Goal: Task Accomplishment & Management: Use online tool/utility

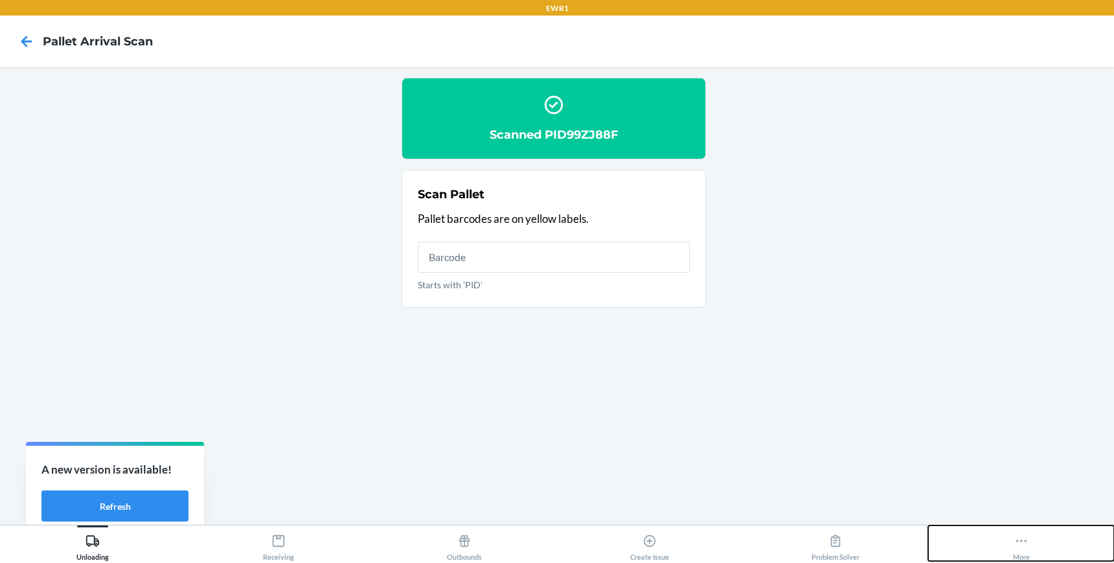
click at [1011, 542] on button "More" at bounding box center [1021, 543] width 186 height 36
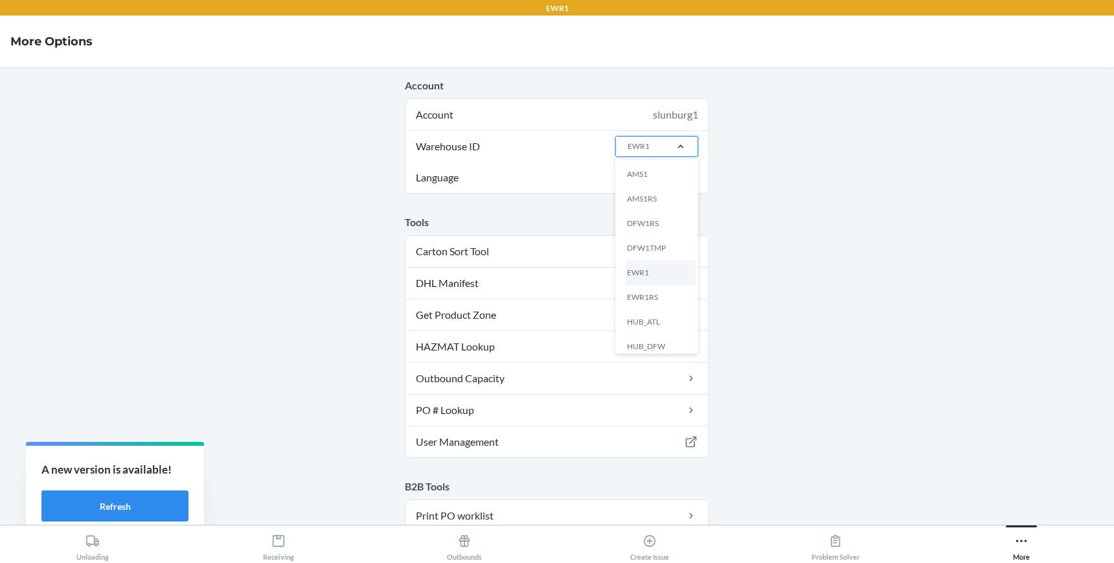
click at [664, 151] on div at bounding box center [681, 146] width 34 height 13
click at [628, 151] on input "Warehouse ID option AMS1 focused, 1 of 25. 25 results available. Use Up and Dow…" at bounding box center [627, 147] width 1 height 12
click at [641, 305] on div "EWR1RS" at bounding box center [661, 297] width 70 height 25
click at [628, 152] on input "Warehouse ID option EWR1RS focused, 0 of 25. 25 results available. Use Up and D…" at bounding box center [627, 147] width 1 height 12
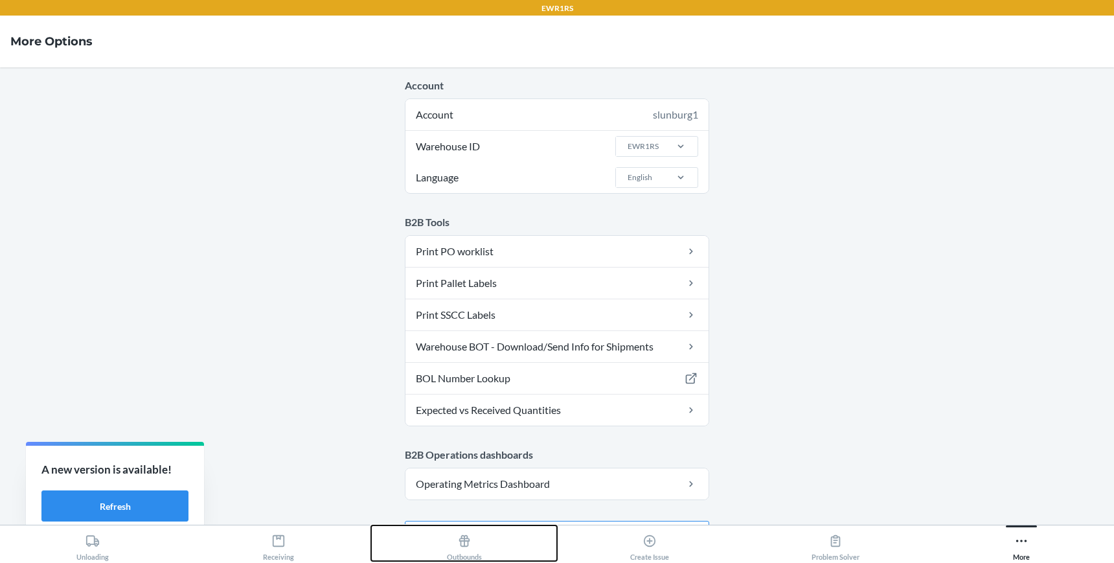
click at [469, 544] on icon at bounding box center [464, 541] width 14 height 14
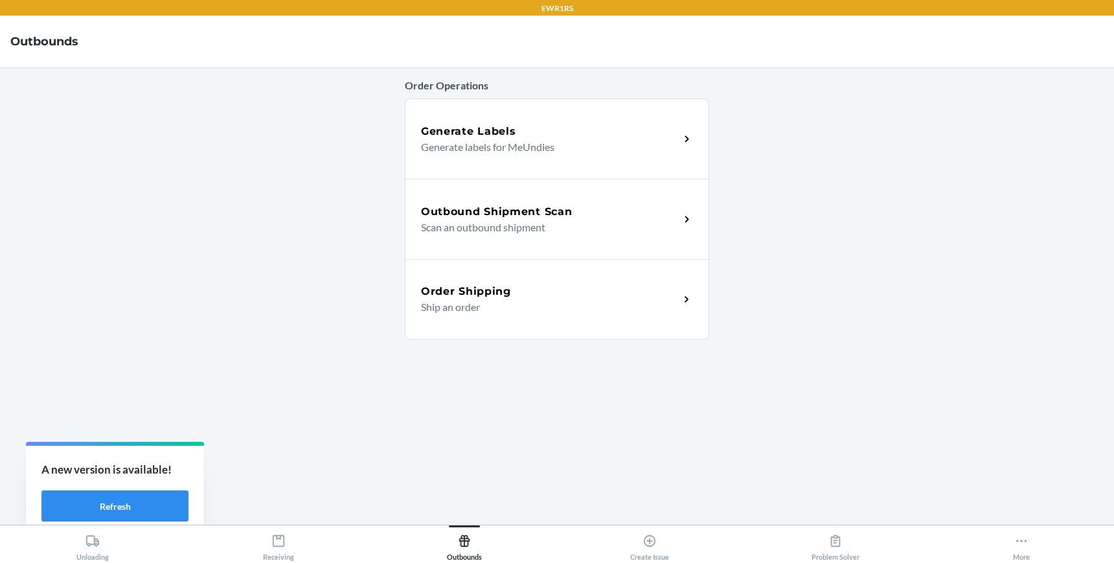
click at [503, 221] on p "Scan an outbound shipment" at bounding box center [545, 228] width 248 height 16
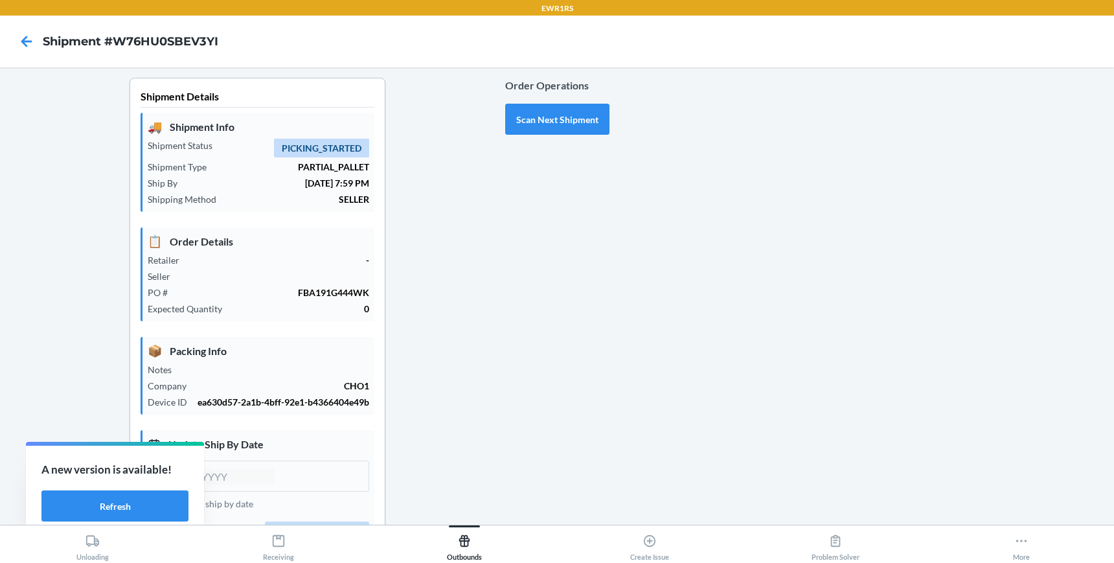
type input "[DATE]"
click at [533, 134] on button "Scan Next Shipment" at bounding box center [557, 119] width 104 height 31
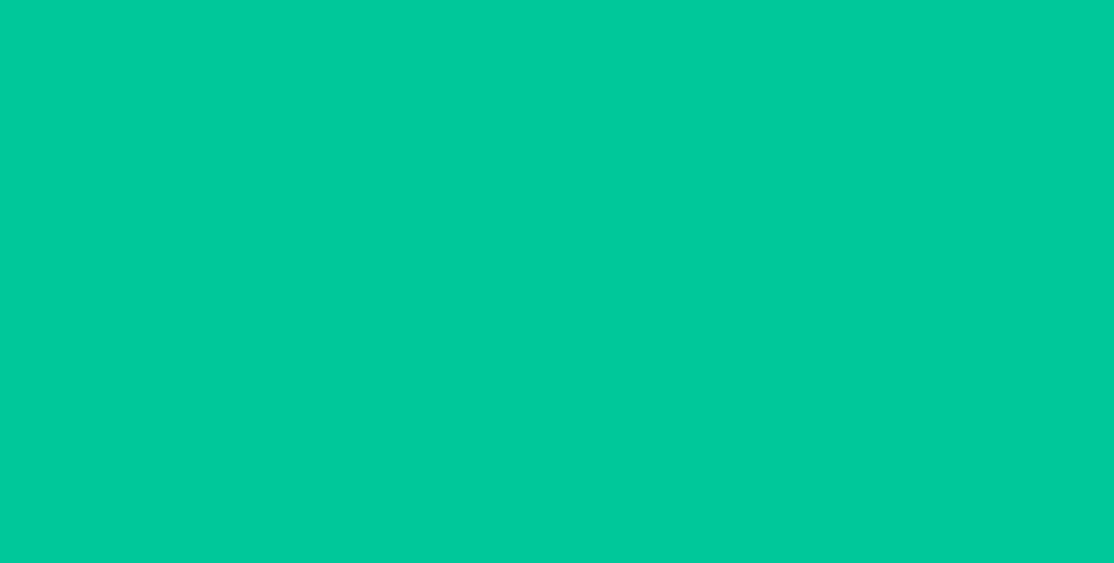
type input "[DATE]"
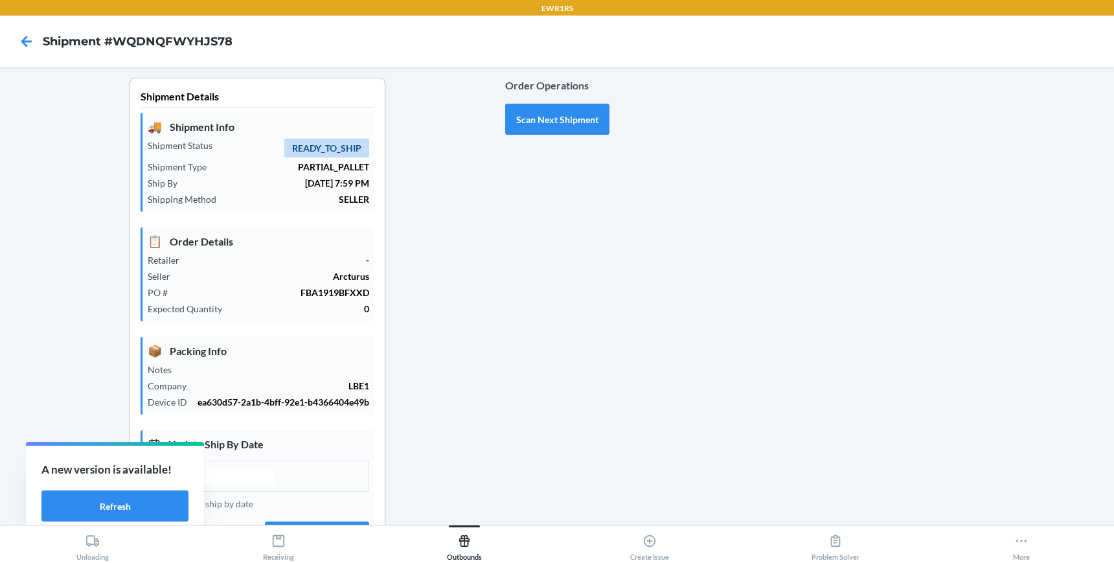
click at [437, 346] on div "Shipment Details 🚚 Shipment Info Shipment Status READY_TO_SHIP Shipment Type PA…" at bounding box center [257, 404] width 495 height 652
click at [538, 123] on button "Scan Next Shipment" at bounding box center [557, 119] width 104 height 31
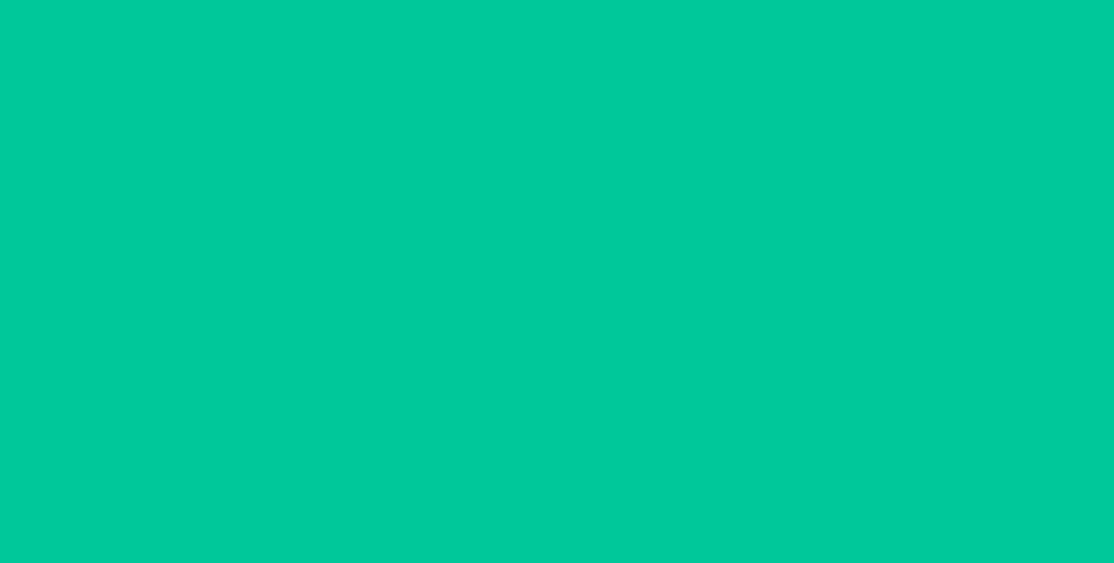
type input "[DATE]"
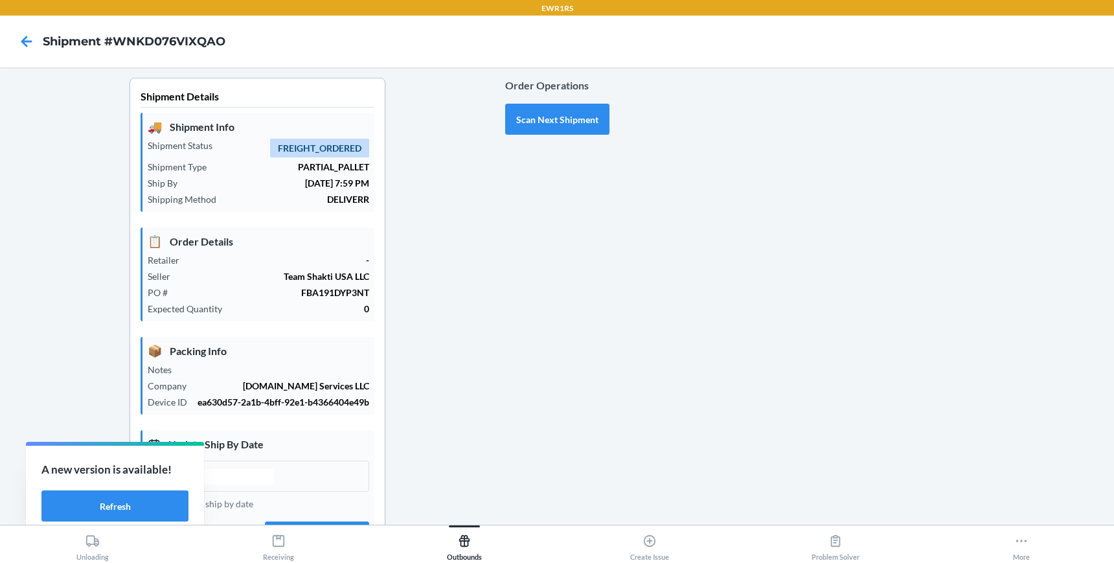
click at [625, 378] on div at bounding box center [857, 404] width 495 height 652
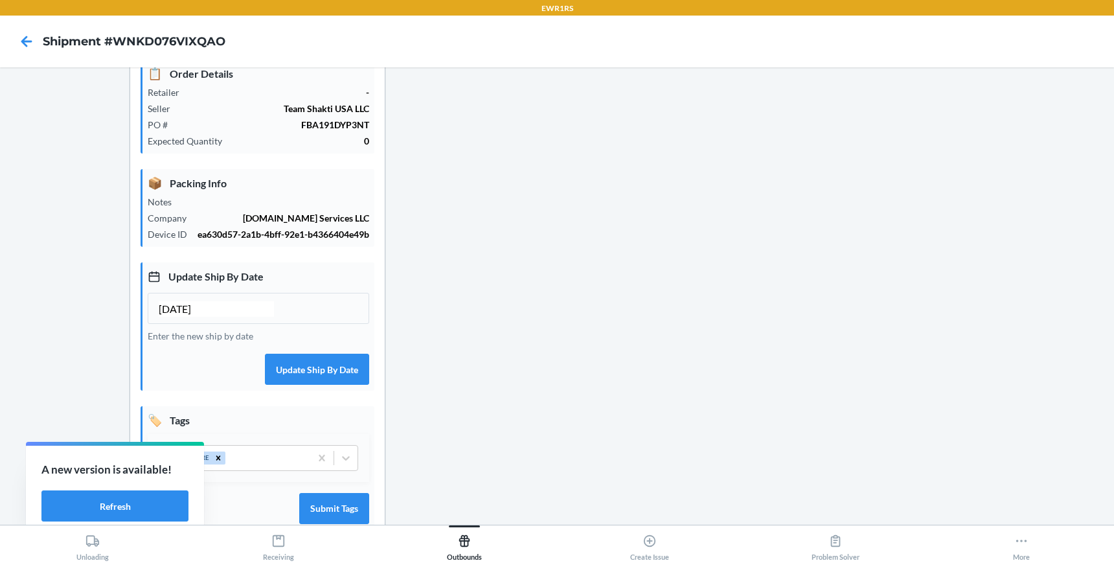
scroll to position [204, 0]
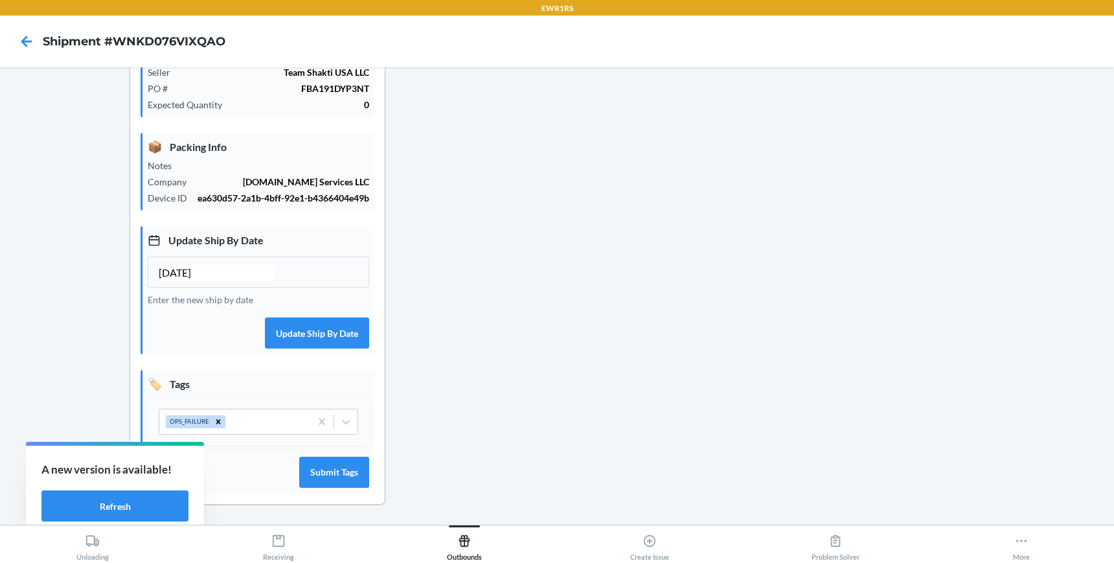
click at [552, 441] on div "Order Operations Scan Next Shipment" at bounding box center [557, 200] width 104 height 652
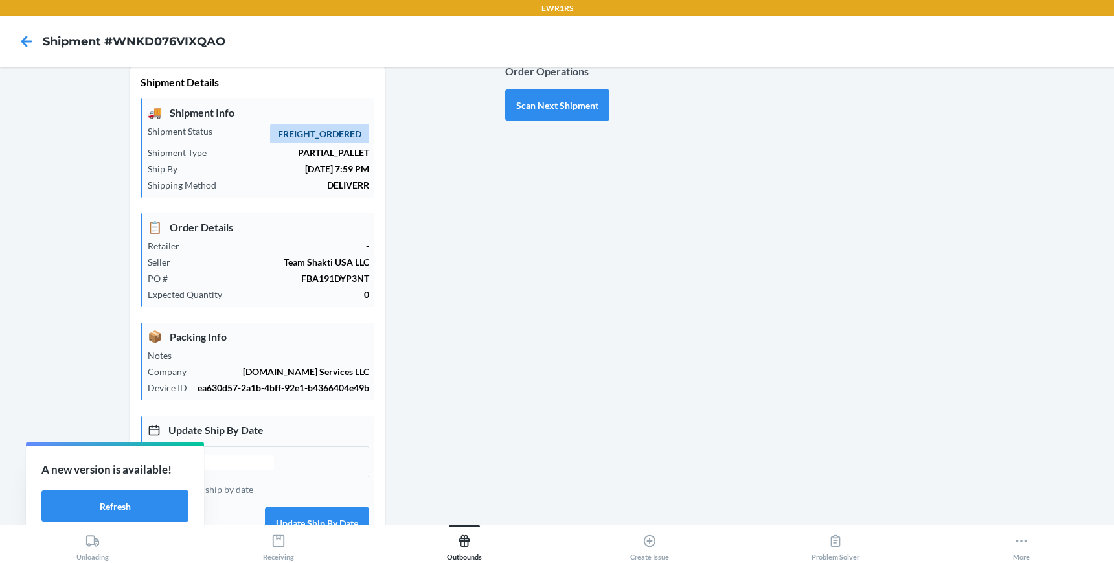
scroll to position [0, 0]
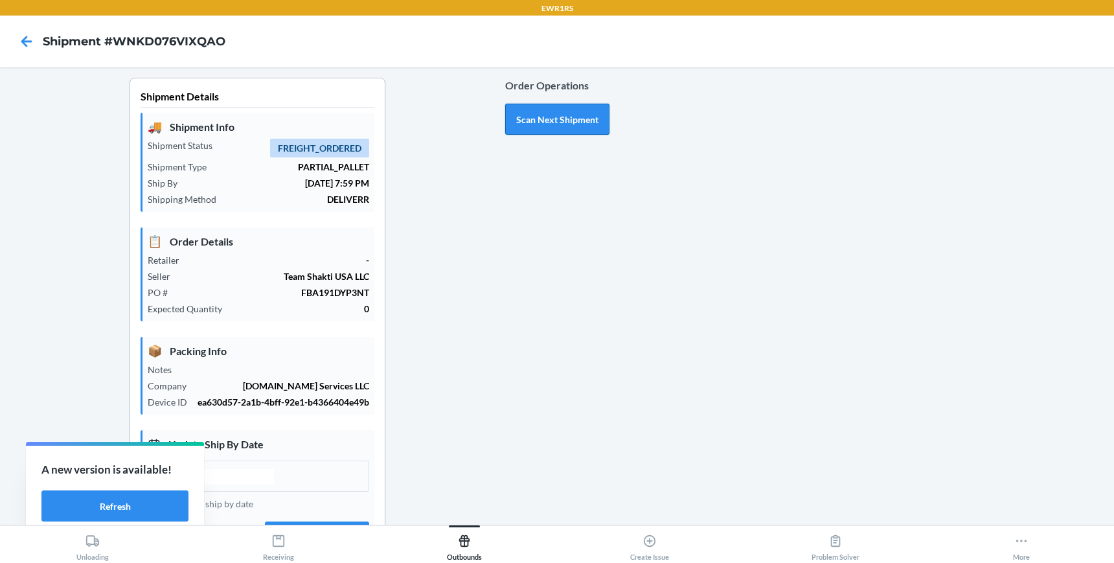
click at [563, 124] on button "Scan Next Shipment" at bounding box center [557, 119] width 104 height 31
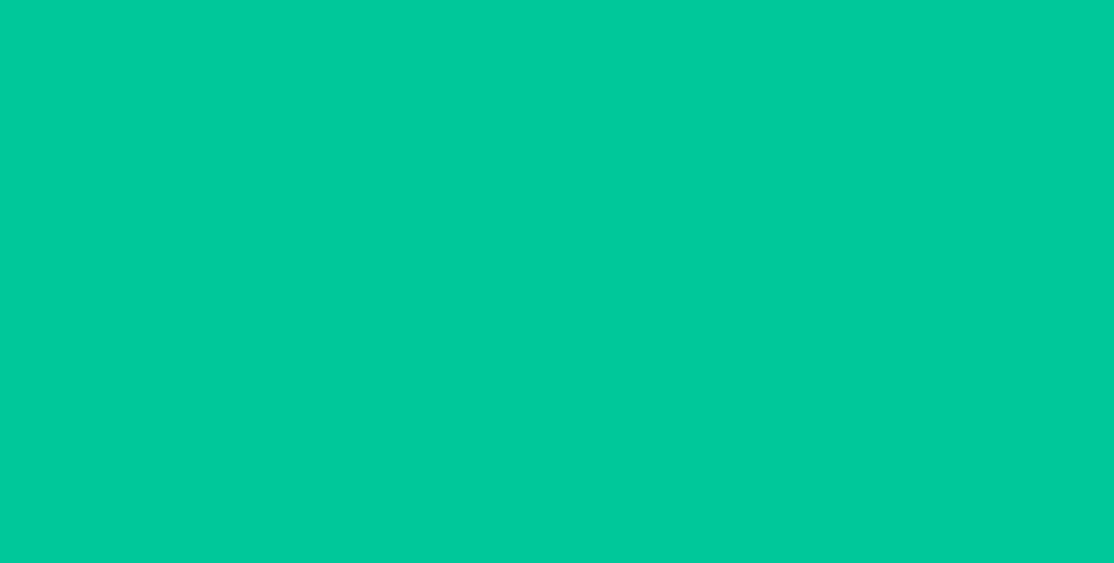
type input "[DATE]"
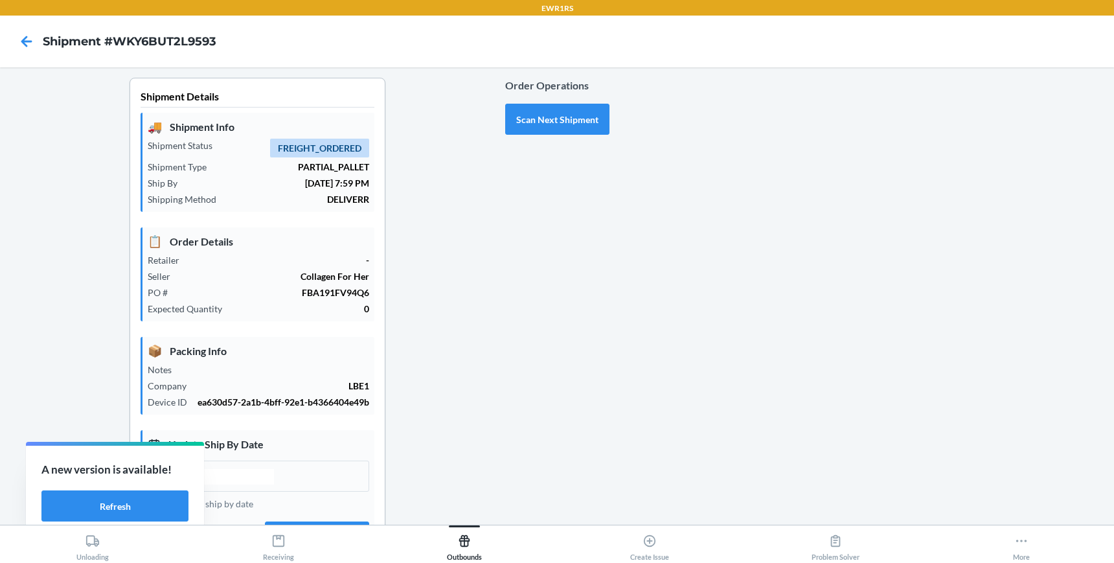
click at [542, 413] on div "Order Operations Scan Next Shipment" at bounding box center [557, 404] width 104 height 652
click at [536, 119] on button "Scan Next Shipment" at bounding box center [557, 119] width 104 height 31
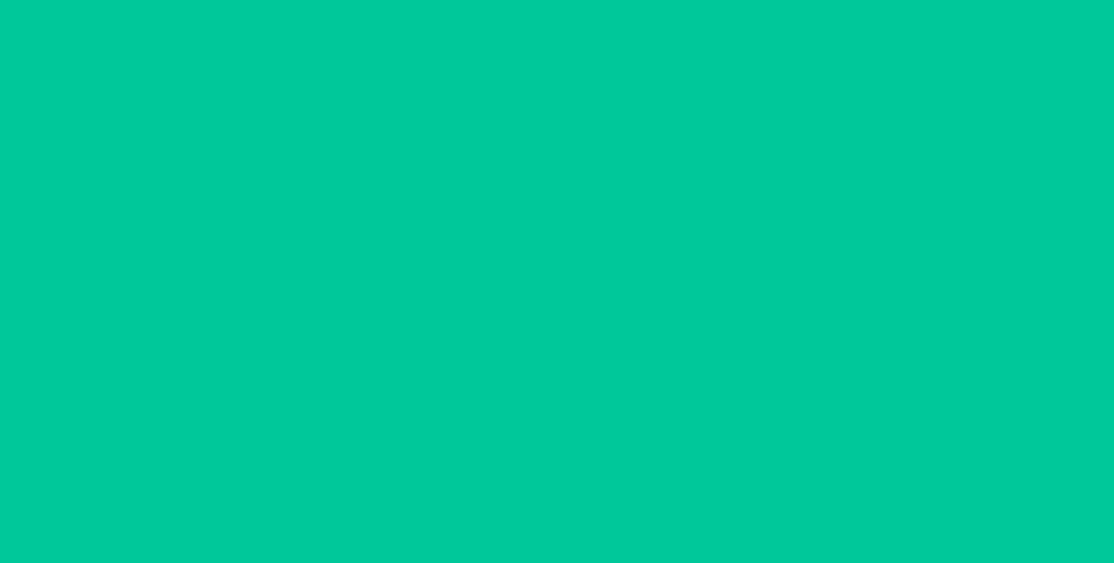
type input "[DATE]"
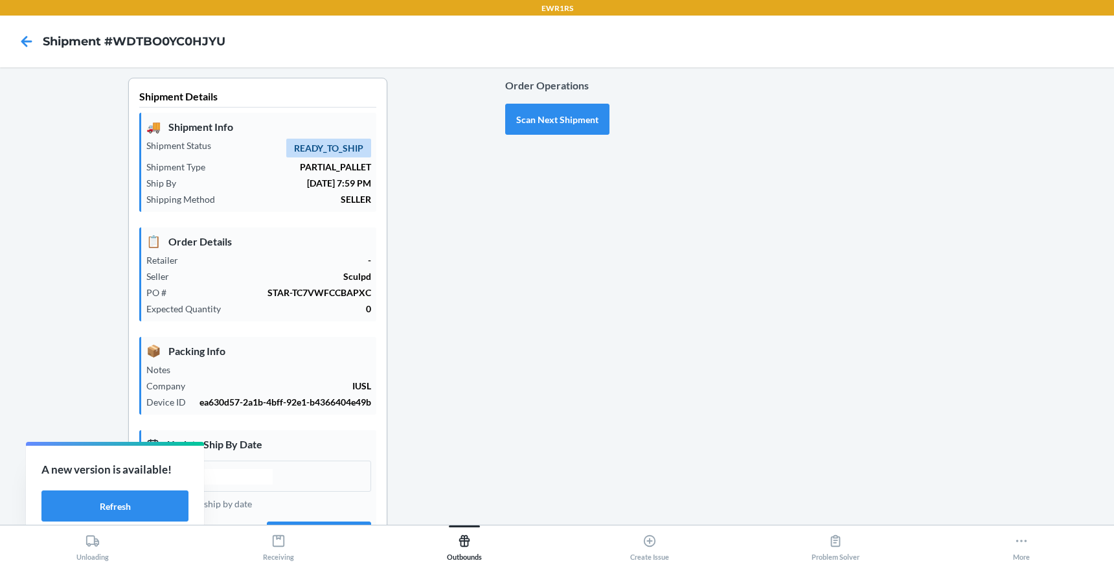
click at [713, 446] on div at bounding box center [857, 411] width 495 height 667
click at [566, 122] on button "Scan Next Shipment" at bounding box center [557, 119] width 104 height 31
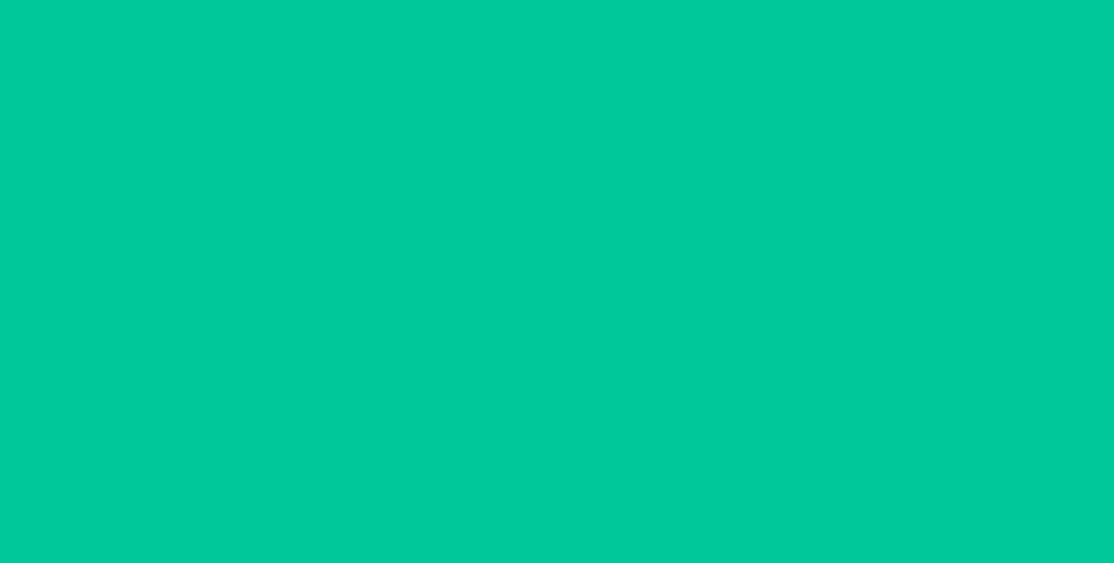
type input "[DATE]"
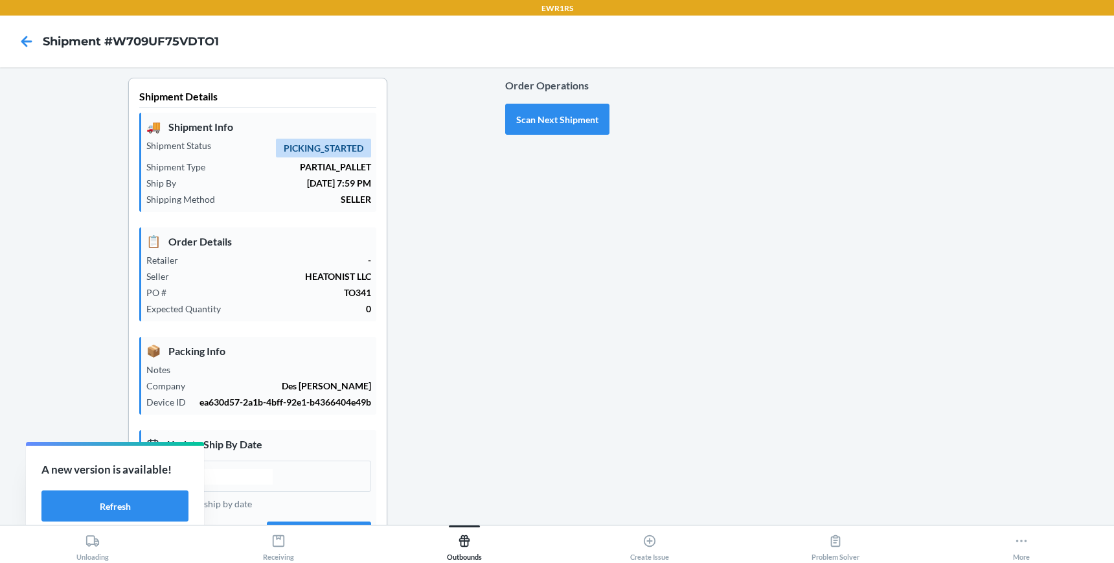
click at [665, 341] on div at bounding box center [857, 411] width 495 height 667
click at [544, 117] on button "Scan Next Shipment" at bounding box center [557, 119] width 104 height 31
click at [610, 358] on div at bounding box center [857, 419] width 495 height 683
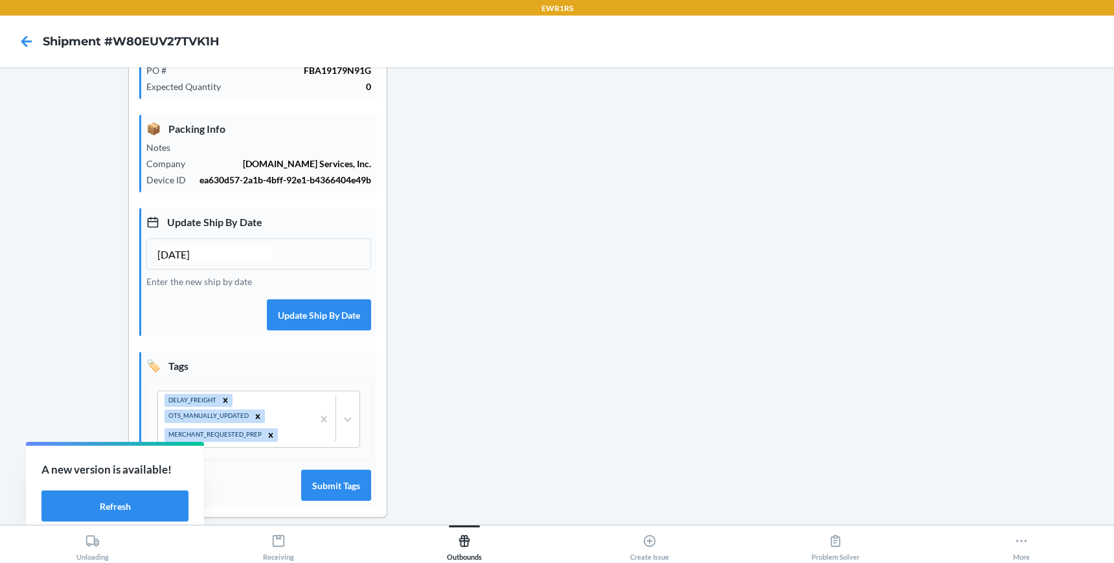
scroll to position [236, 0]
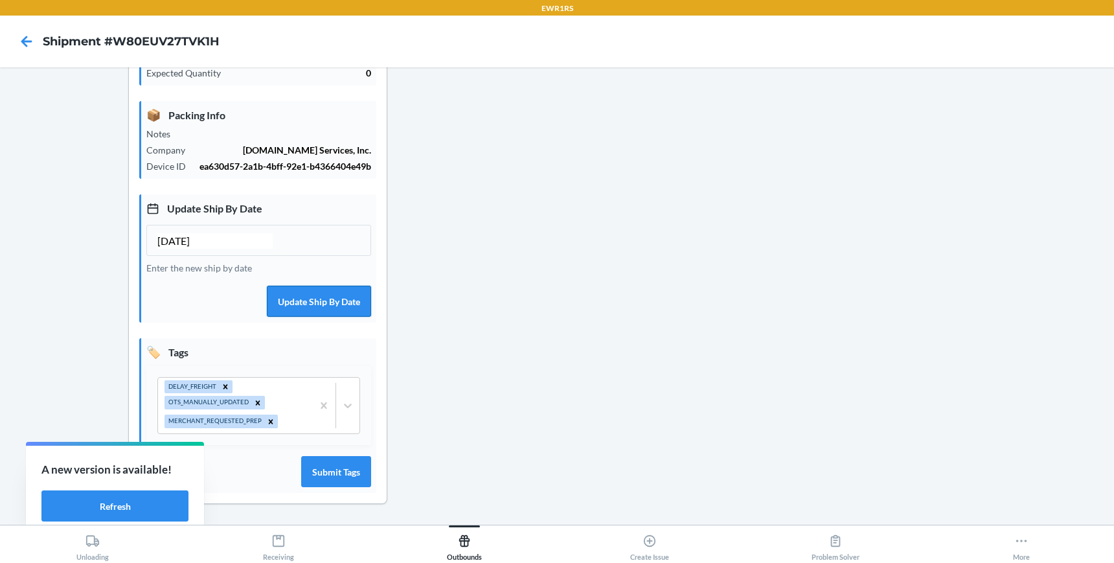
click at [286, 299] on button "Update Ship By Date" at bounding box center [319, 301] width 104 height 31
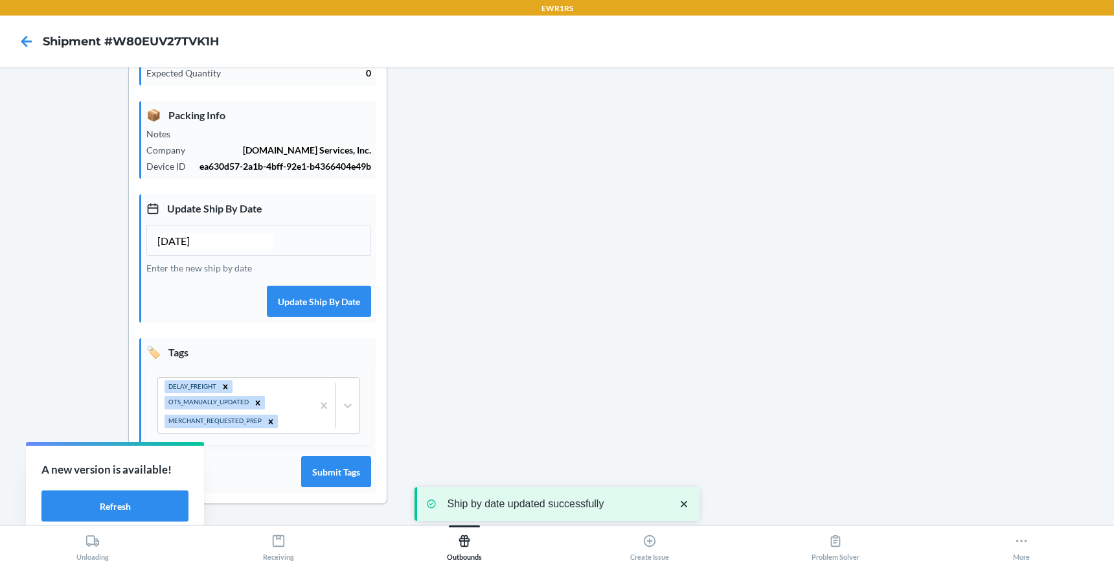
click at [186, 240] on input "[DATE]" at bounding box center [214, 241] width 115 height 16
click at [183, 236] on input "[DATE]" at bounding box center [214, 241] width 115 height 16
type input "[DATE]"
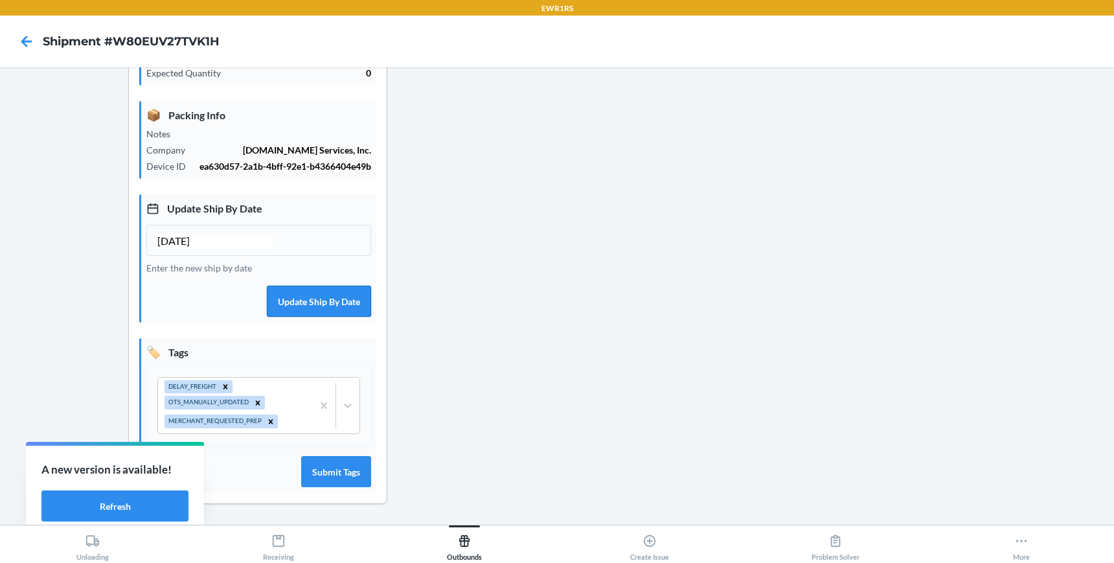
click at [295, 292] on button "Update Ship By Date" at bounding box center [319, 301] width 104 height 31
click at [552, 310] on div "Order Operations Scan Next Shipment" at bounding box center [557, 183] width 104 height 683
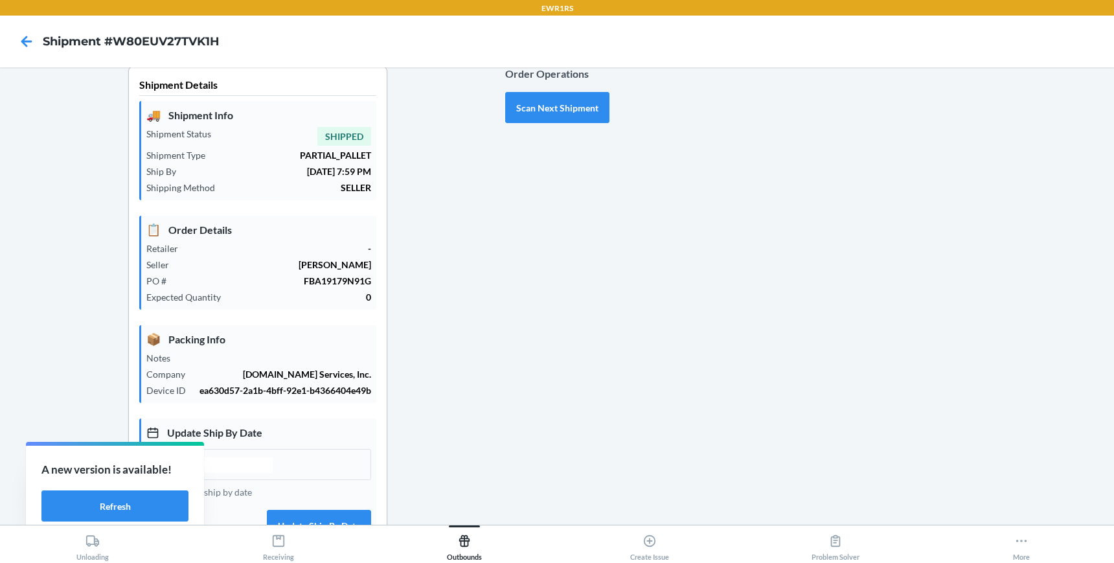
scroll to position [0, 0]
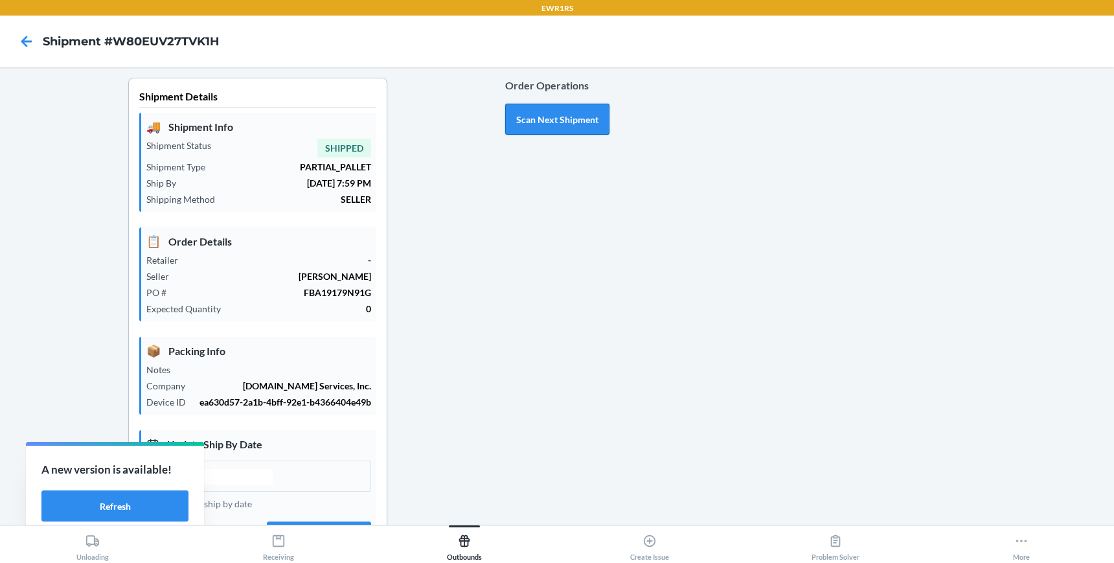
click at [543, 119] on button "Scan Next Shipment" at bounding box center [557, 119] width 104 height 31
click at [538, 272] on div "Order Operations Scan Next Shipment" at bounding box center [557, 419] width 104 height 683
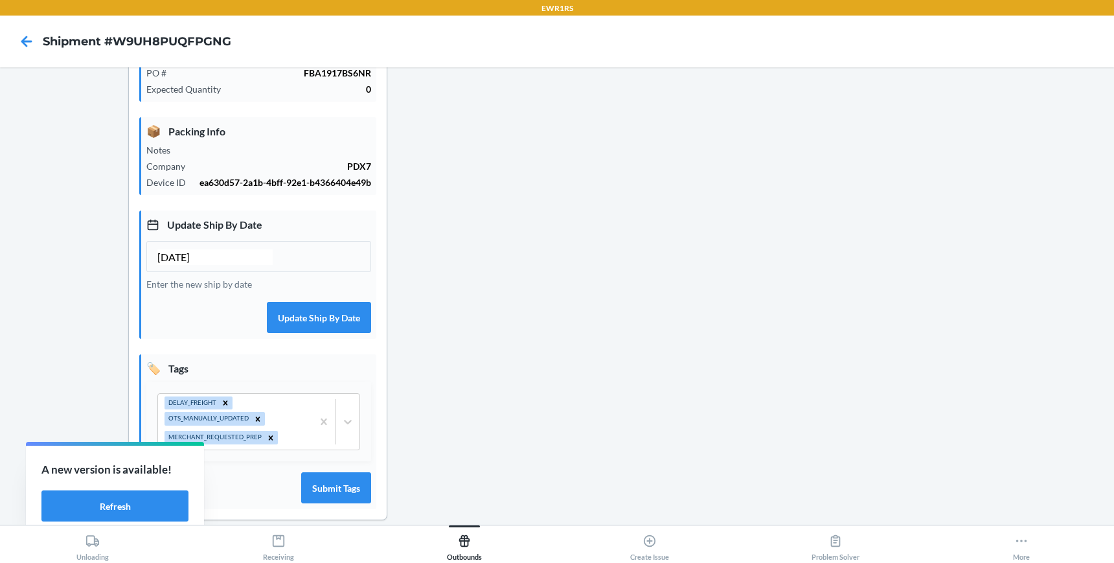
scroll to position [236, 0]
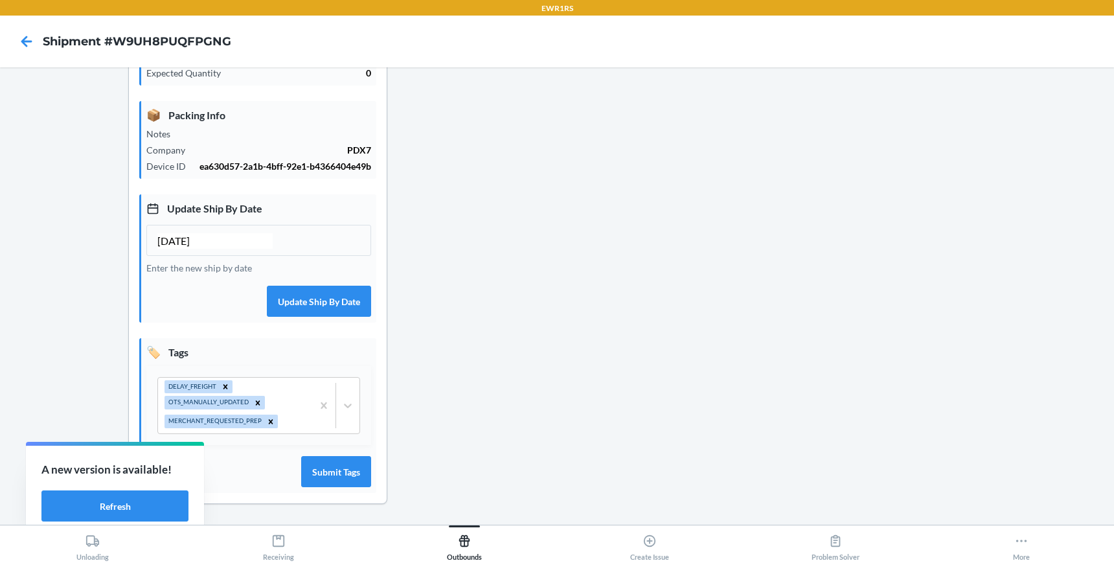
click at [287, 246] on div "[DATE]" at bounding box center [258, 240] width 225 height 31
click at [217, 244] on input "[DATE]" at bounding box center [214, 241] width 115 height 16
click at [182, 236] on input "[DATE]" at bounding box center [214, 241] width 115 height 16
type input "[DATE]"
click at [333, 478] on button "Submit Tags" at bounding box center [336, 471] width 70 height 31
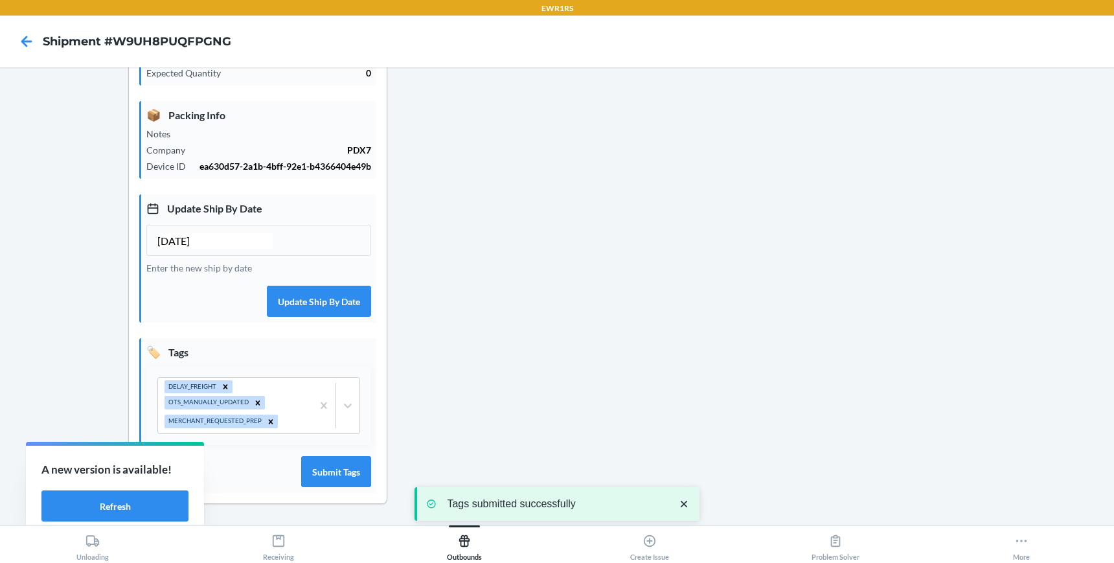
click at [552, 332] on div "Order Operations Scan Next Shipment" at bounding box center [557, 183] width 104 height 683
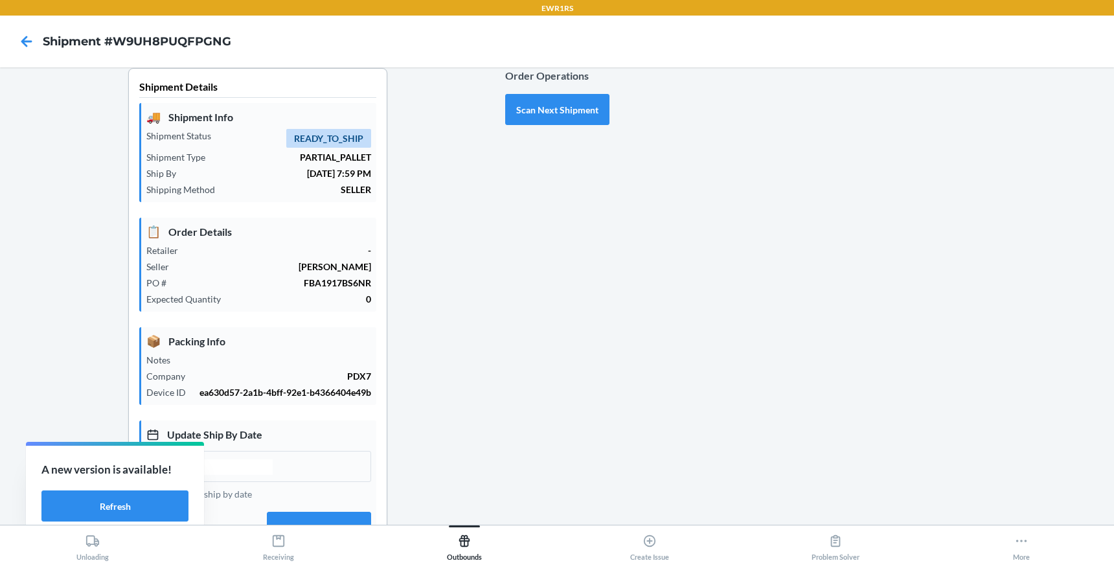
scroll to position [0, 0]
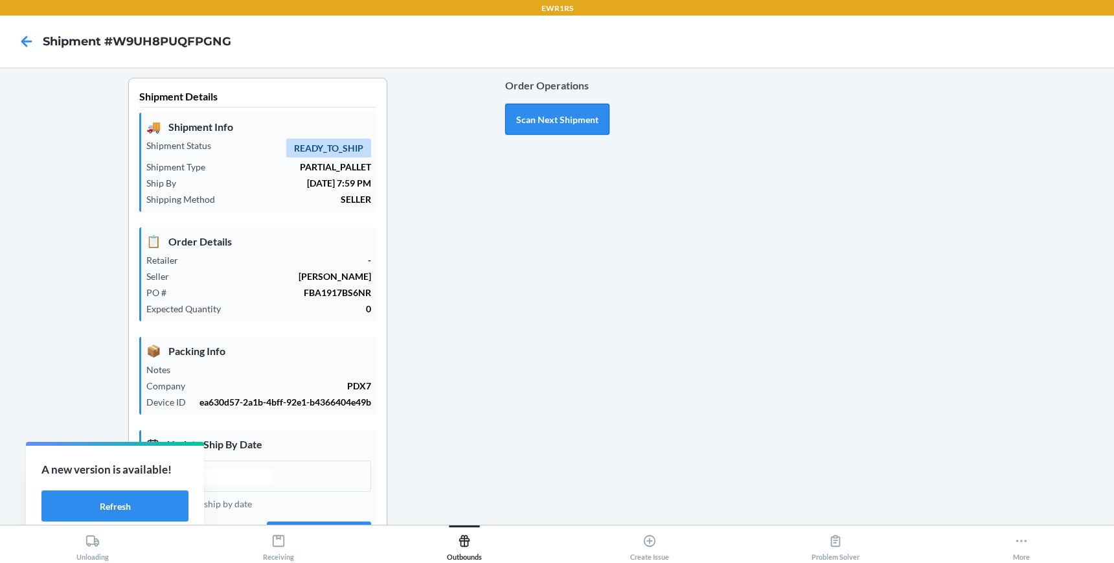
click at [536, 129] on button "Scan Next Shipment" at bounding box center [557, 119] width 104 height 31
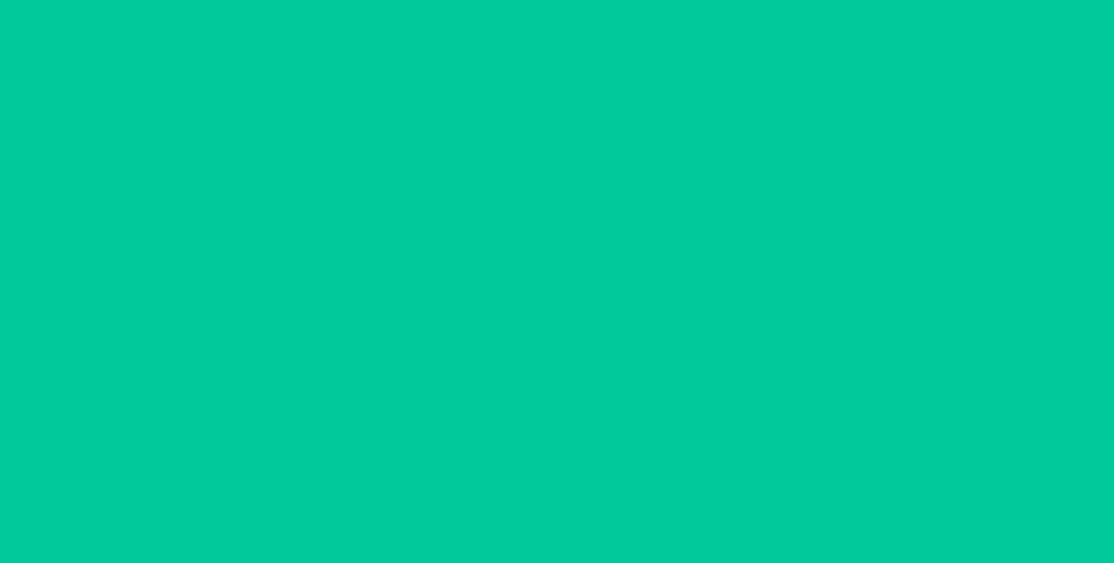
type input "[DATE]"
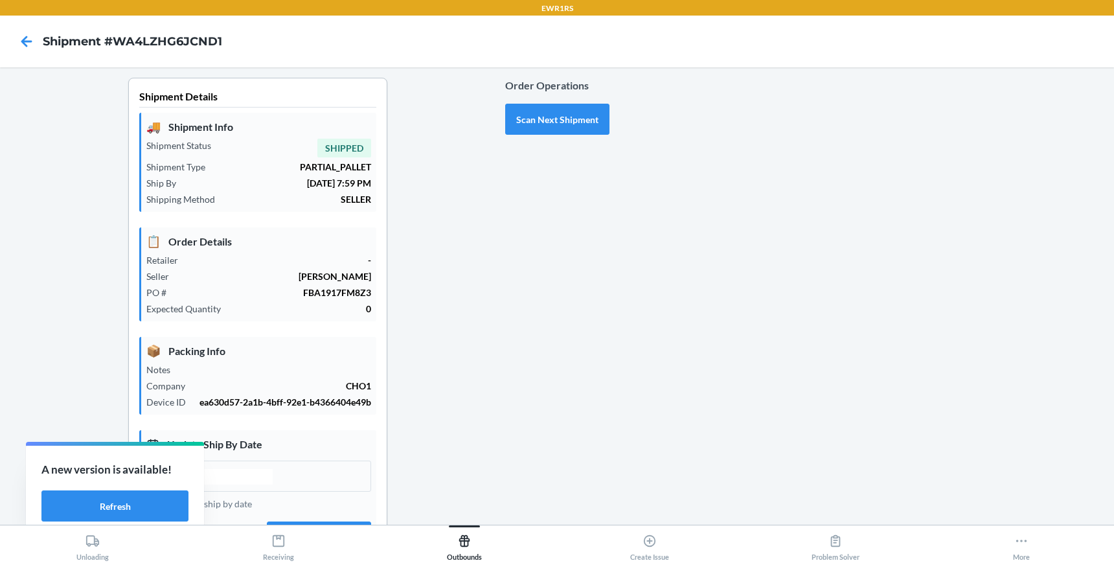
click at [527, 339] on div "Order Operations Scan Next Shipment" at bounding box center [557, 419] width 104 height 683
click at [539, 123] on button "Scan Next Shipment" at bounding box center [557, 119] width 104 height 31
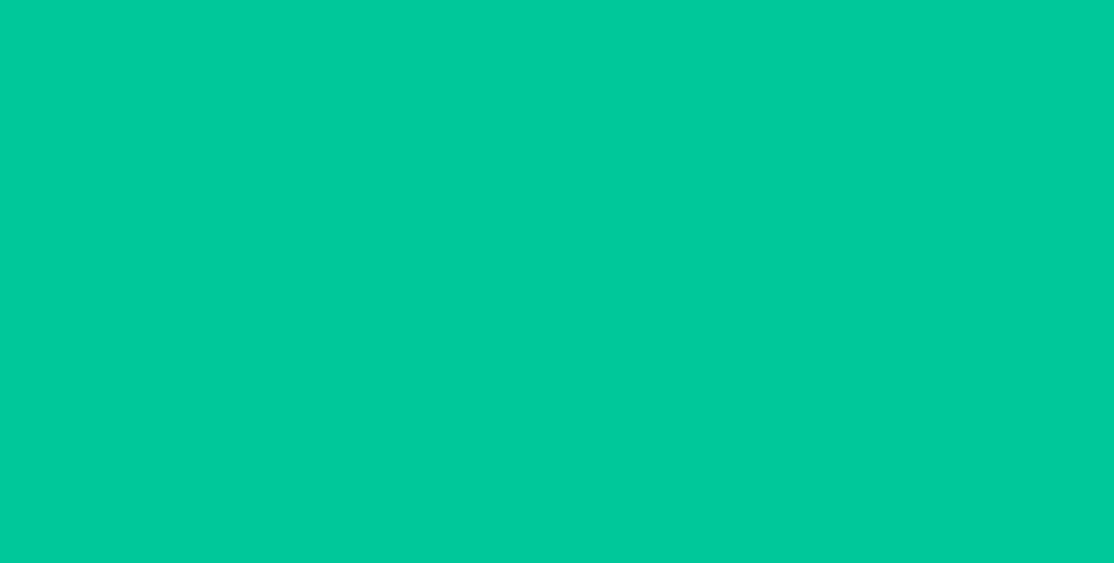
type input "[DATE]"
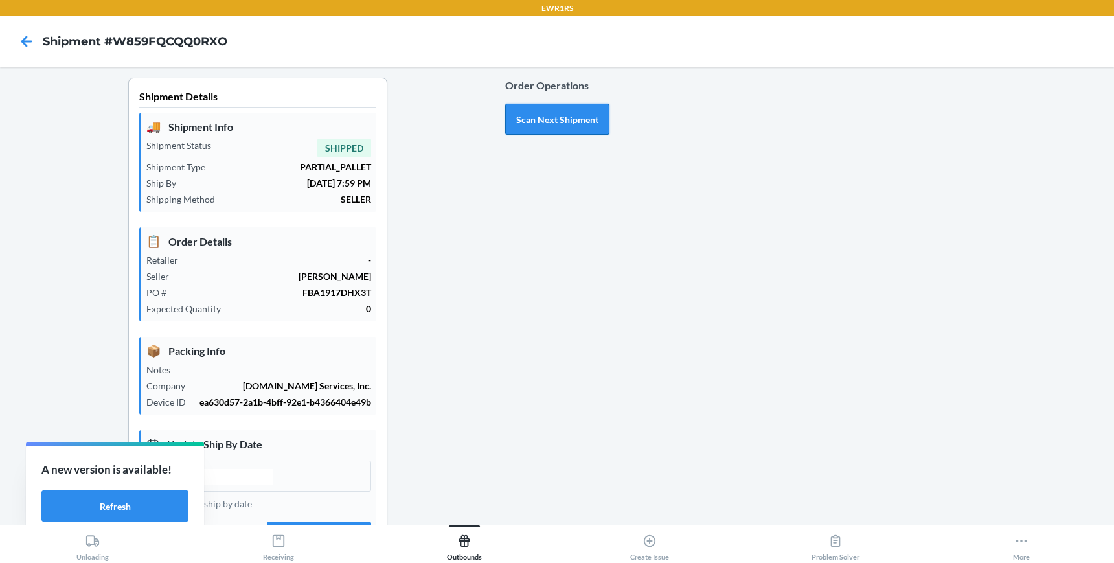
click at [531, 113] on button "Scan Next Shipment" at bounding box center [557, 119] width 104 height 31
click at [258, 477] on input "[DATE]" at bounding box center [214, 477] width 115 height 16
click at [578, 422] on div "Order Operations Scan Next Shipment" at bounding box center [557, 419] width 104 height 683
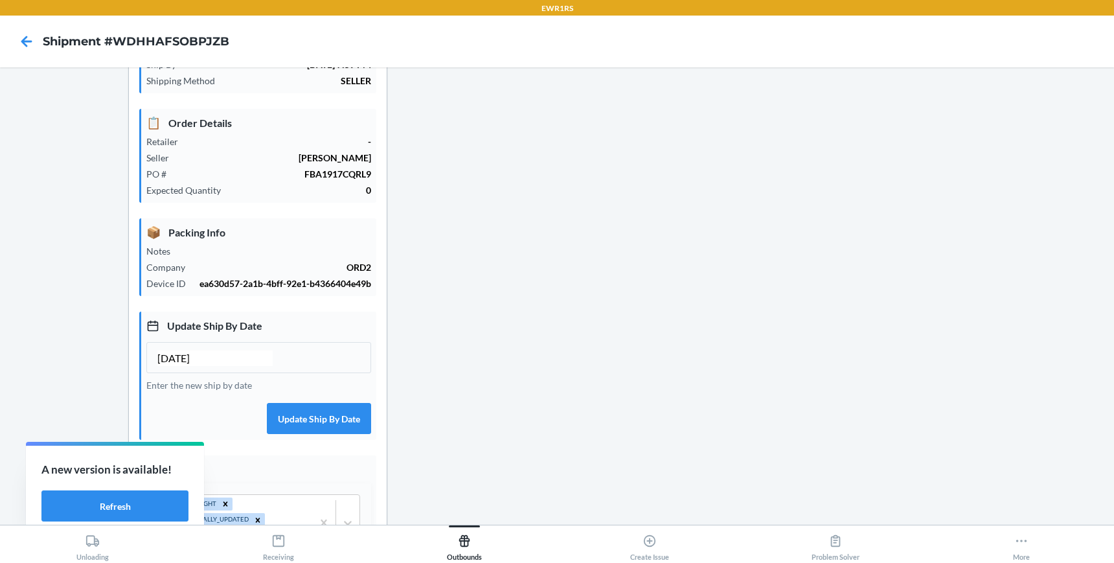
scroll to position [155, 0]
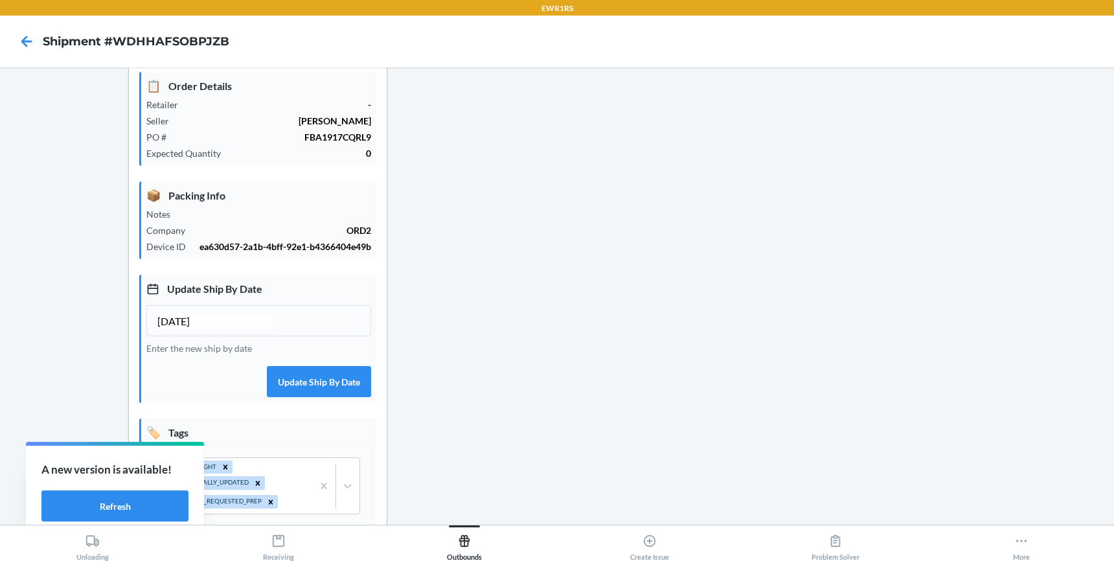
click at [183, 323] on input "[DATE]" at bounding box center [214, 322] width 115 height 16
type input "[DATE]"
click at [326, 384] on button "Update Ship By Date" at bounding box center [319, 381] width 104 height 31
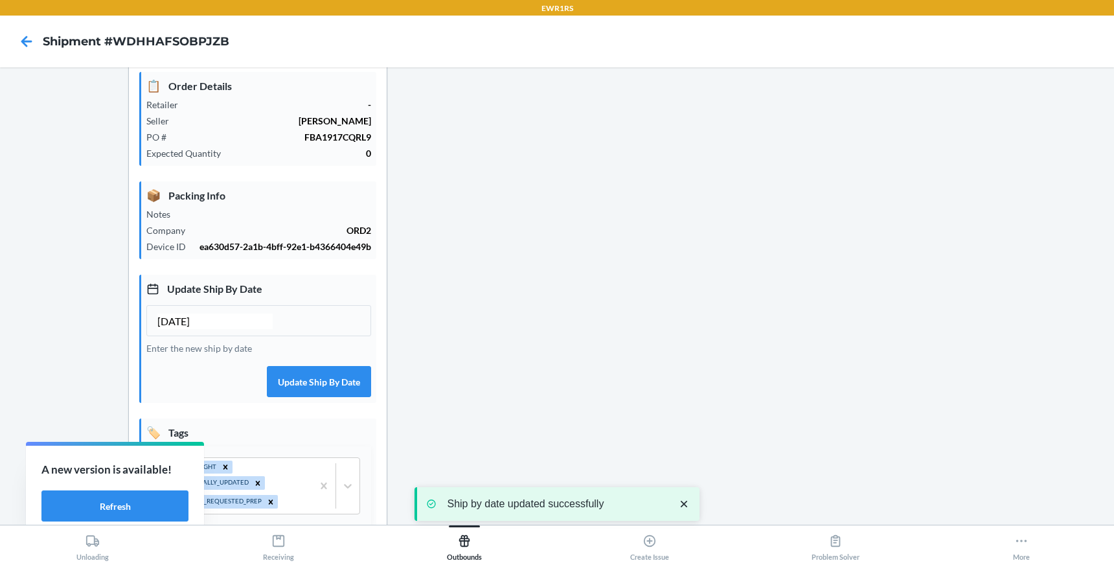
click at [581, 385] on div "Order Operations Scan Next Shipment" at bounding box center [557, 263] width 104 height 683
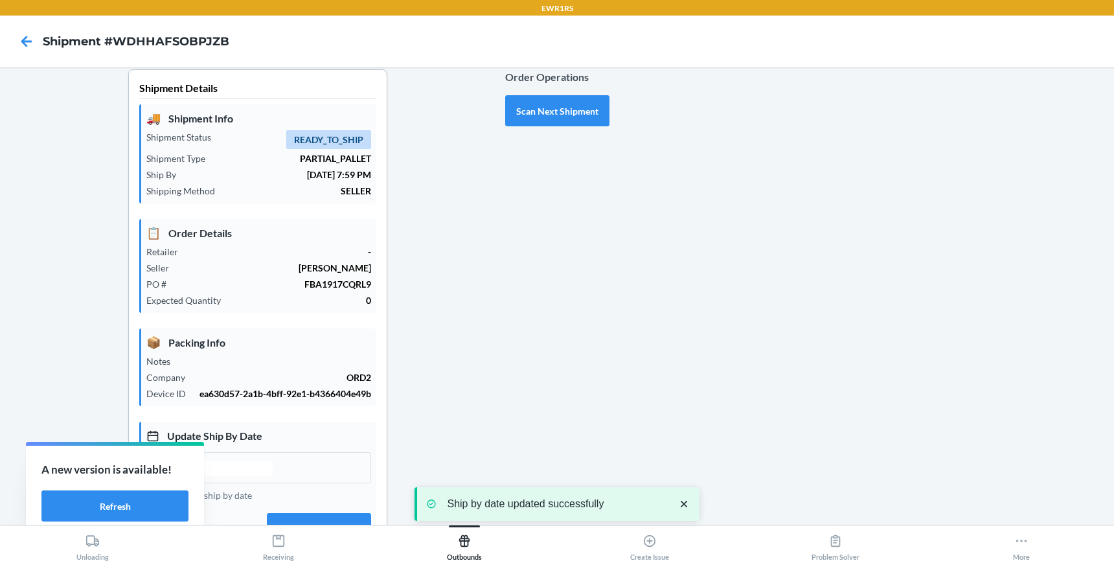
scroll to position [0, 0]
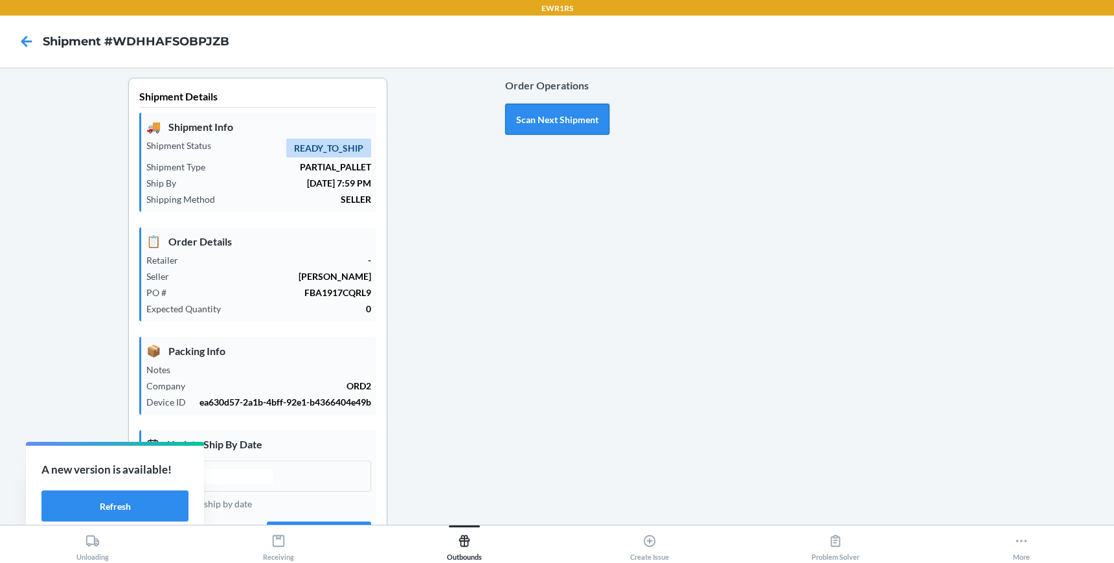
click at [538, 113] on button "Scan Next Shipment" at bounding box center [557, 119] width 104 height 31
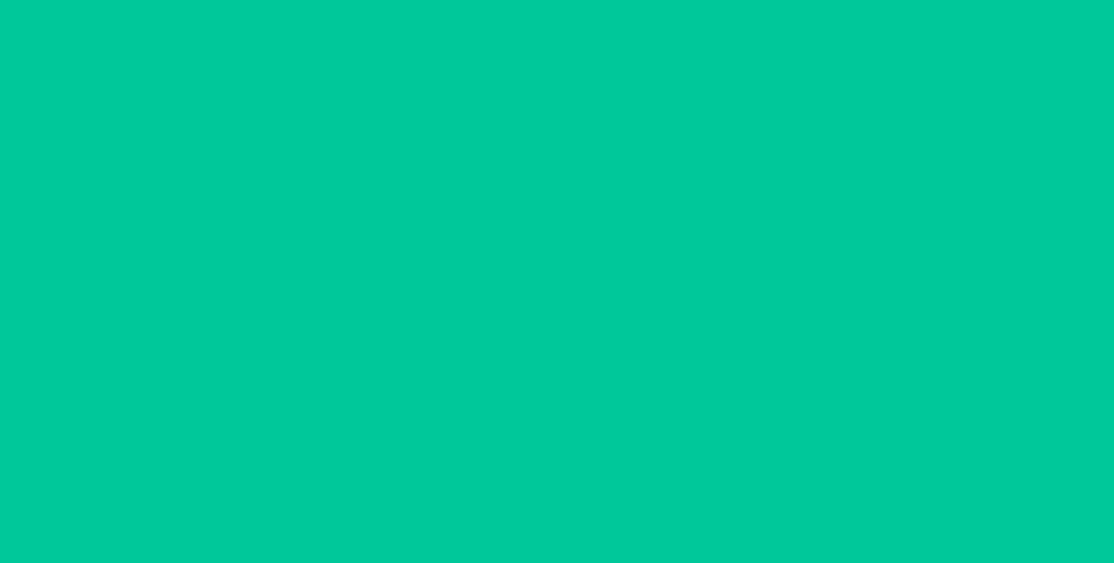
type input "[DATE]"
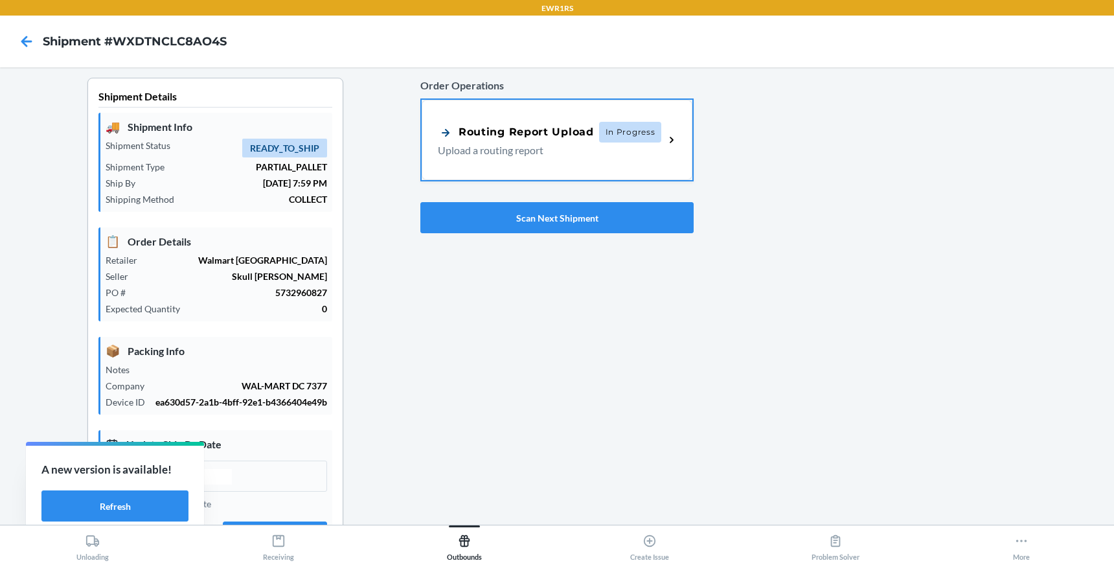
click at [489, 369] on div "Order Operations Routing Report Upload In Progress Upload a routing report Scan…" at bounding box center [556, 404] width 273 height 652
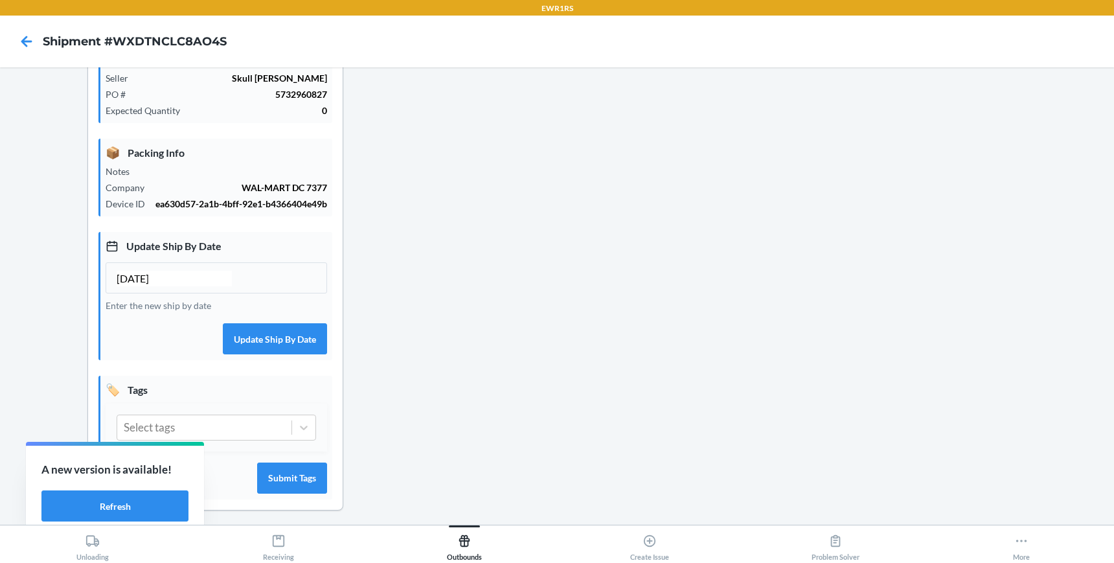
scroll to position [204, 0]
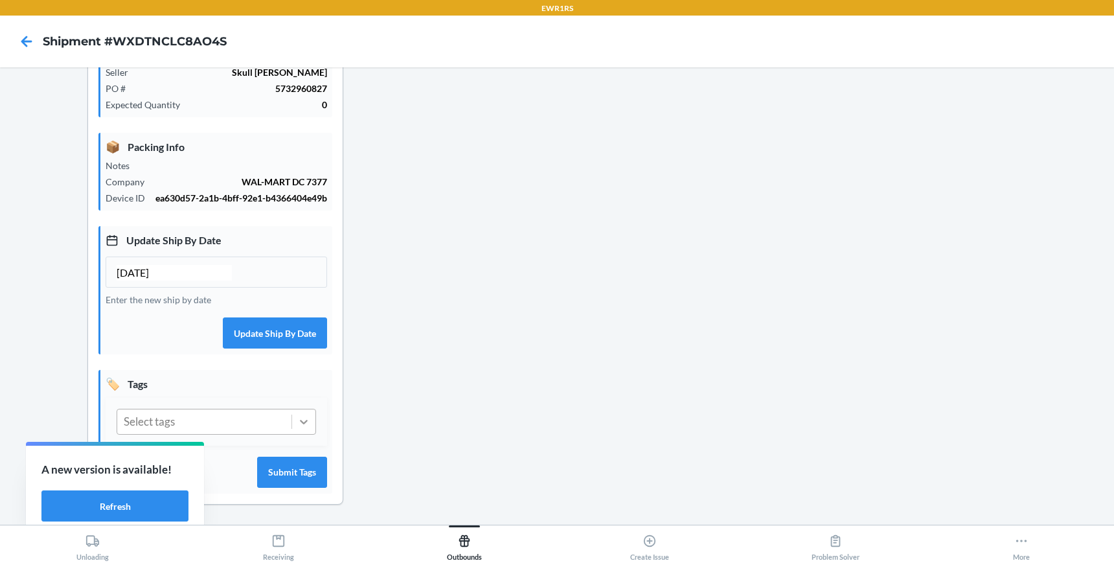
click at [305, 415] on icon at bounding box center [303, 421] width 13 height 13
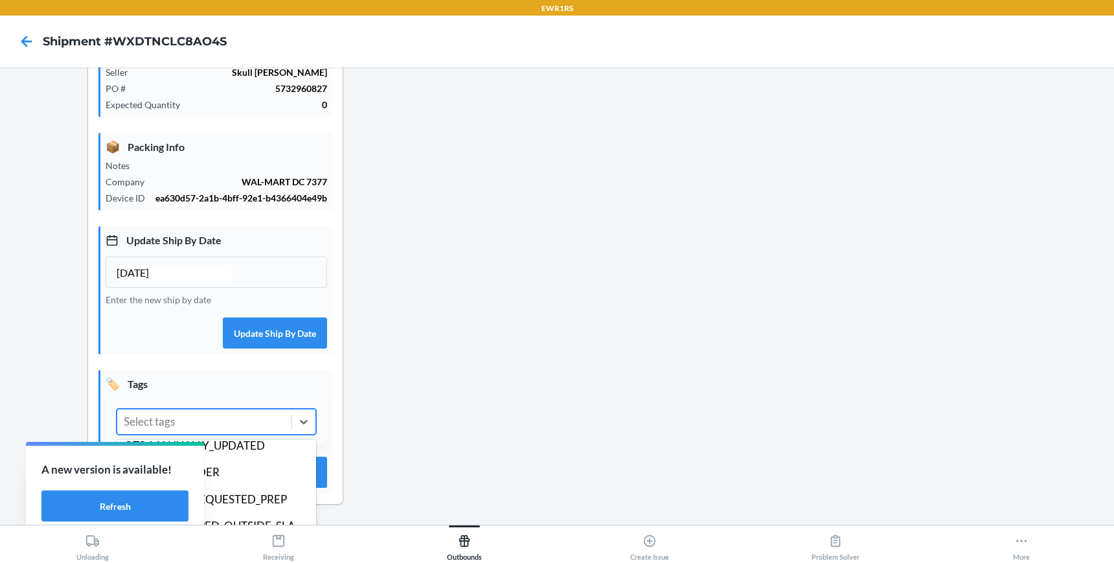
scroll to position [181, 0]
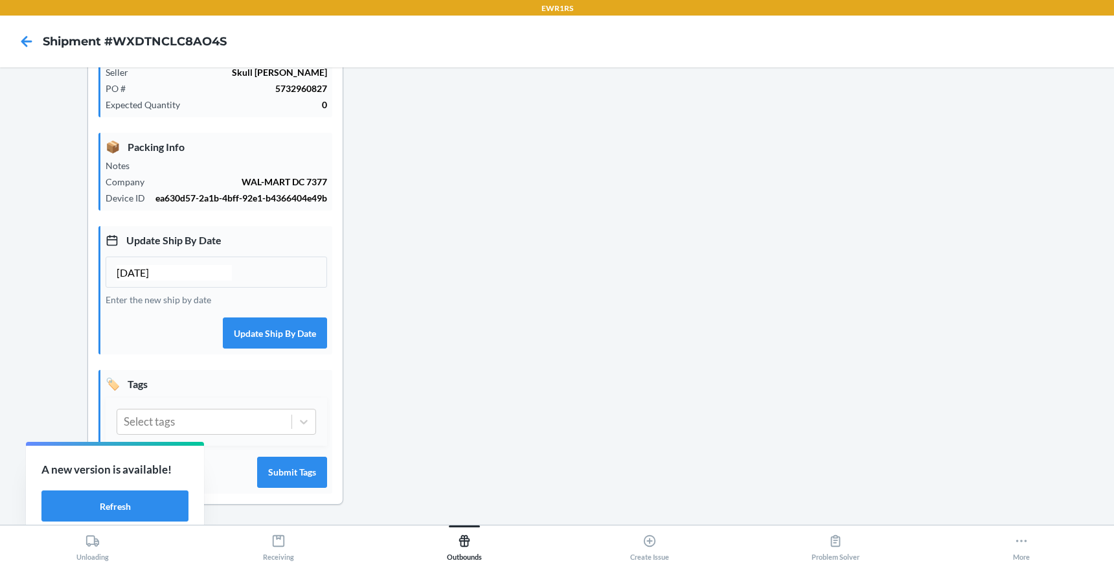
click at [439, 421] on div "Order Operations Routing Report Upload In Progress Upload a routing report Scan…" at bounding box center [556, 200] width 273 height 652
click at [113, 503] on button "Refresh" at bounding box center [114, 505] width 147 height 31
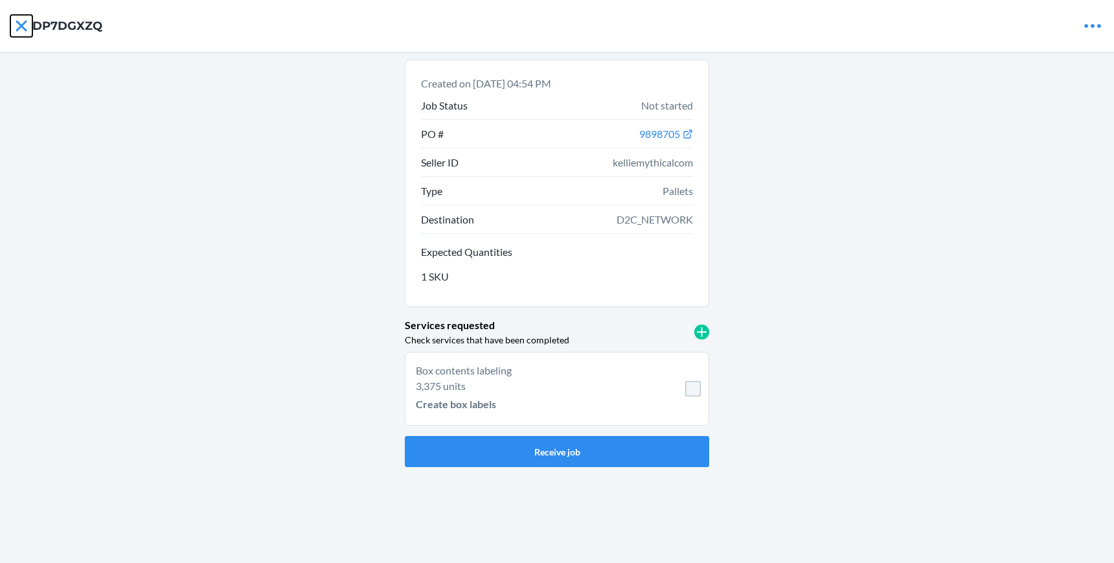
click at [19, 21] on icon at bounding box center [21, 26] width 22 height 22
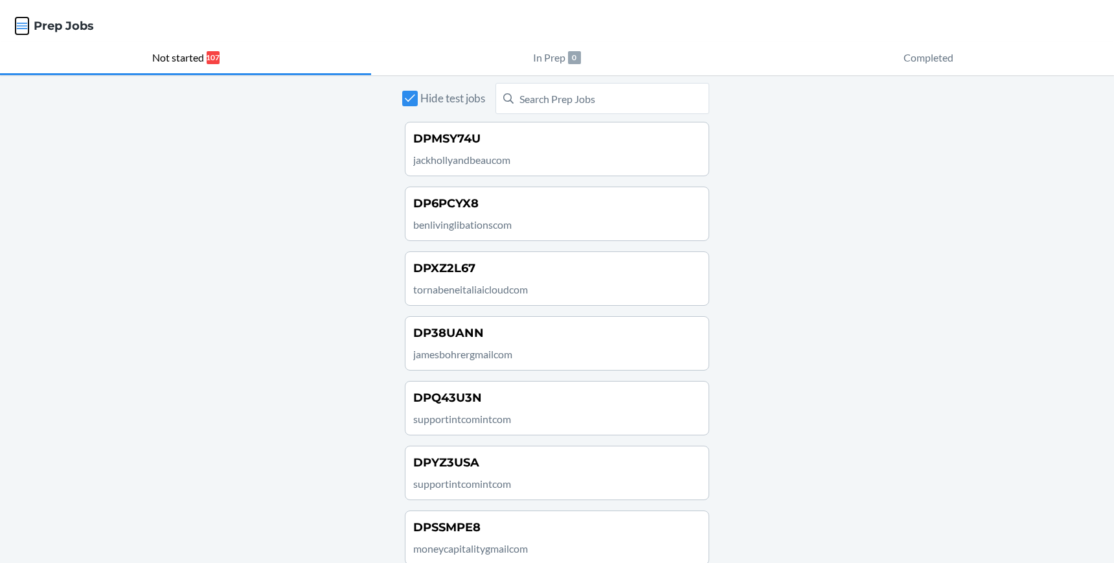
click at [24, 29] on icon "button" at bounding box center [22, 26] width 11 height 6
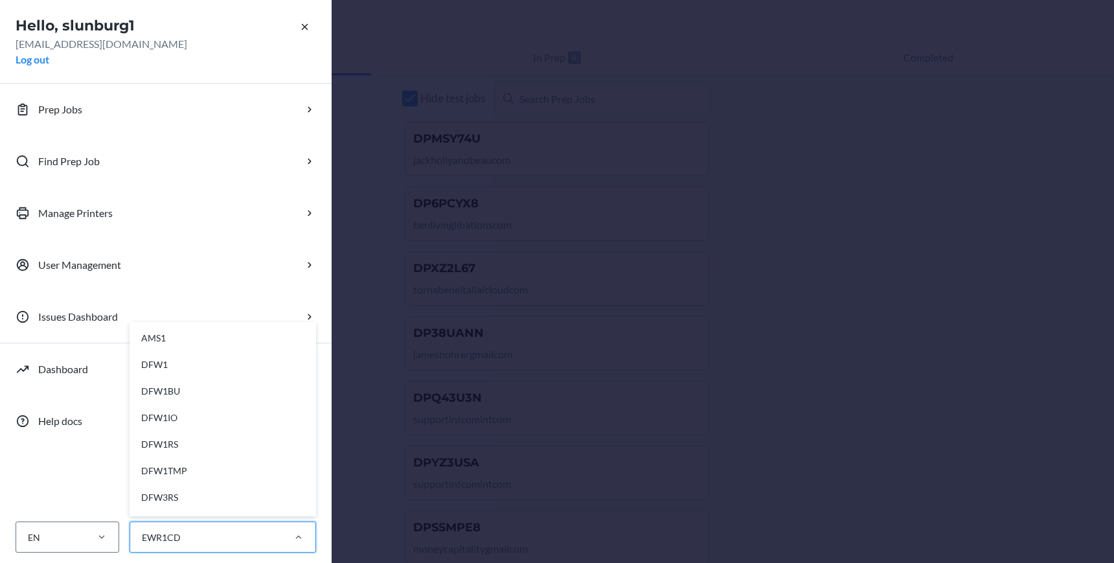
click at [238, 536] on div "EWR1CD" at bounding box center [206, 537] width 152 height 21
click at [142, 536] on input "option AMS1 focused, 1 of 28. 28 results available. Use Up and Down to choose o…" at bounding box center [141, 538] width 1 height 14
click at [208, 464] on div "EWR1RS" at bounding box center [227, 470] width 174 height 27
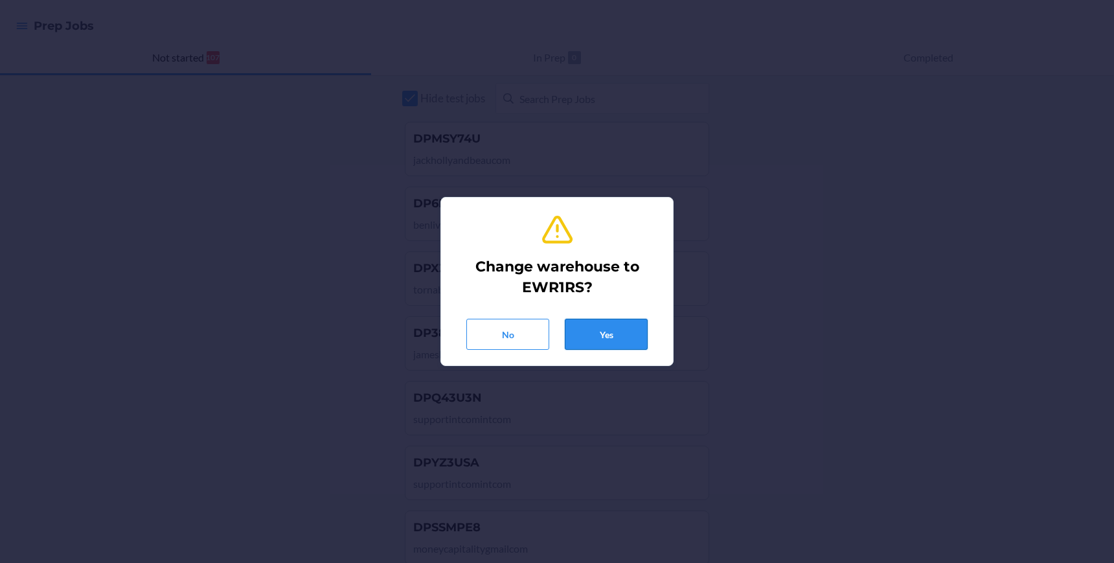
click at [627, 341] on button "Yes" at bounding box center [606, 334] width 83 height 31
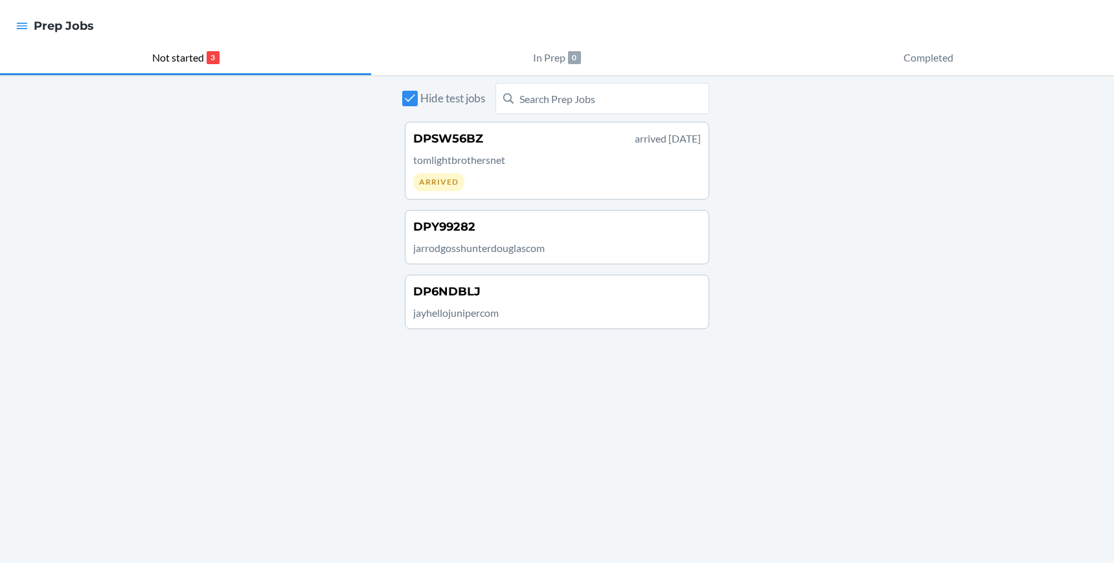
click at [533, 167] on p "tomlightbrothersnet" at bounding box center [557, 160] width 288 height 16
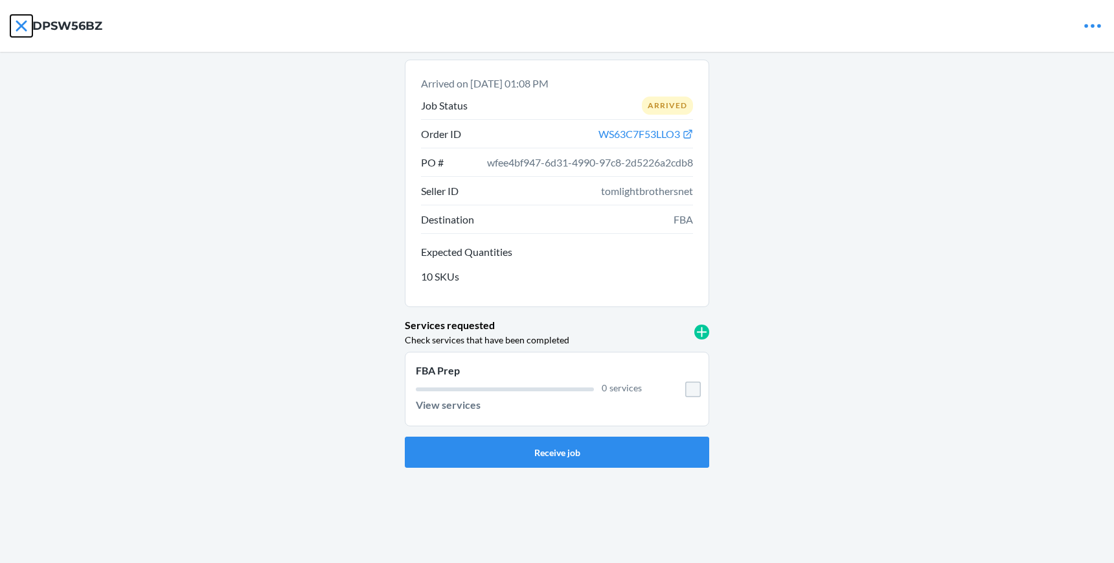
click at [28, 33] on icon at bounding box center [21, 26] width 22 height 22
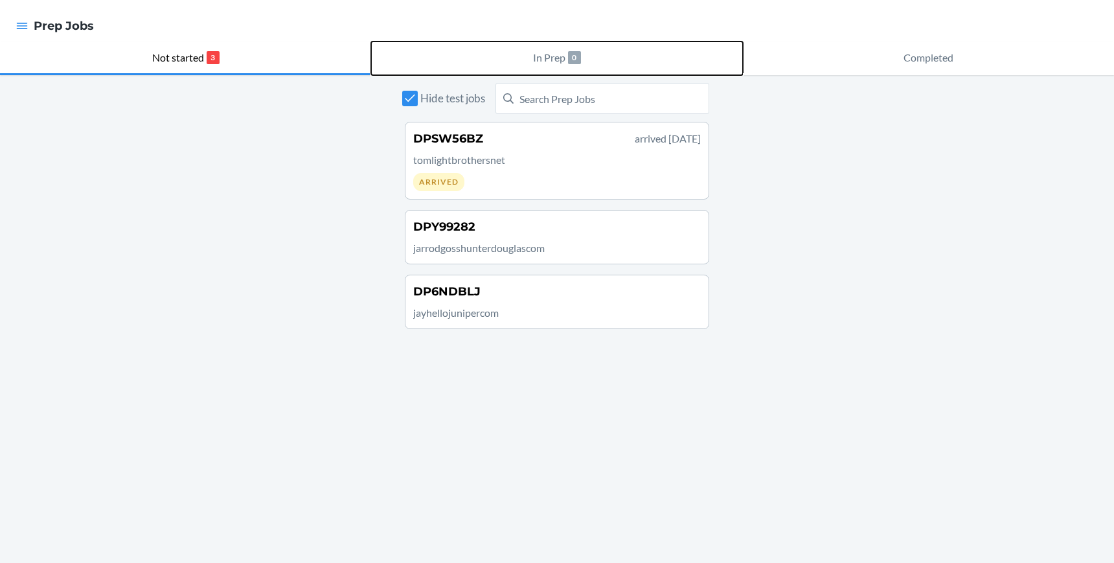
click at [559, 56] on p "In Prep" at bounding box center [549, 58] width 32 height 16
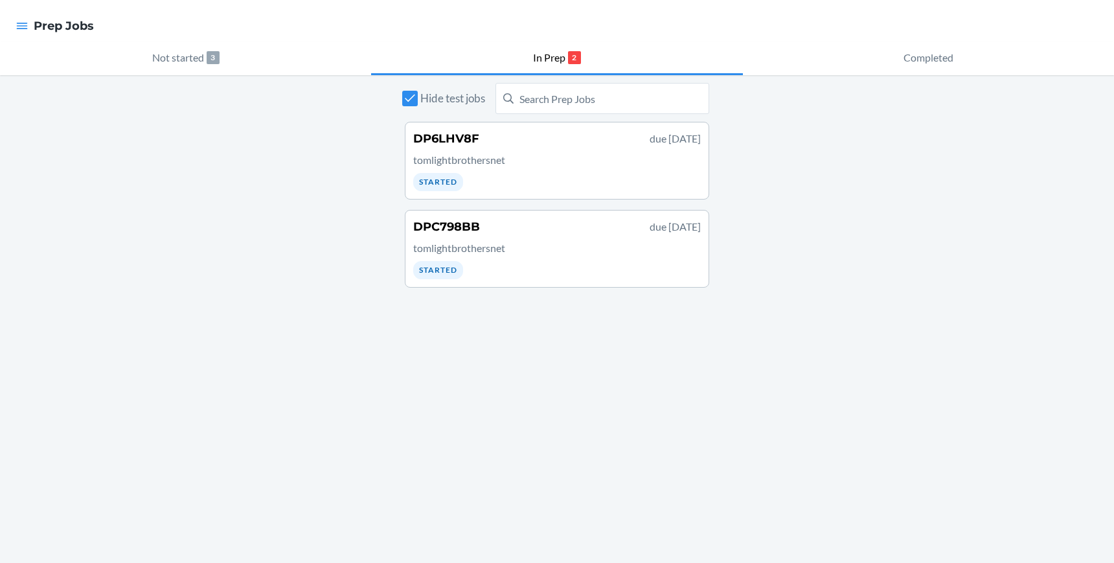
click at [533, 158] on p "tomlightbrothersnet" at bounding box center [557, 160] width 288 height 16
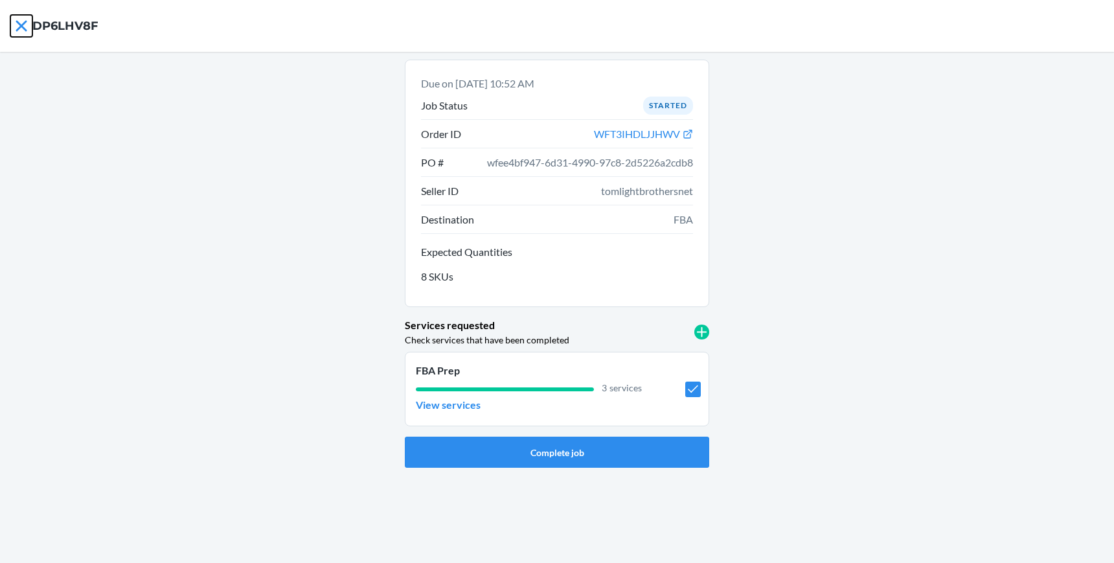
click at [20, 27] on icon at bounding box center [21, 25] width 11 height 11
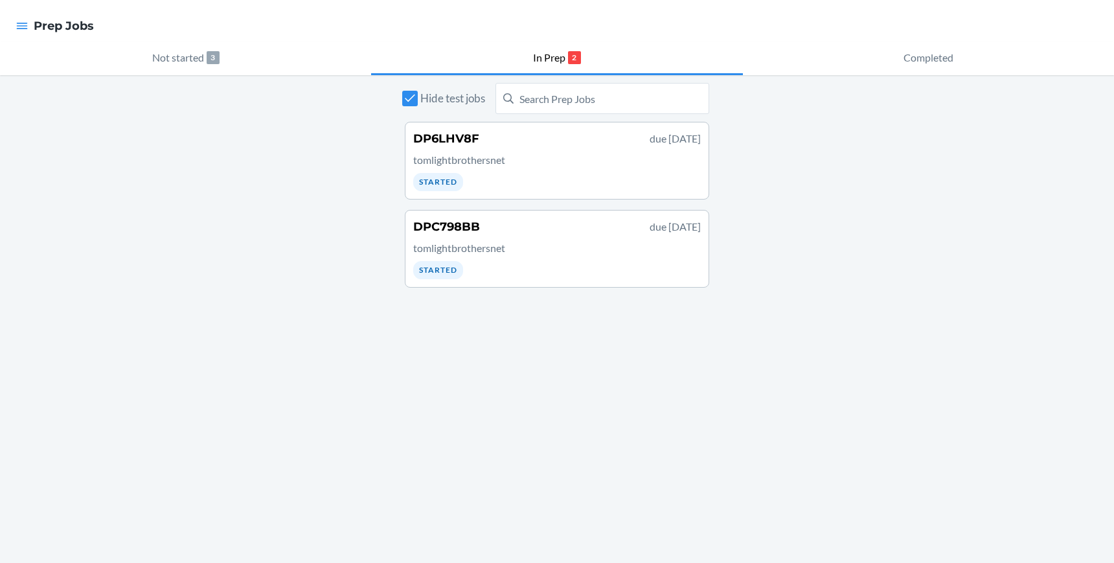
click at [565, 250] on p "tomlightbrothersnet" at bounding box center [557, 248] width 288 height 16
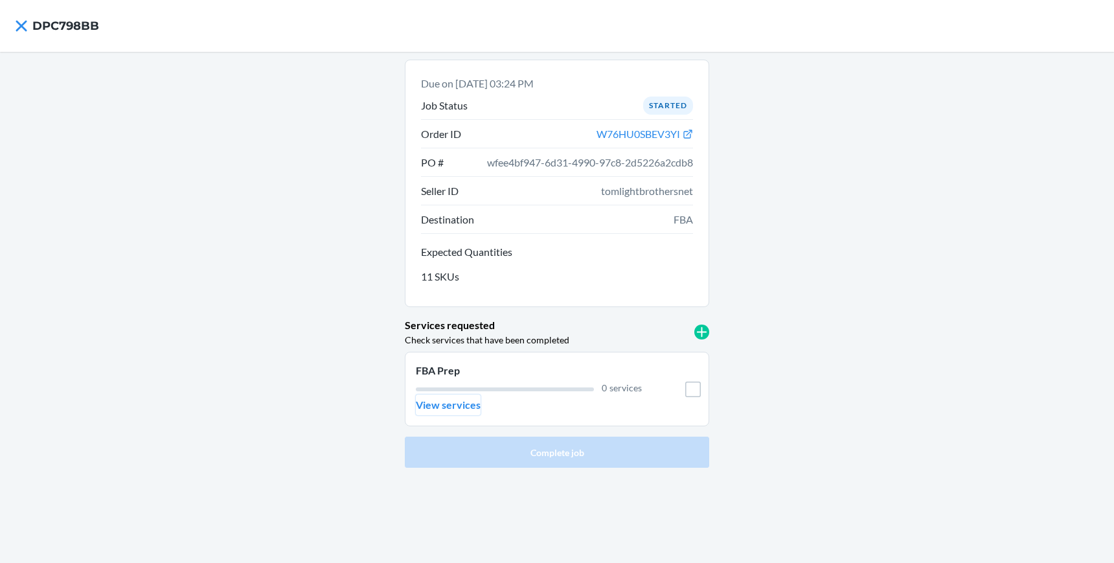
click at [437, 405] on p "View services" at bounding box center [448, 405] width 65 height 16
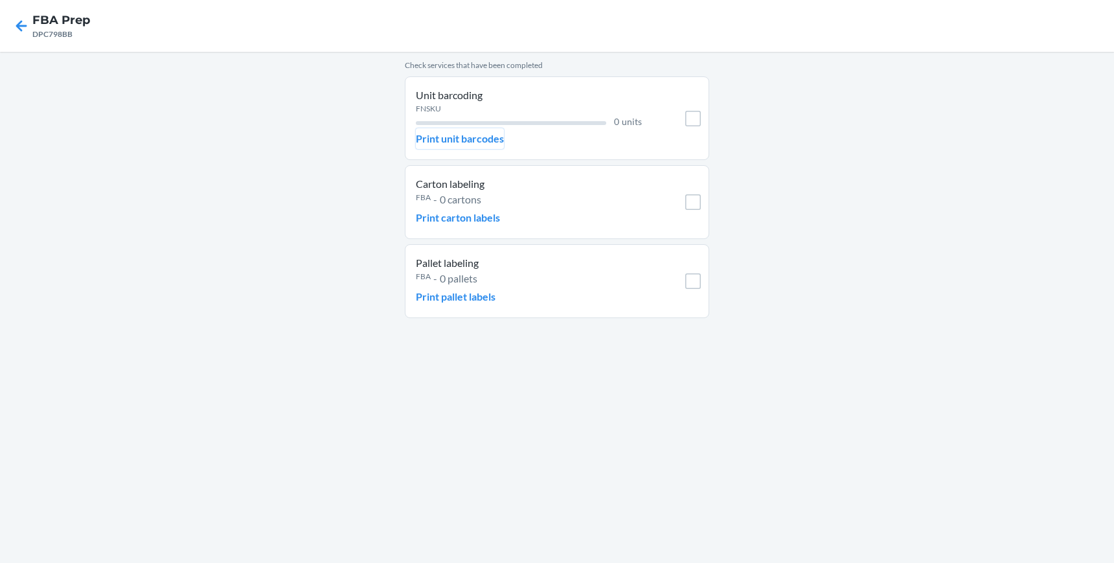
click at [462, 143] on p "Print unit barcodes" at bounding box center [460, 139] width 88 height 16
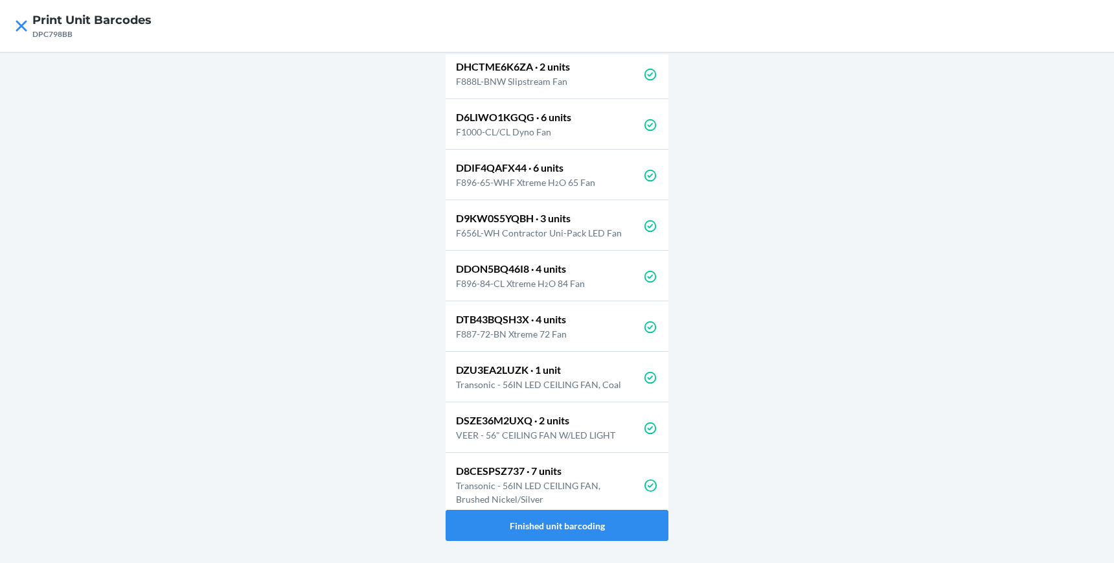
scroll to position [262, 0]
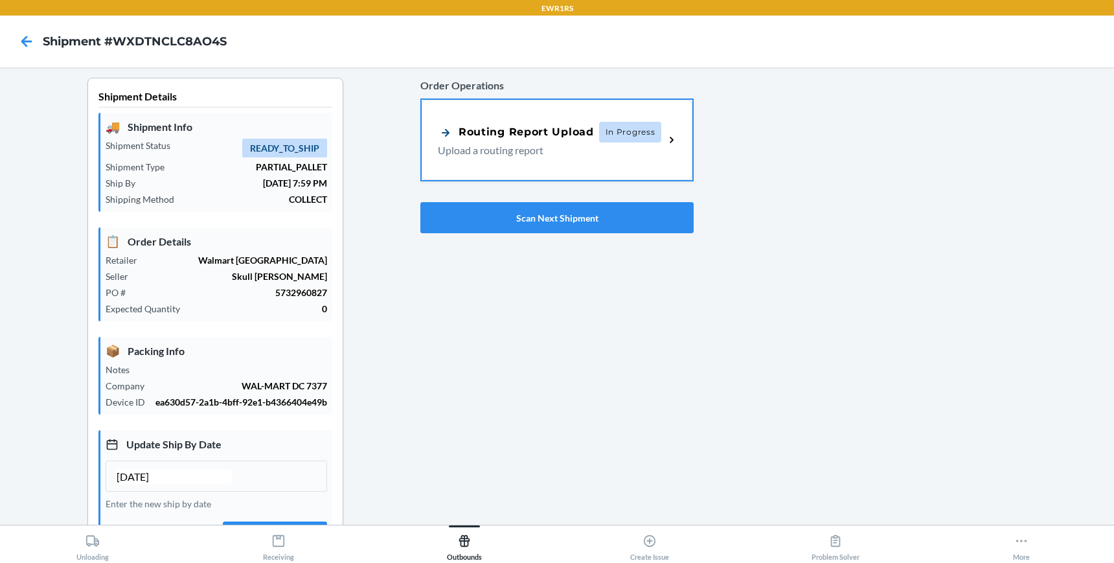
click at [368, 364] on div "Shipment Details 🚚 Shipment Info Shipment Status READY_TO_SHIP Shipment Type PA…" at bounding box center [215, 404] width 410 height 652
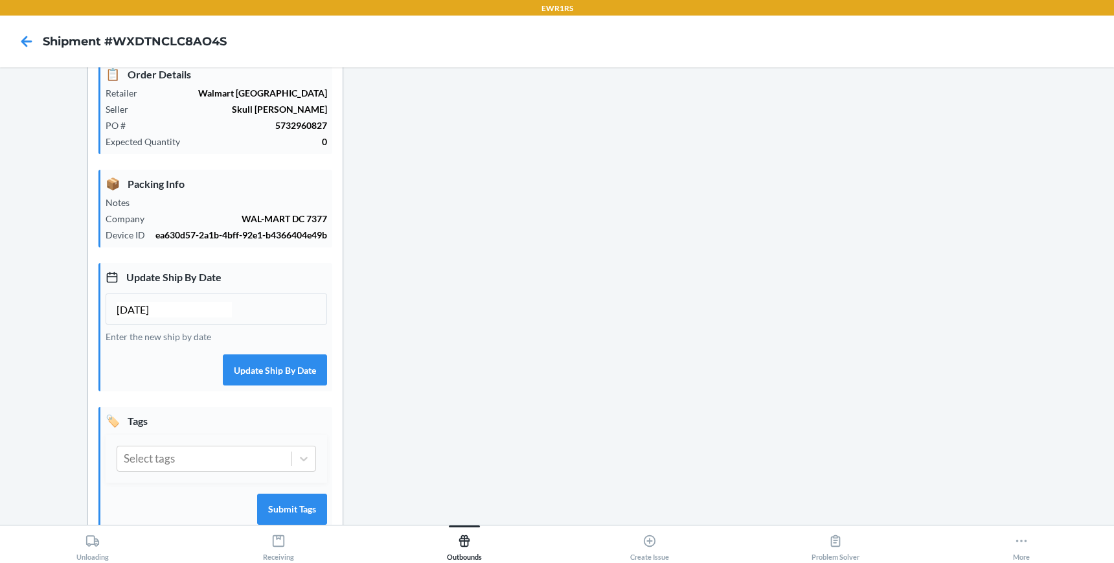
scroll to position [204, 0]
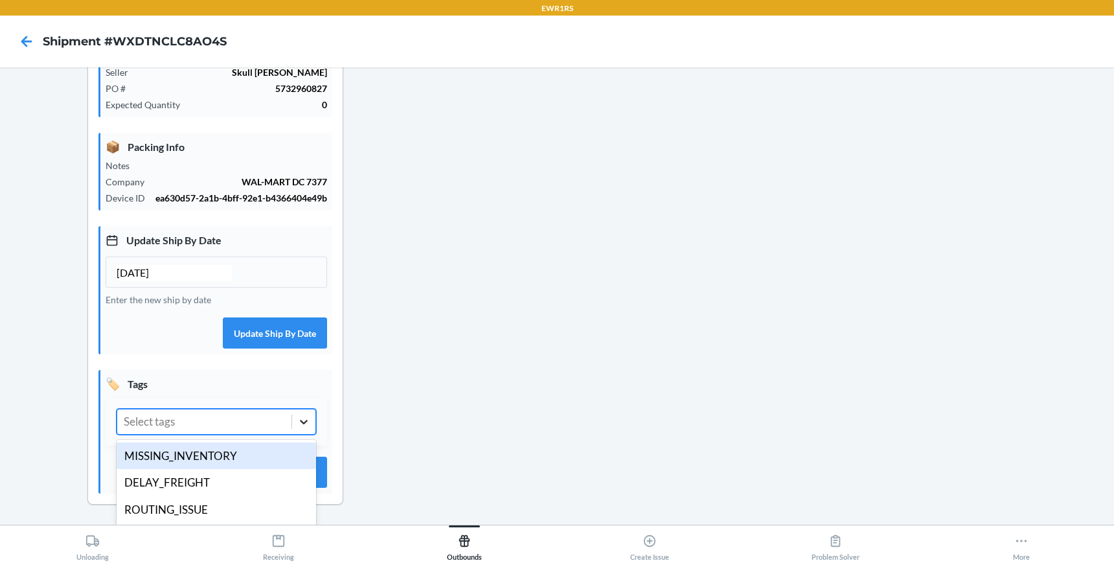
click at [307, 418] on icon at bounding box center [303, 421] width 13 height 13
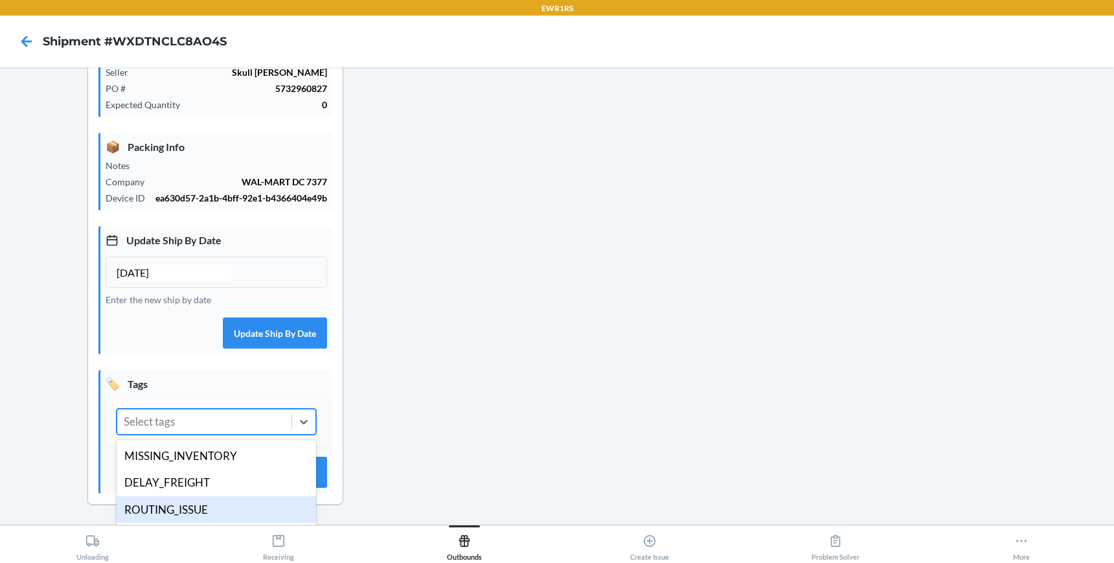
click at [236, 514] on div "ROUTING_ISSUE" at bounding box center [217, 509] width 200 height 27
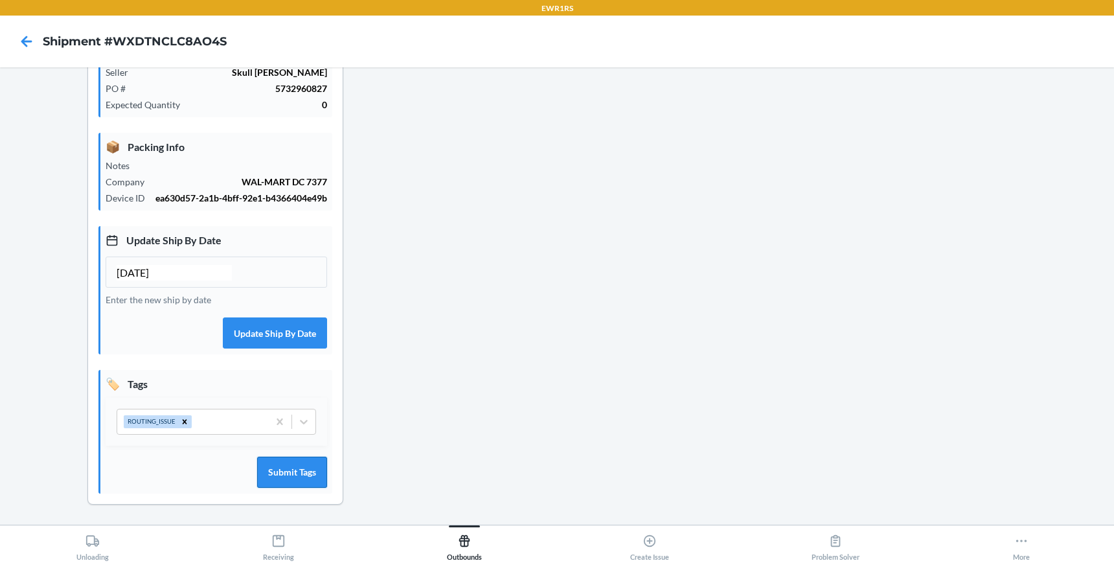
click at [309, 470] on button "Submit Tags" at bounding box center [292, 472] width 70 height 31
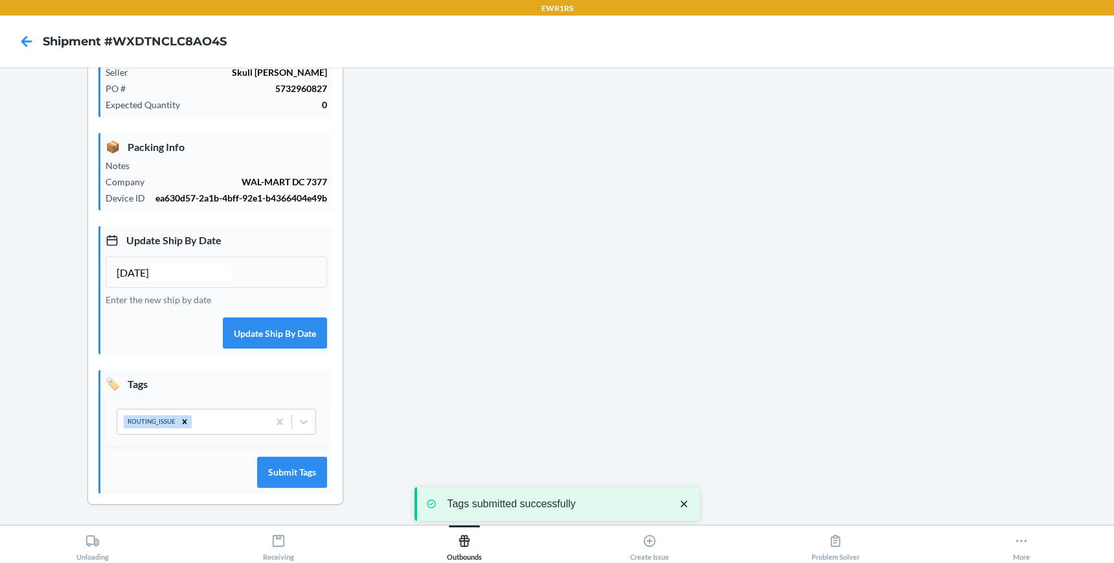
click at [138, 268] on input "[DATE]" at bounding box center [174, 273] width 115 height 16
type input "[DATE]"
click at [259, 328] on button "Update Ship By Date" at bounding box center [275, 332] width 104 height 31
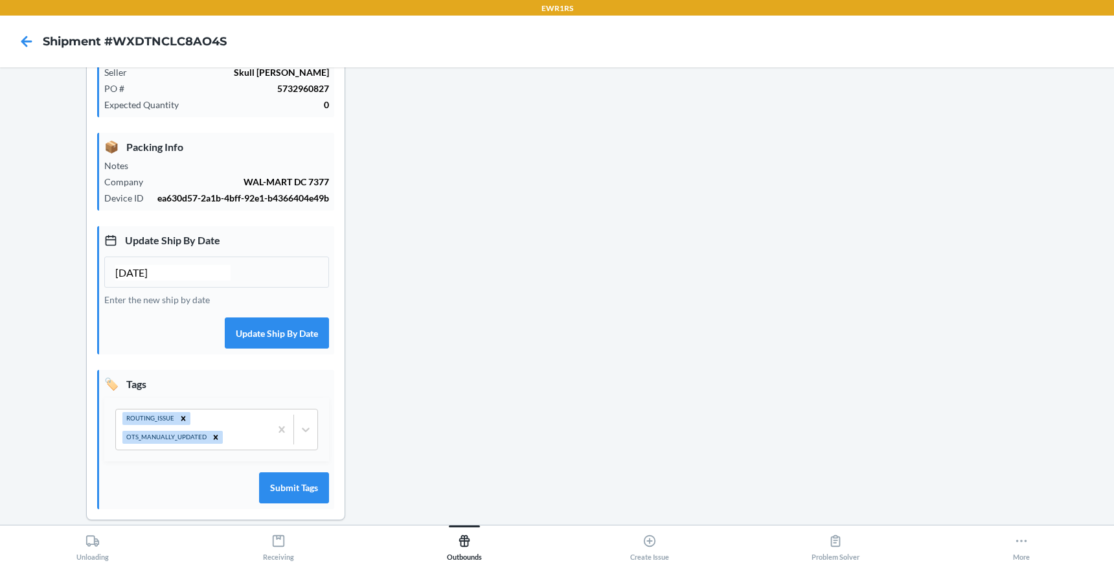
click at [776, 242] on div at bounding box center [899, 207] width 410 height 667
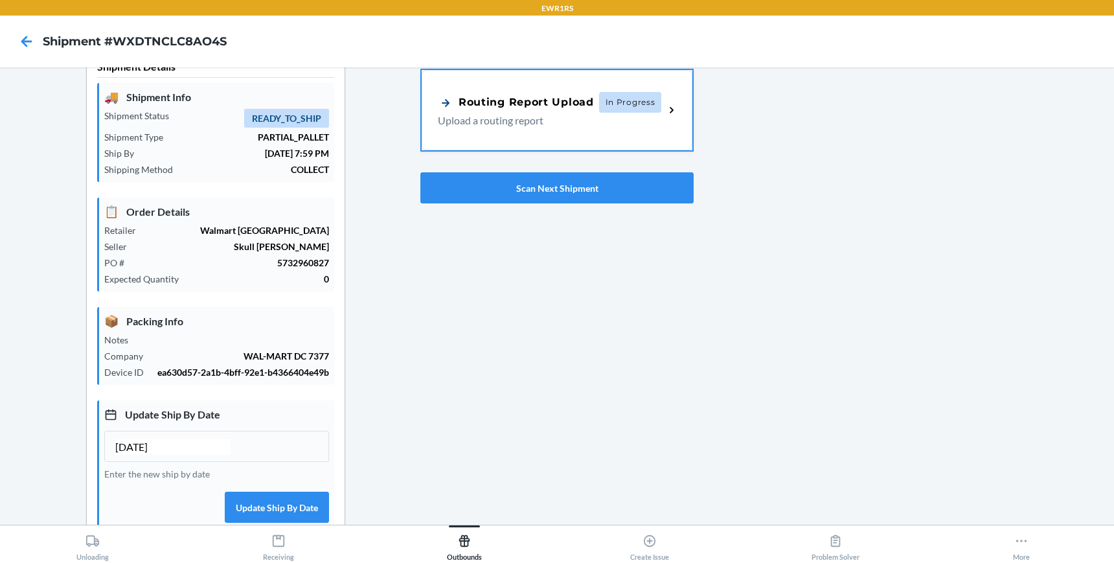
scroll to position [0, 0]
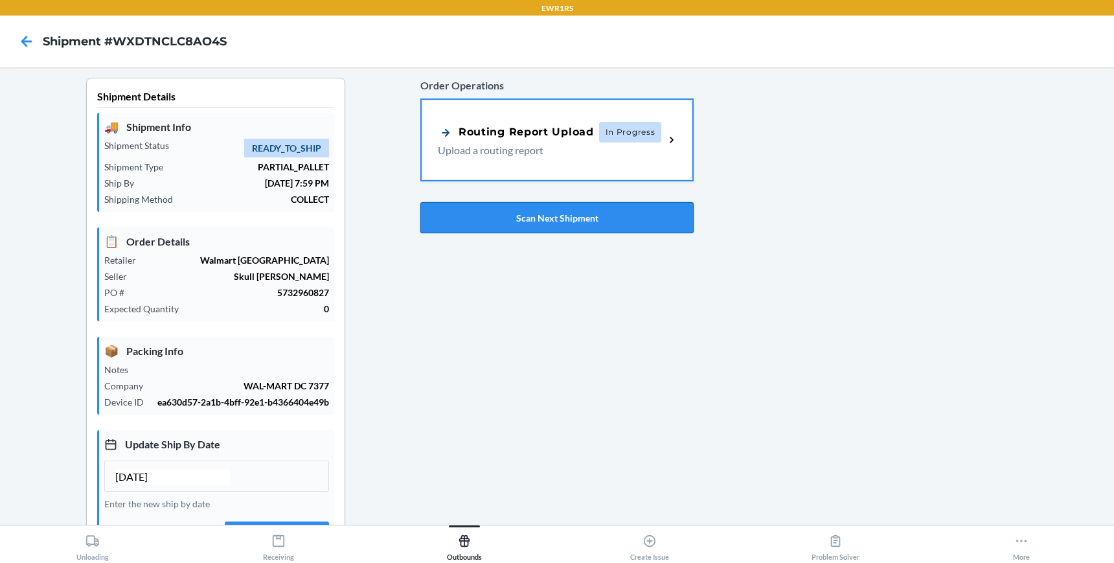
click at [606, 210] on button "Scan Next Shipment" at bounding box center [556, 217] width 273 height 31
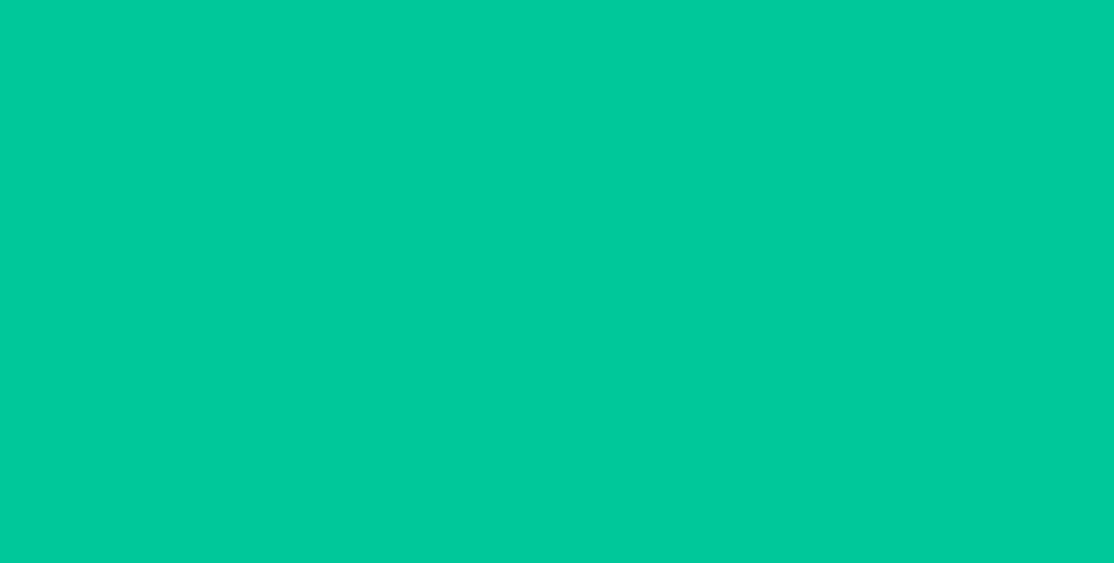
type input "[DATE]"
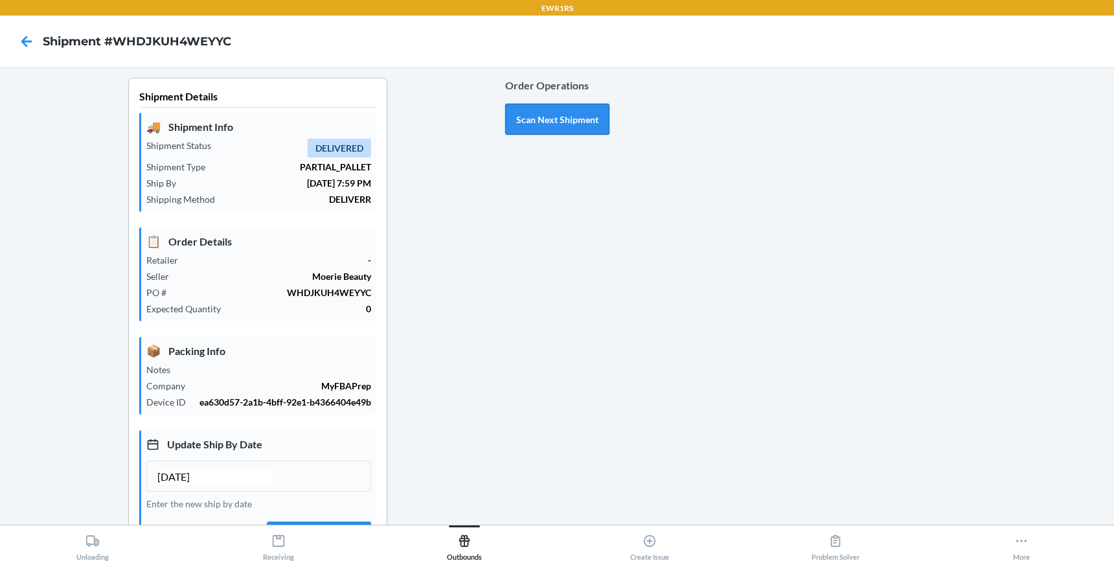
click at [546, 108] on button "Scan Next Shipment" at bounding box center [557, 119] width 104 height 31
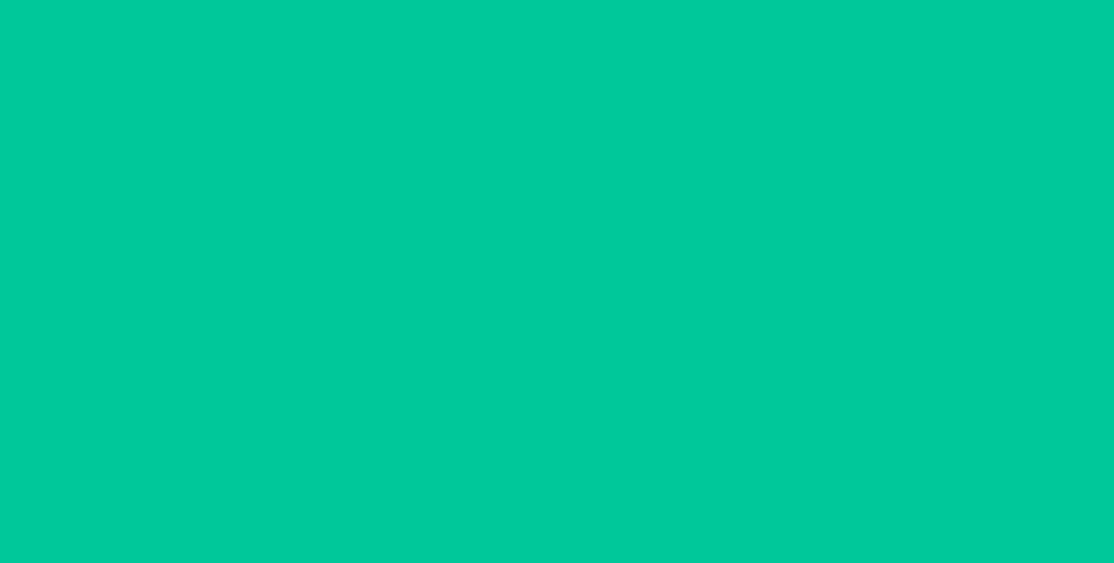
type input "[DATE]"
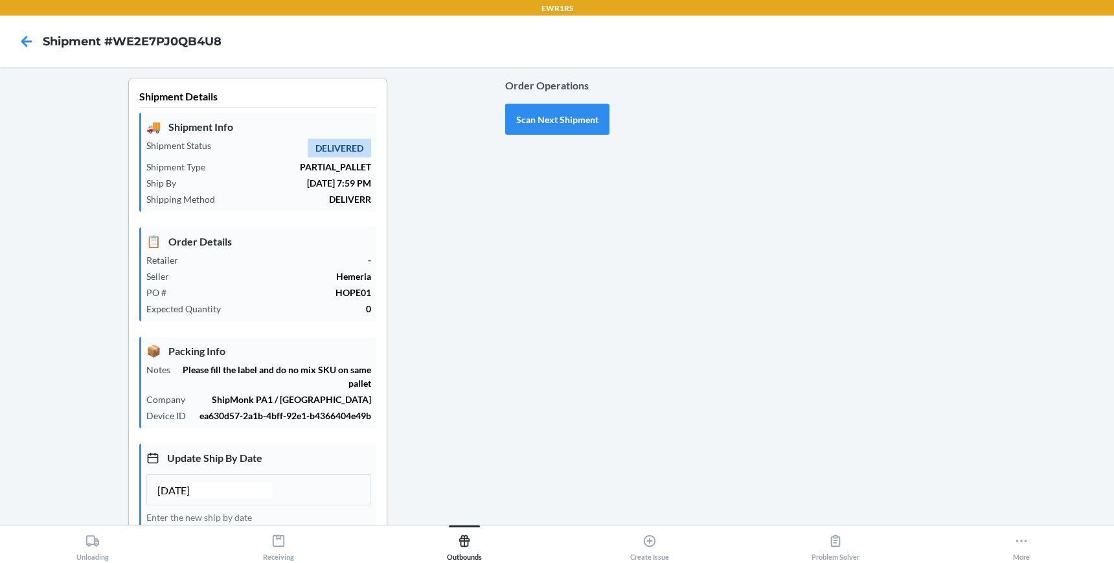
click at [514, 365] on div "Order Operations Scan Next Shipment" at bounding box center [557, 410] width 104 height 665
click at [520, 117] on button "Scan Next Shipment" at bounding box center [557, 119] width 104 height 31
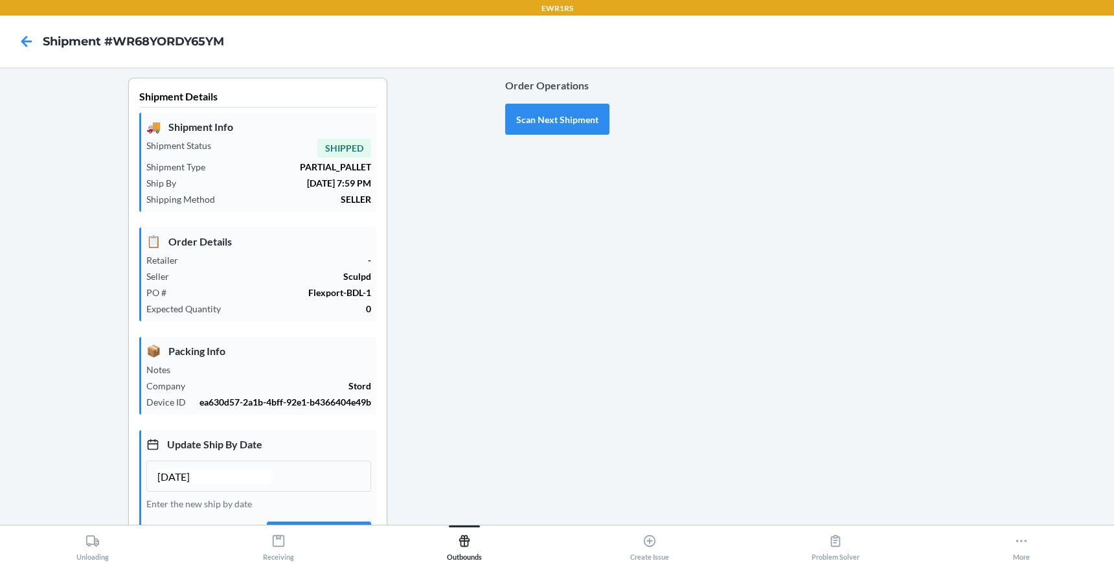
click at [444, 264] on div "Shipment Details 🚚 Shipment Info Shipment Status SHIPPED Shipment Type PARTIAL_…" at bounding box center [257, 411] width 495 height 667
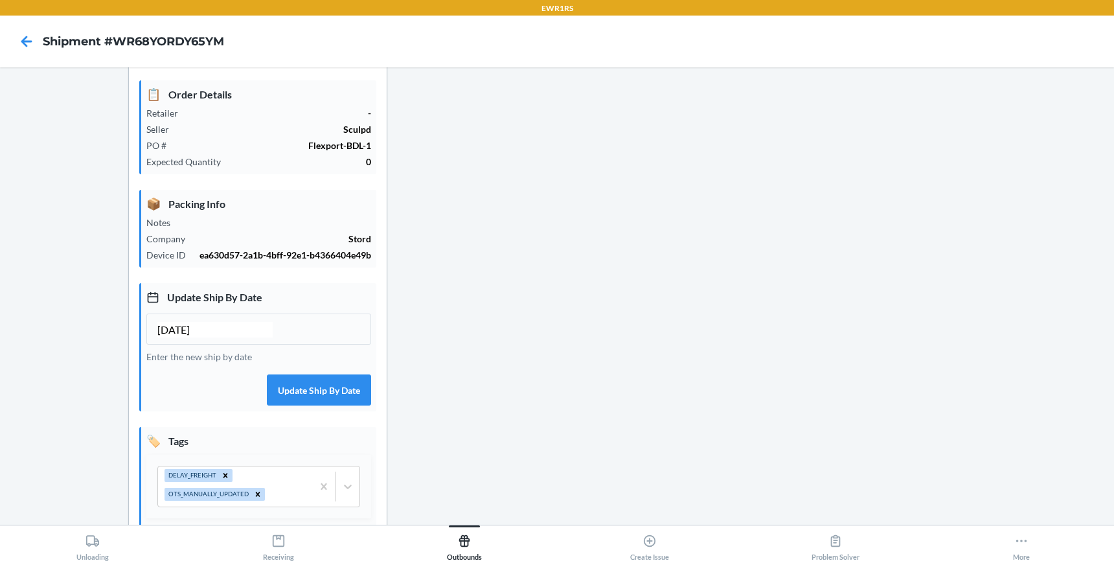
scroll to position [155, 0]
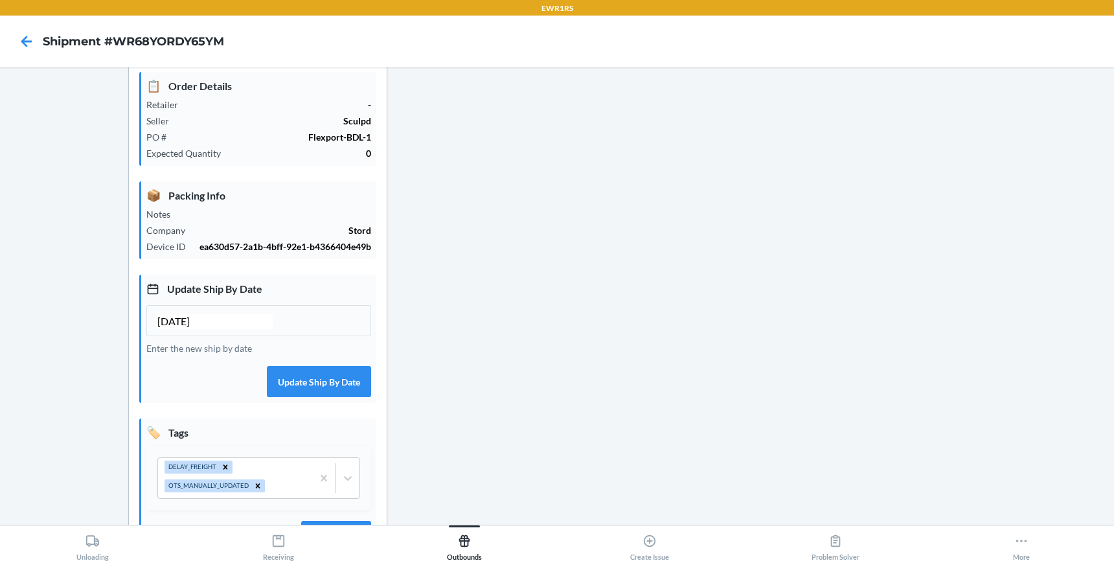
click at [182, 319] on input "[DATE]" at bounding box center [214, 322] width 115 height 16
type input "[DATE]"
click at [299, 383] on button "Update Ship By Date" at bounding box center [319, 381] width 104 height 31
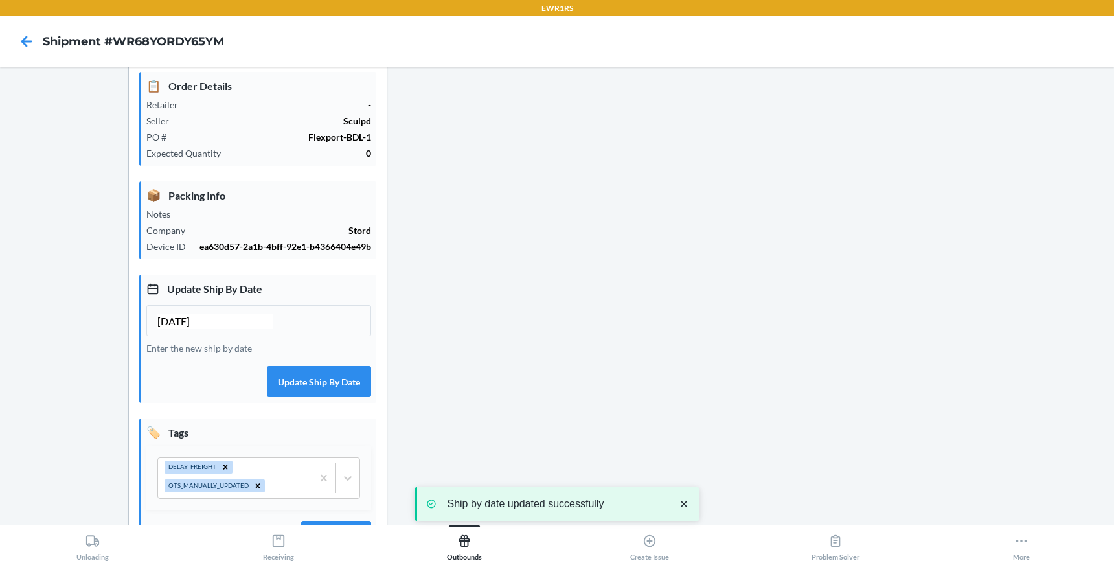
click at [581, 339] on div "Order Operations Scan Next Shipment" at bounding box center [557, 255] width 104 height 667
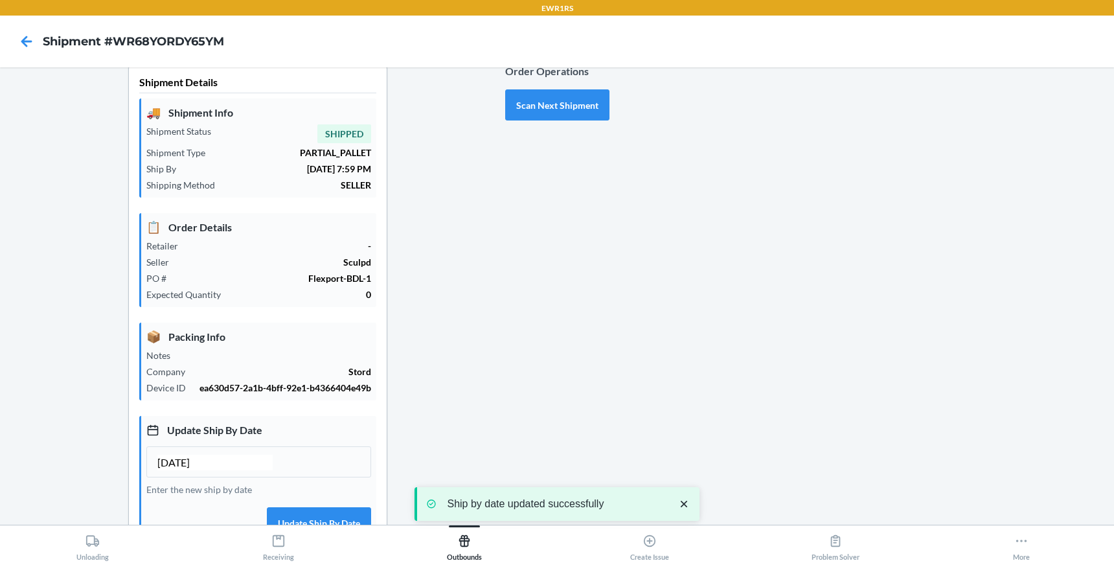
scroll to position [0, 0]
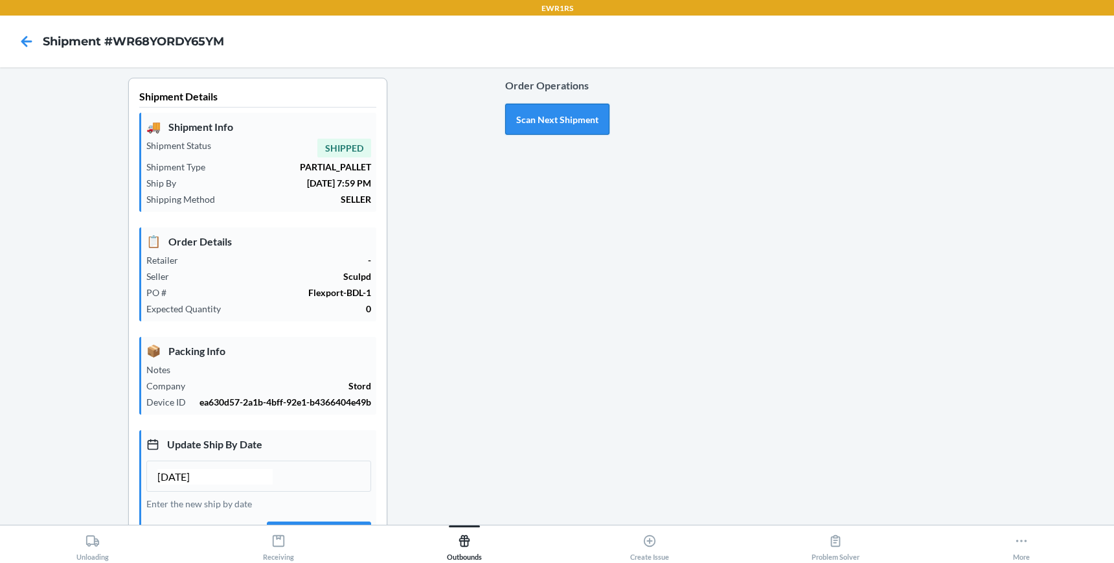
click at [532, 124] on button "Scan Next Shipment" at bounding box center [557, 119] width 104 height 31
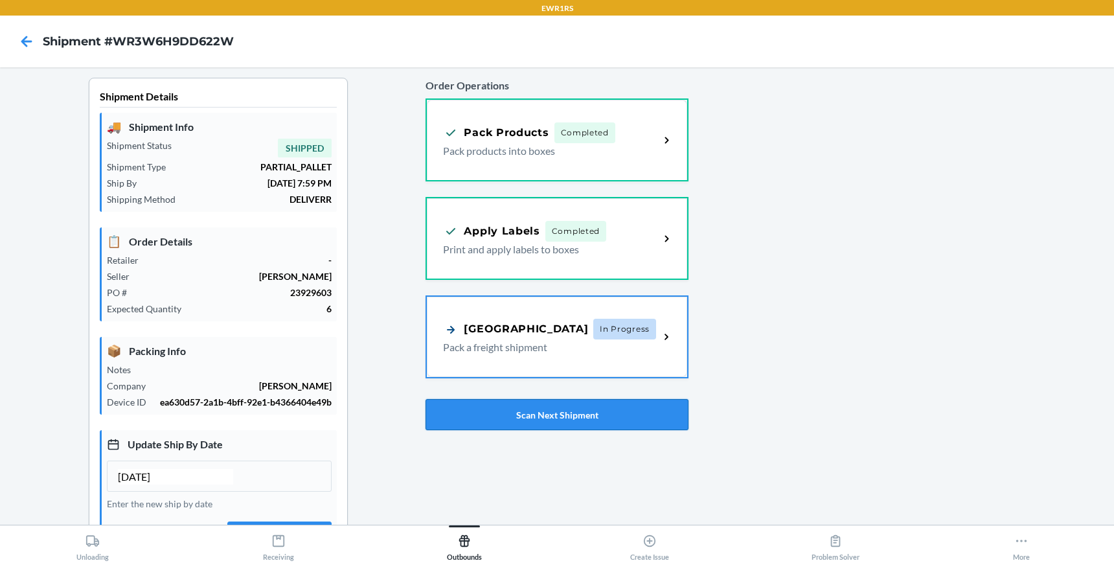
click at [505, 420] on button "Scan Next Shipment" at bounding box center [557, 414] width 262 height 31
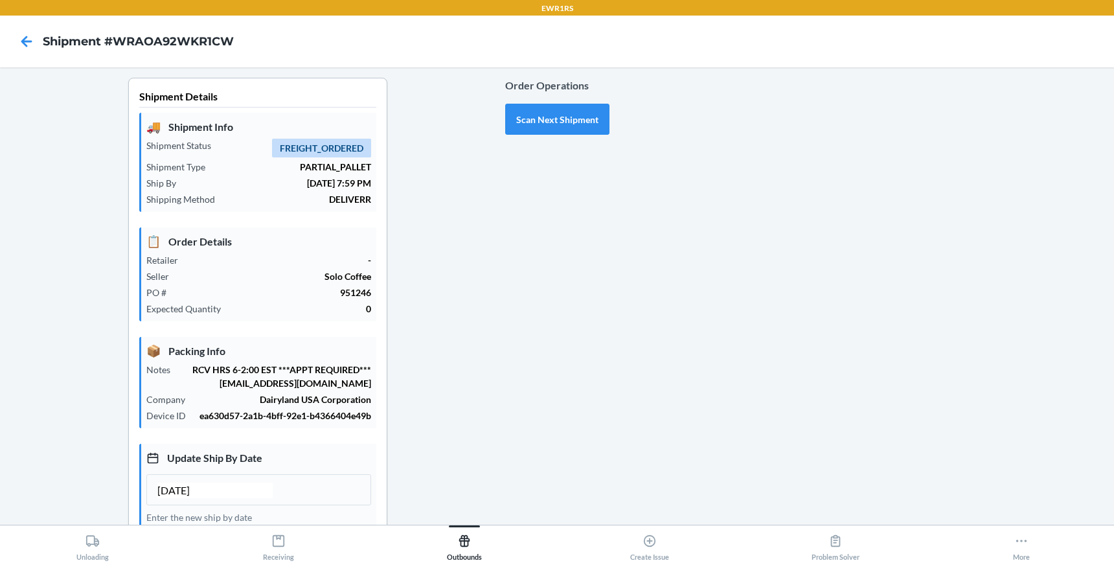
click at [563, 332] on div "Order Operations Scan Next Shipment" at bounding box center [557, 418] width 104 height 681
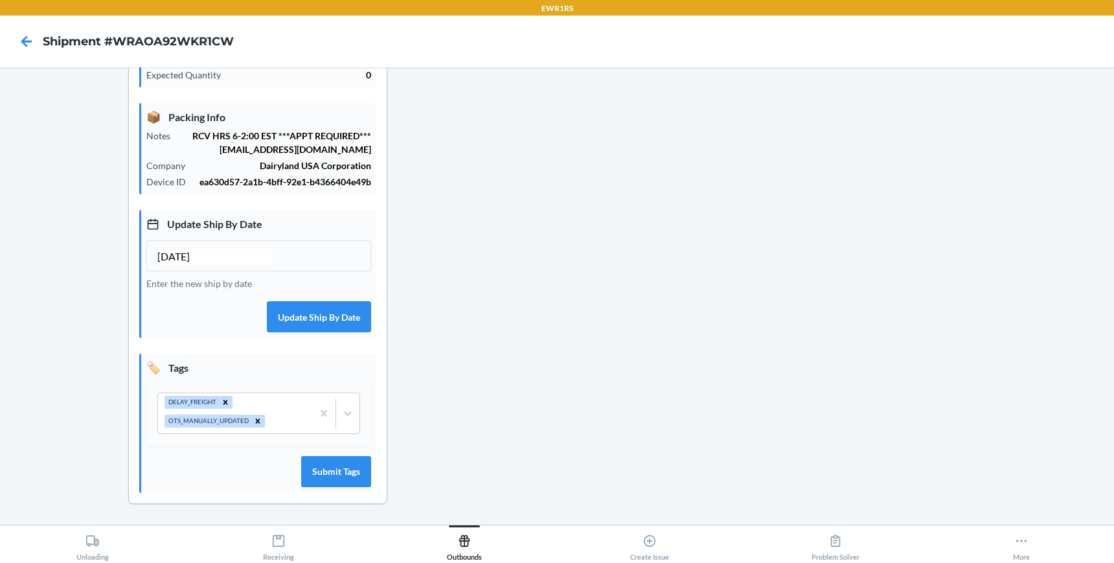
scroll to position [247, 0]
click at [469, 237] on div "Shipment Details 🚚 Shipment Info Shipment Status FREIGHT_ORDERED Shipment Type …" at bounding box center [257, 184] width 495 height 681
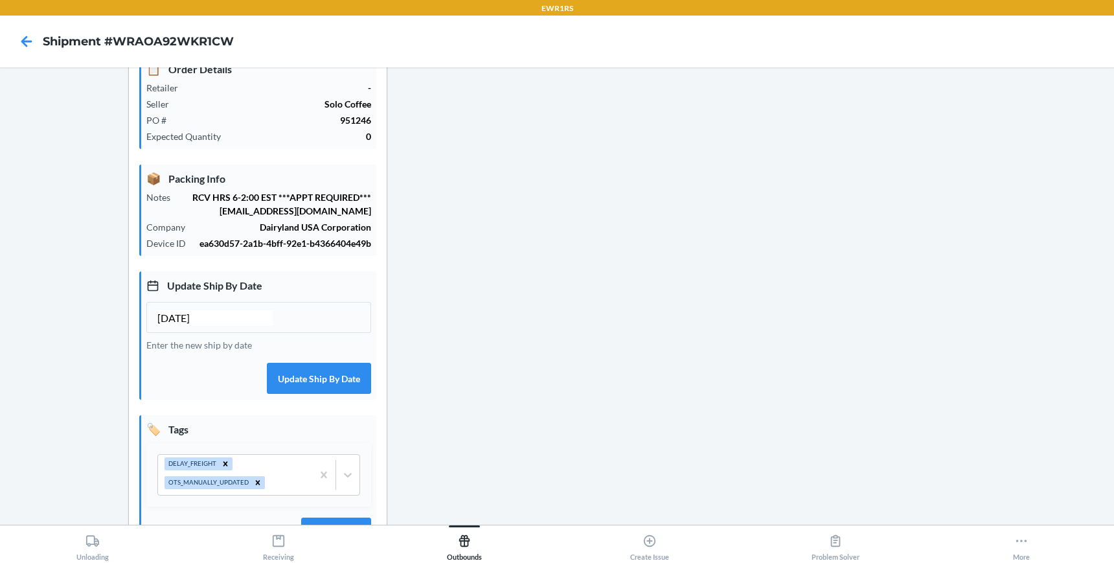
scroll to position [181, 0]
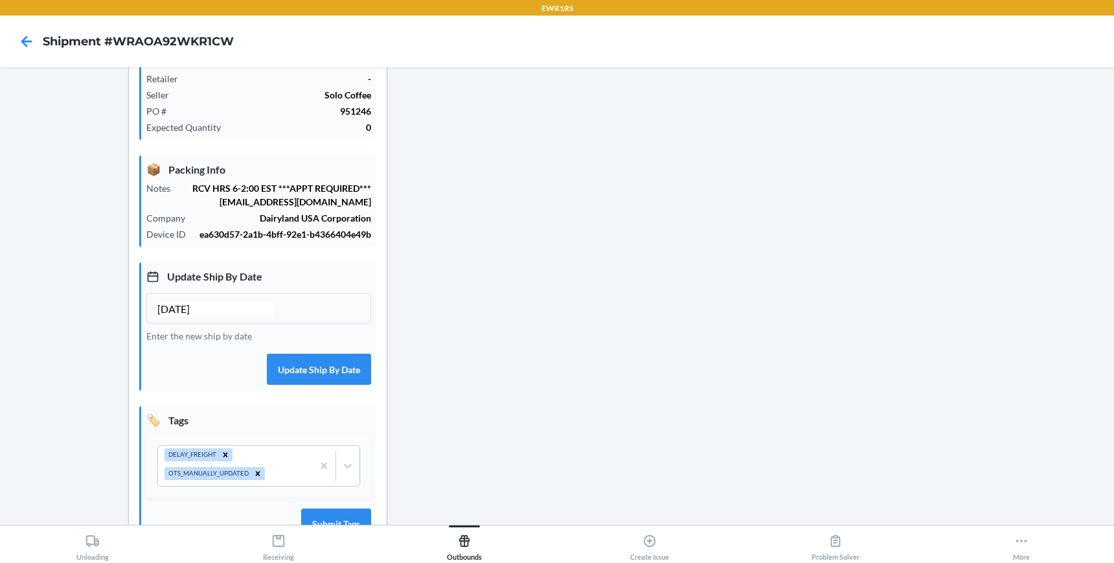
click at [181, 317] on input "[DATE]" at bounding box center [214, 309] width 115 height 16
type input "[DATE]"
click at [312, 385] on button "Update Ship By Date" at bounding box center [319, 369] width 104 height 31
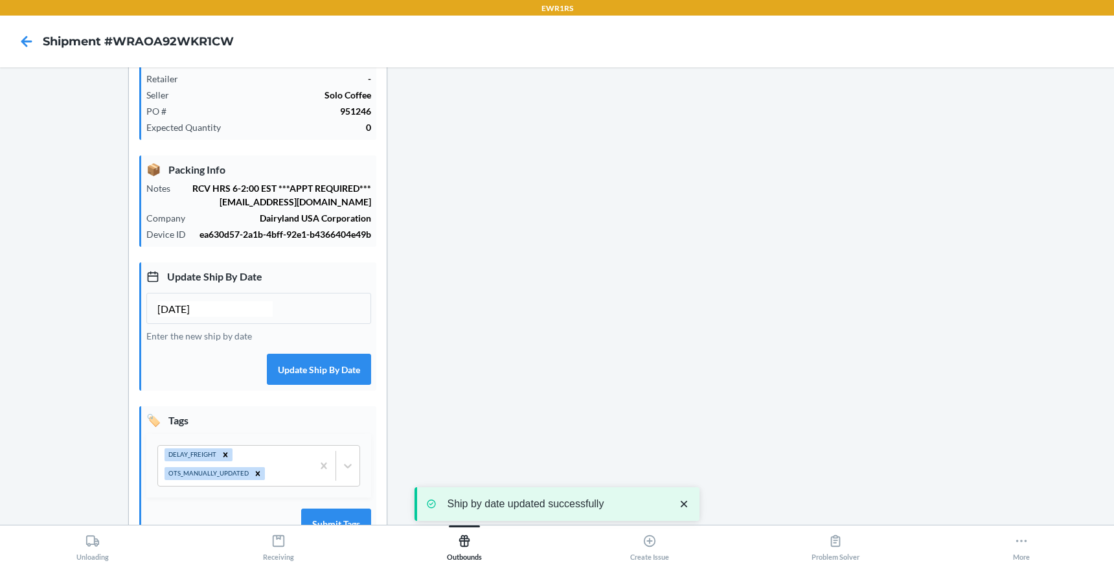
click at [559, 428] on div "Order Operations Scan Next Shipment" at bounding box center [557, 236] width 104 height 681
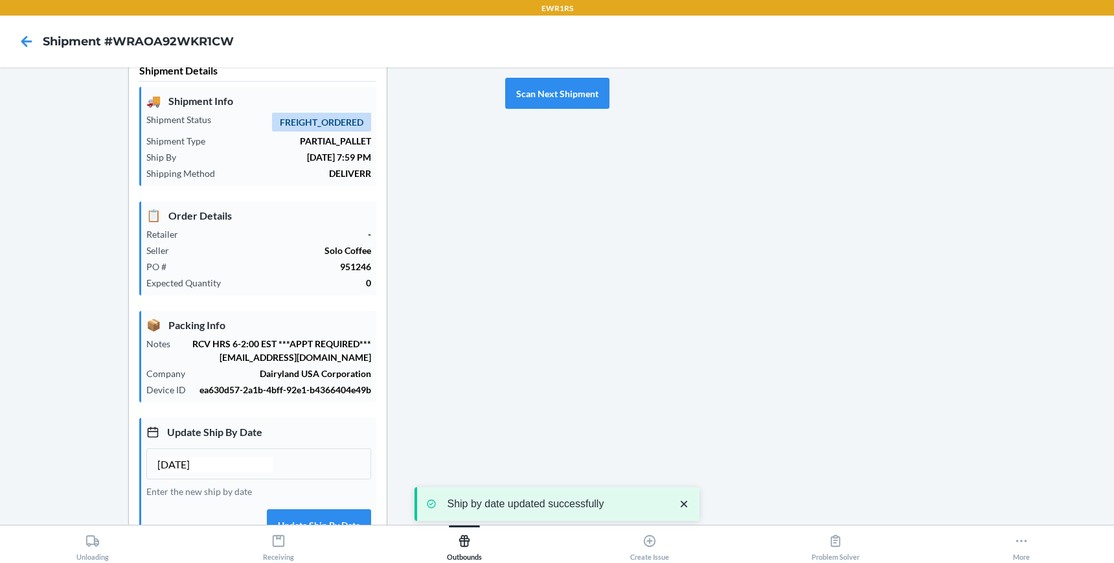
scroll to position [0, 0]
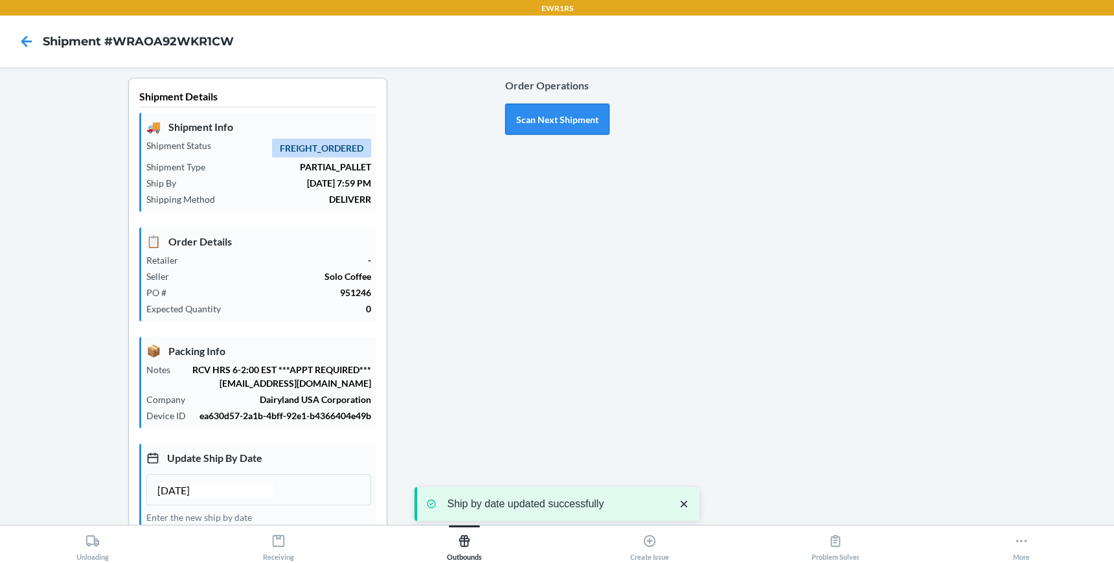
click at [564, 119] on button "Scan Next Shipment" at bounding box center [557, 119] width 104 height 31
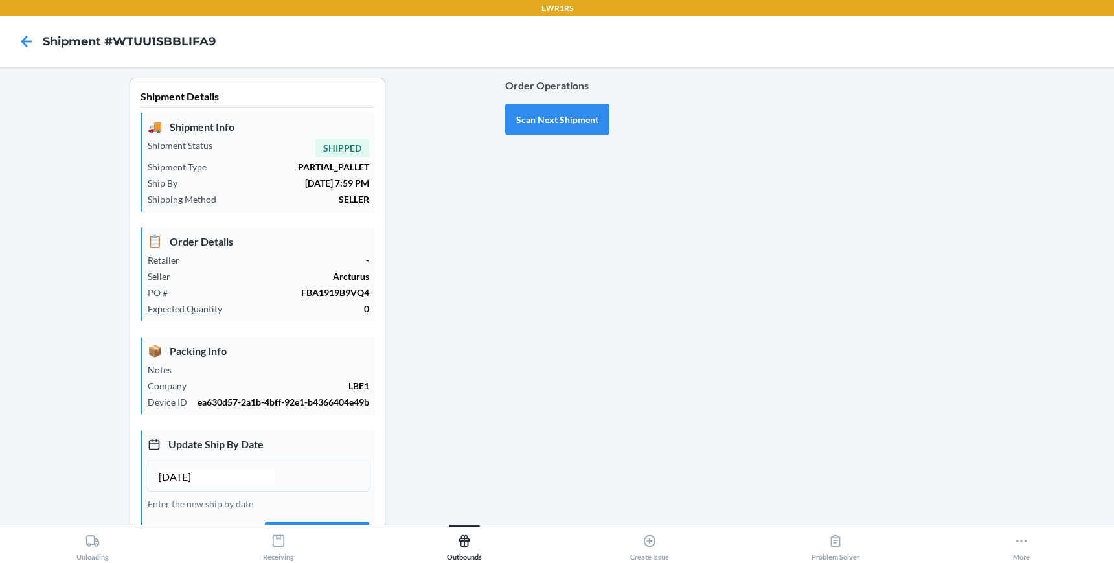
click at [661, 317] on div at bounding box center [857, 404] width 495 height 652
click at [610, 264] on div at bounding box center [857, 404] width 495 height 652
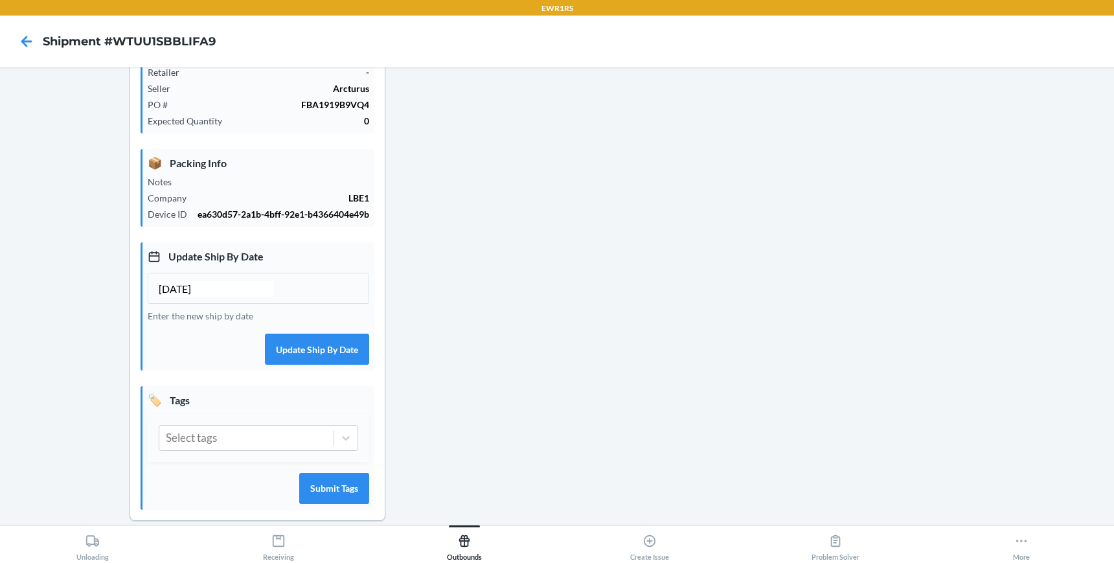
scroll to position [178, 0]
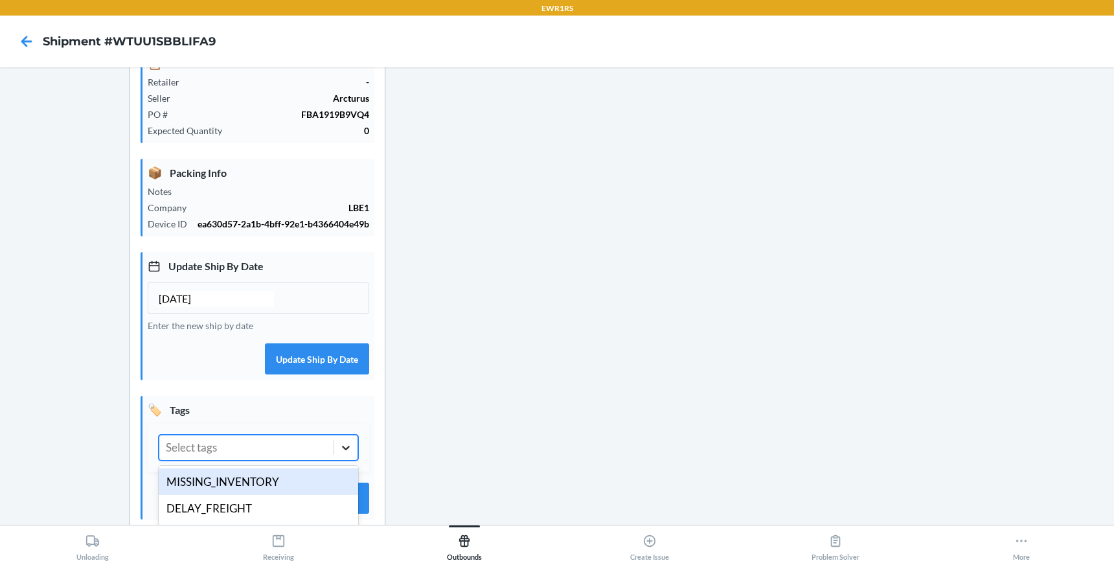
click at [341, 448] on icon at bounding box center [345, 447] width 13 height 13
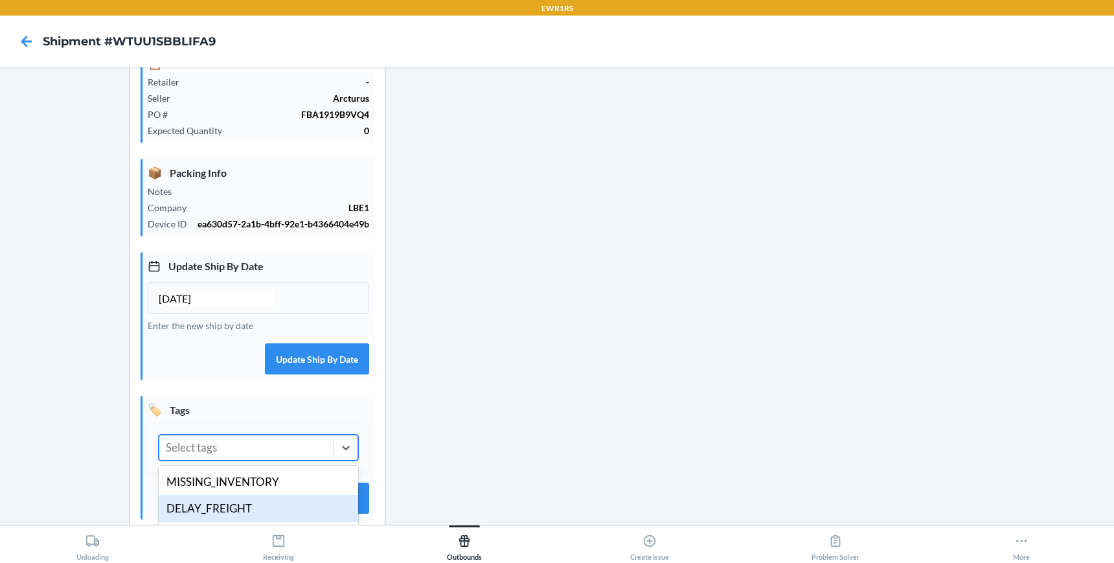
click at [280, 502] on div "DELAY_FREIGHT" at bounding box center [259, 508] width 200 height 27
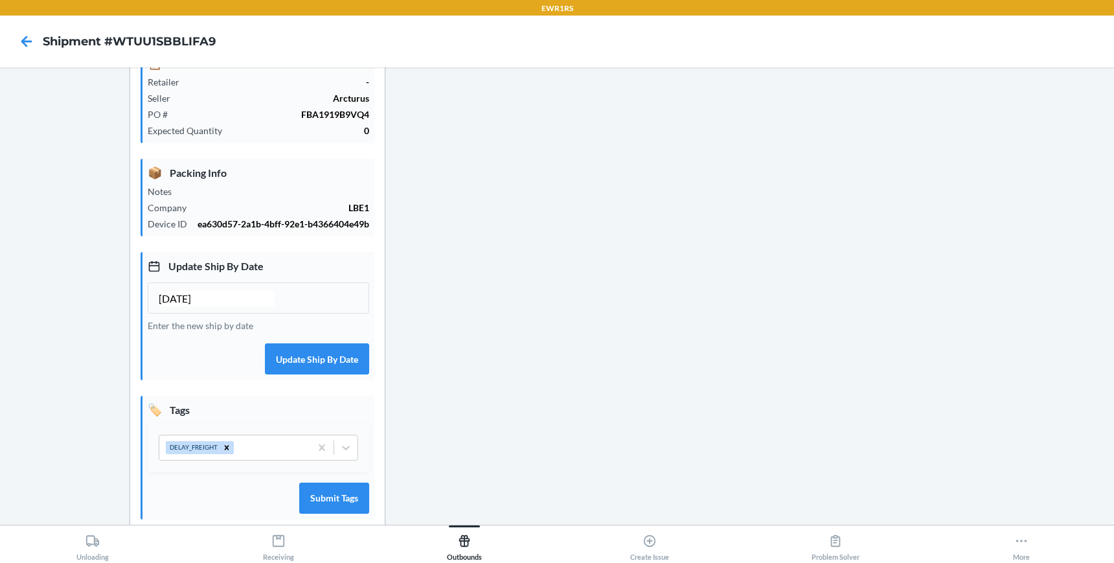
click at [183, 299] on input "[DATE]" at bounding box center [216, 299] width 115 height 16
type input "[DATE]"
click at [351, 358] on button "Update Ship By Date" at bounding box center [317, 358] width 104 height 31
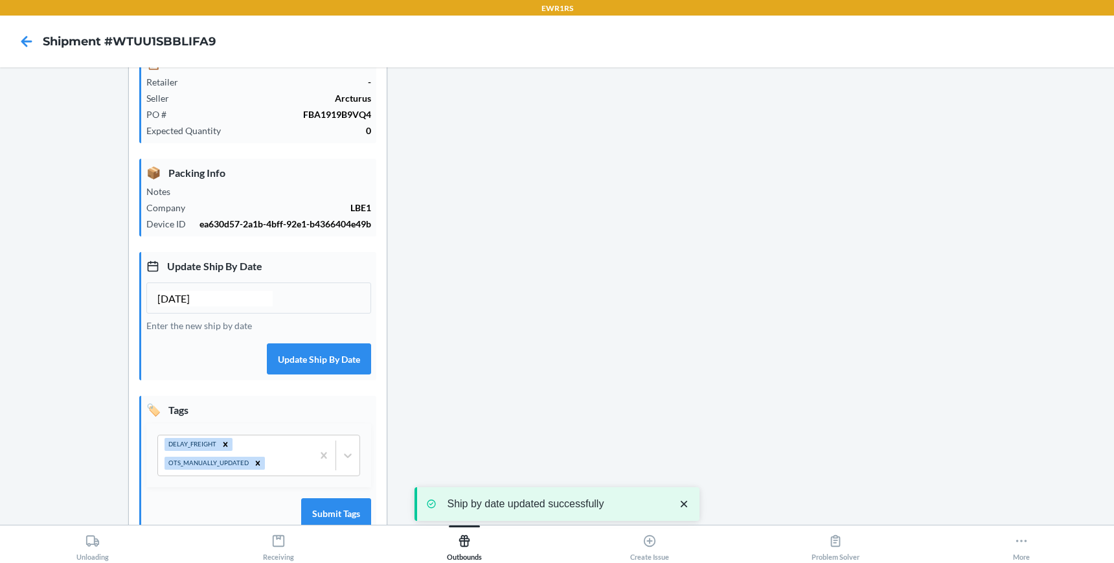
click at [669, 355] on div at bounding box center [857, 233] width 495 height 667
click at [622, 259] on div at bounding box center [857, 233] width 495 height 667
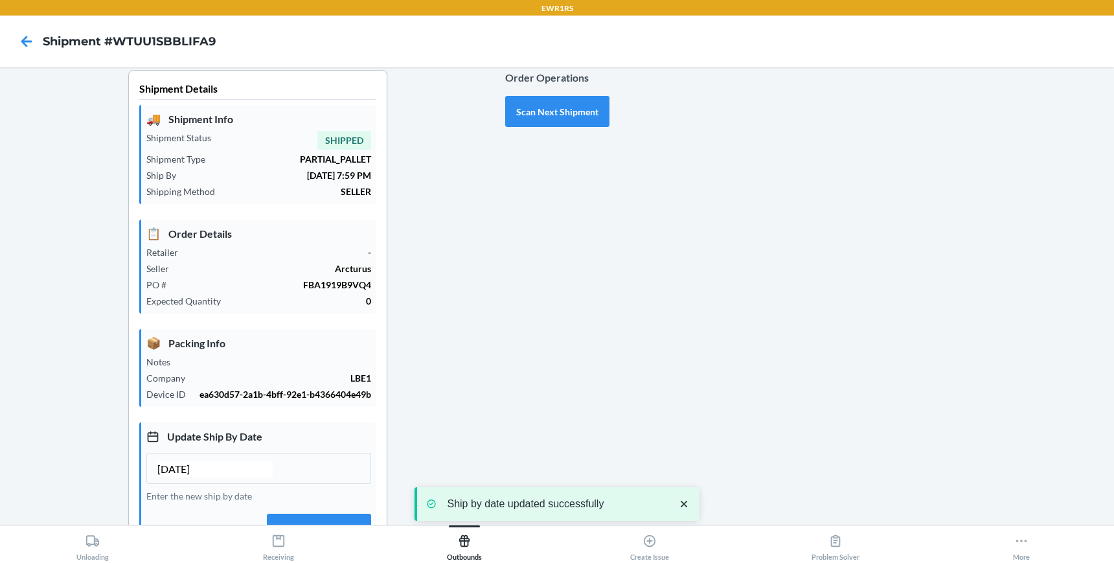
scroll to position [0, 0]
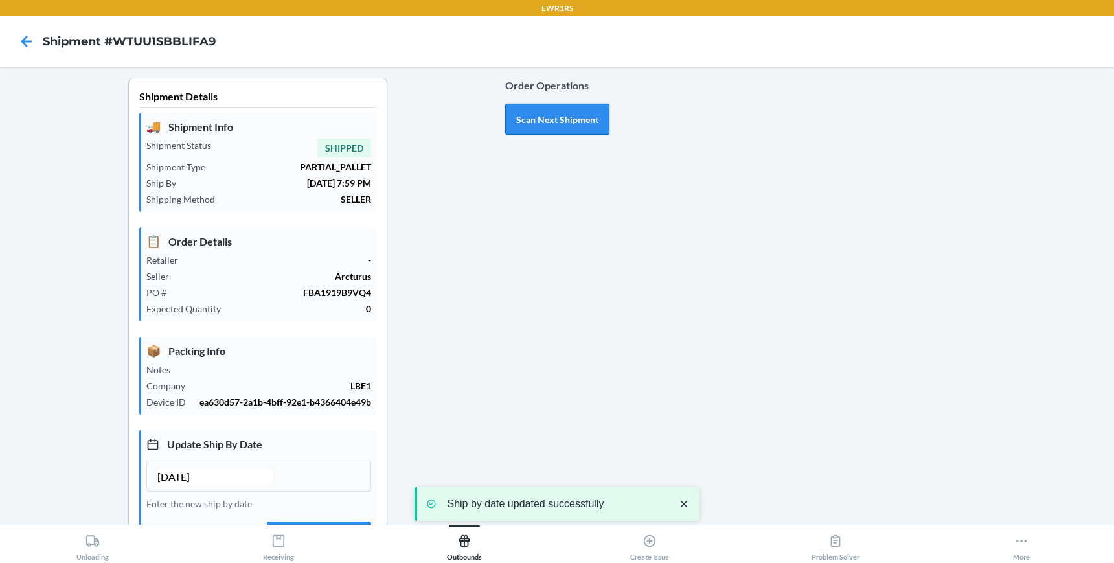
click at [561, 111] on button "Scan Next Shipment" at bounding box center [557, 119] width 104 height 31
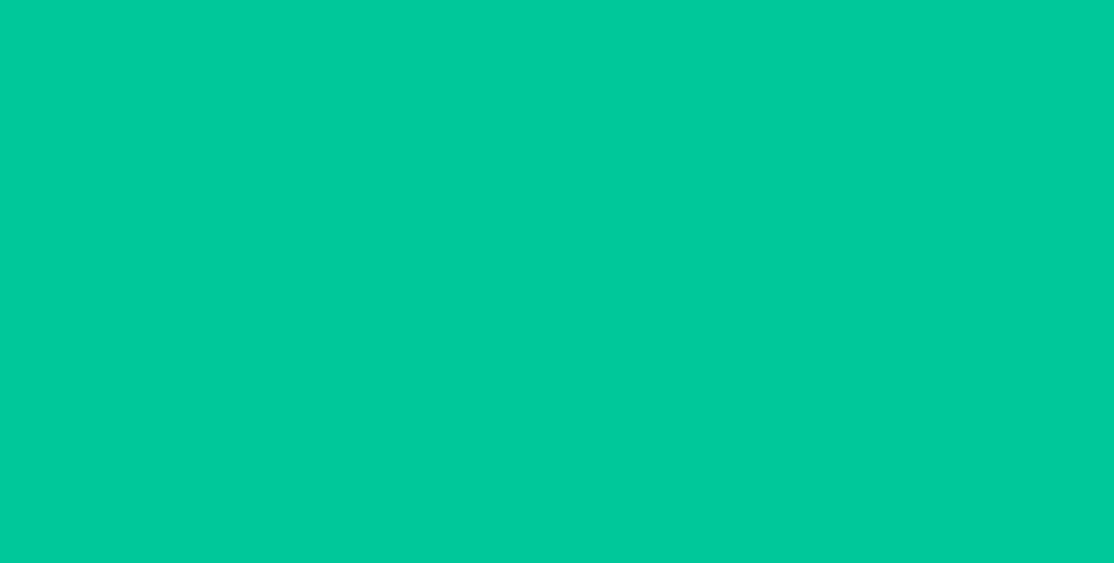
type input "[DATE]"
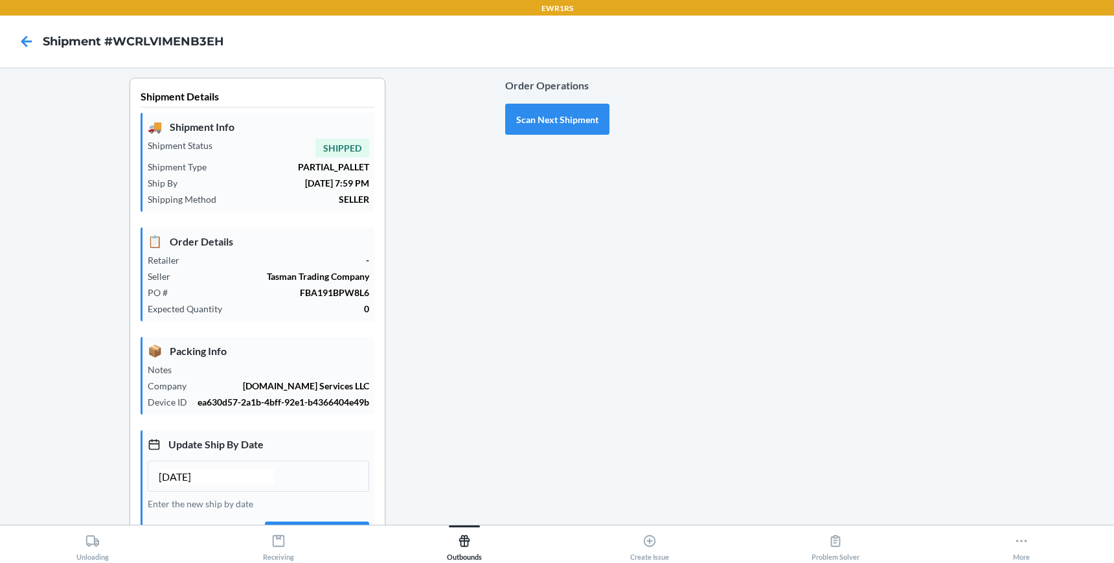
click at [448, 279] on div "Shipment Details 🚚 Shipment Info Shipment Status SHIPPED Shipment Type PARTIAL_…" at bounding box center [257, 404] width 495 height 652
click at [549, 124] on button "Scan Next Shipment" at bounding box center [557, 119] width 104 height 31
click at [566, 276] on div "Order Operations Scan Next Shipment" at bounding box center [557, 404] width 104 height 652
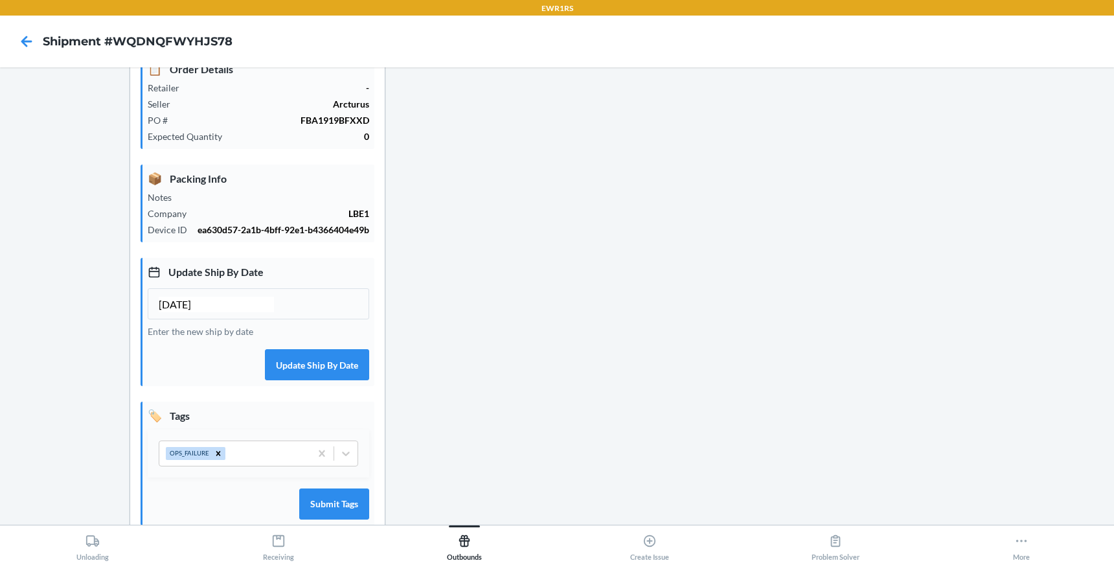
scroll to position [181, 0]
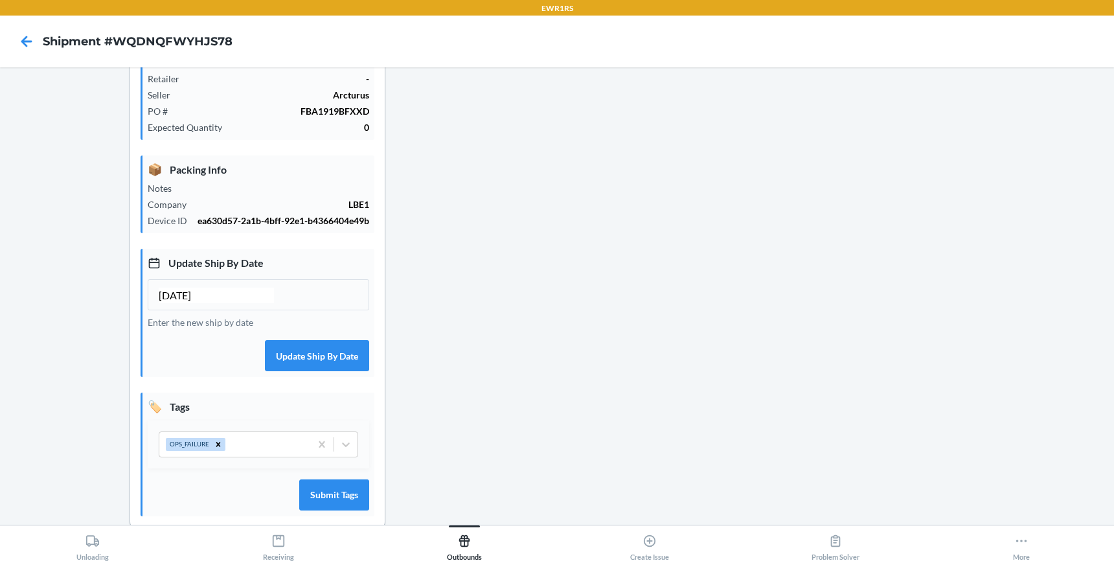
click at [185, 294] on input "[DATE]" at bounding box center [216, 296] width 115 height 16
type input "[DATE]"
click at [314, 362] on button "Update Ship By Date" at bounding box center [317, 355] width 104 height 31
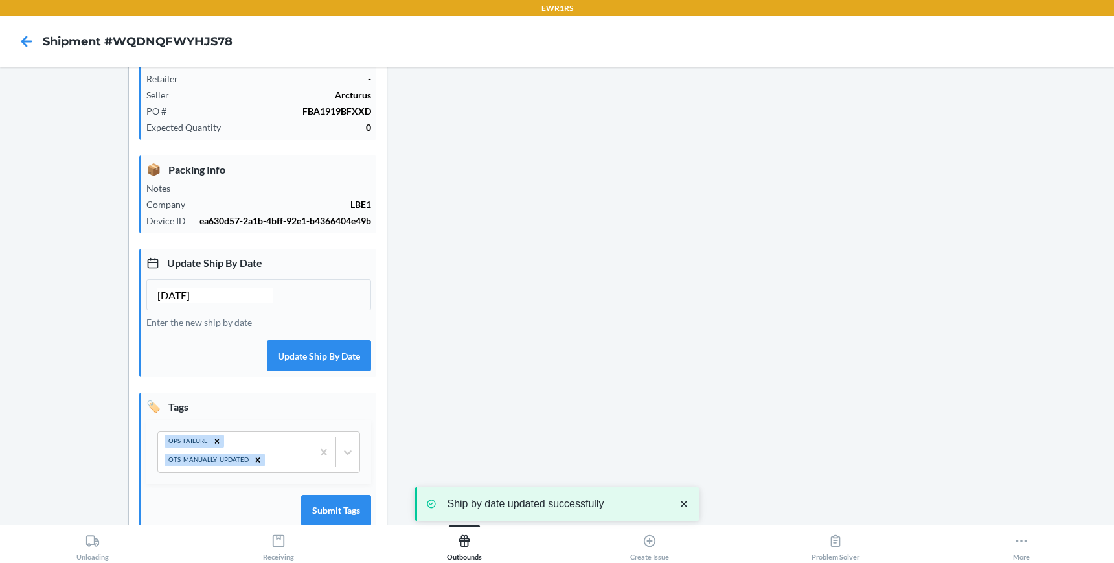
click at [658, 187] on div at bounding box center [857, 229] width 495 height 667
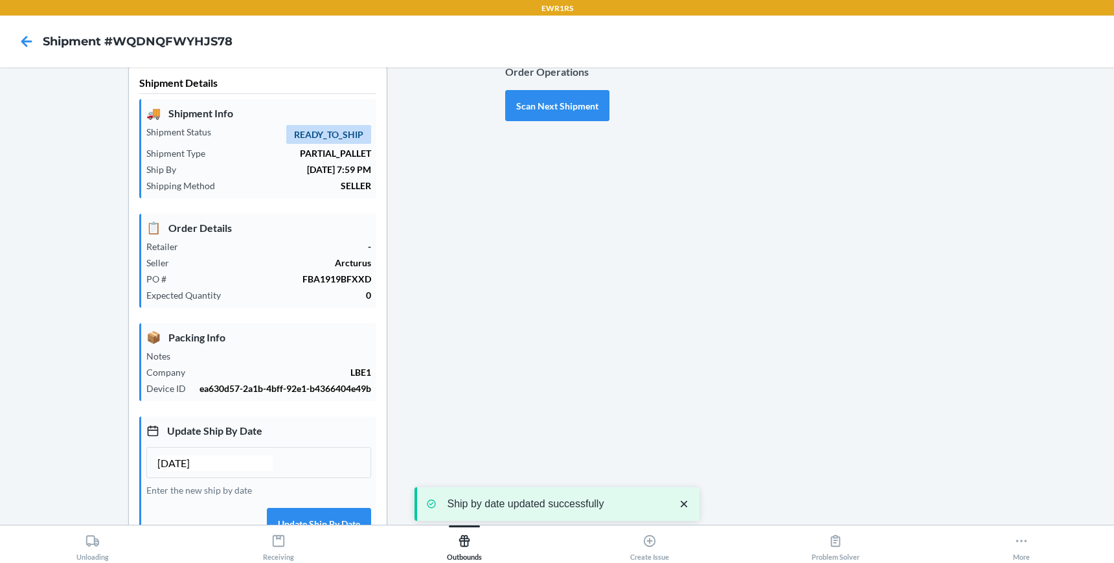
scroll to position [0, 0]
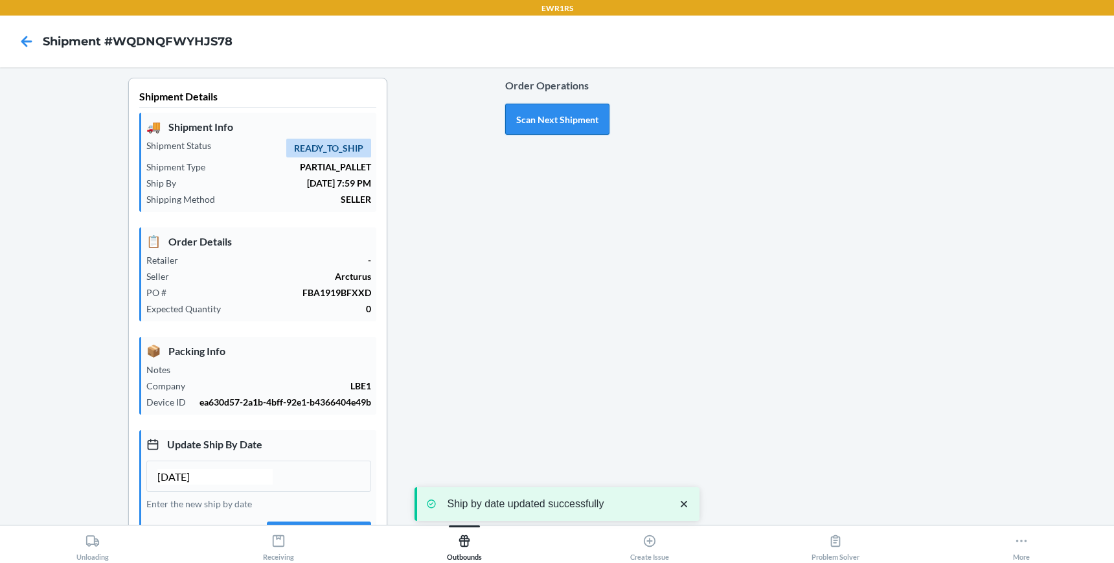
click at [568, 121] on button "Scan Next Shipment" at bounding box center [557, 119] width 104 height 31
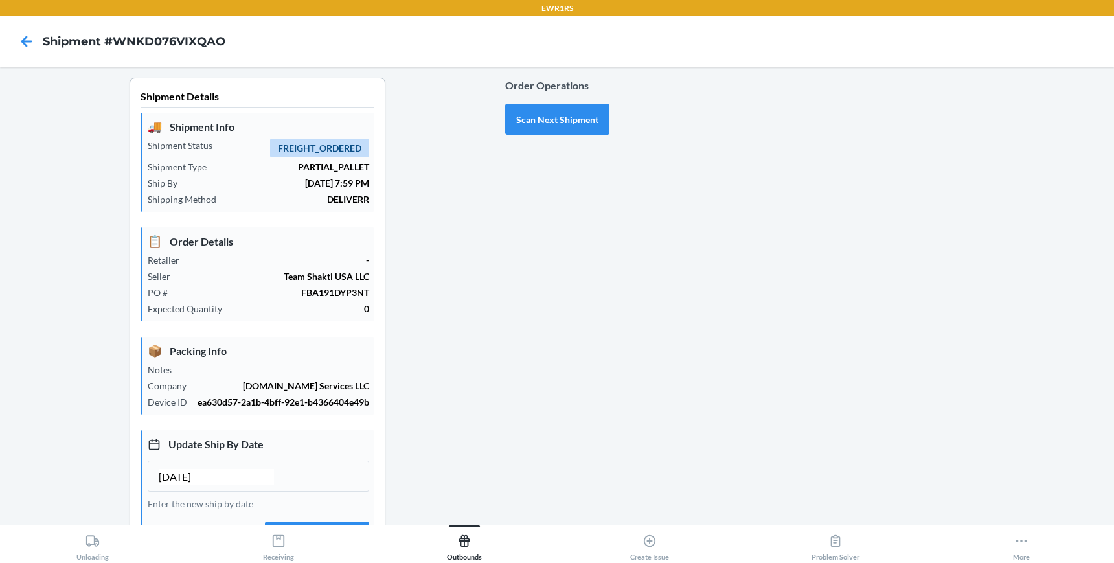
click at [396, 313] on div "Shipment Details 🚚 Shipment Info Shipment Status FREIGHT_ORDERED Shipment Type …" at bounding box center [257, 404] width 495 height 652
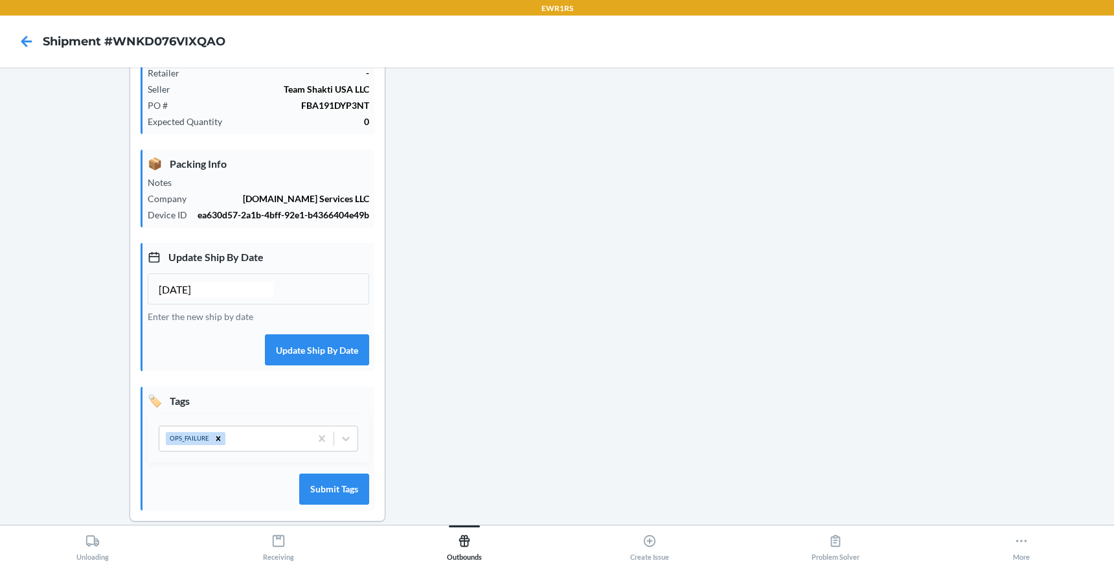
scroll to position [204, 0]
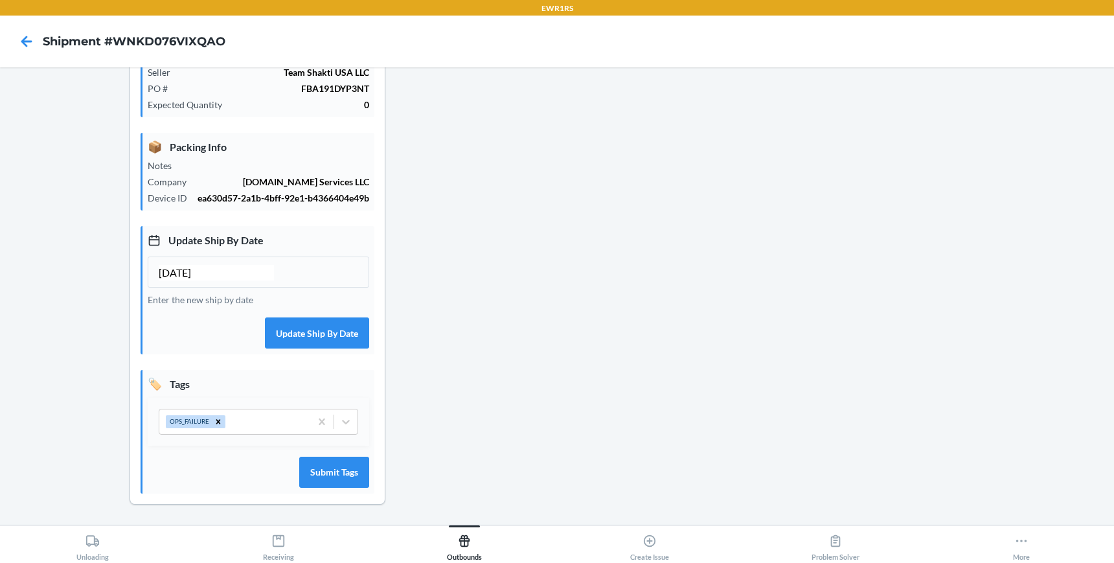
click at [185, 275] on input "[DATE]" at bounding box center [216, 273] width 115 height 16
type input "[DATE]"
click at [345, 474] on button "Submit Tags" at bounding box center [334, 472] width 70 height 31
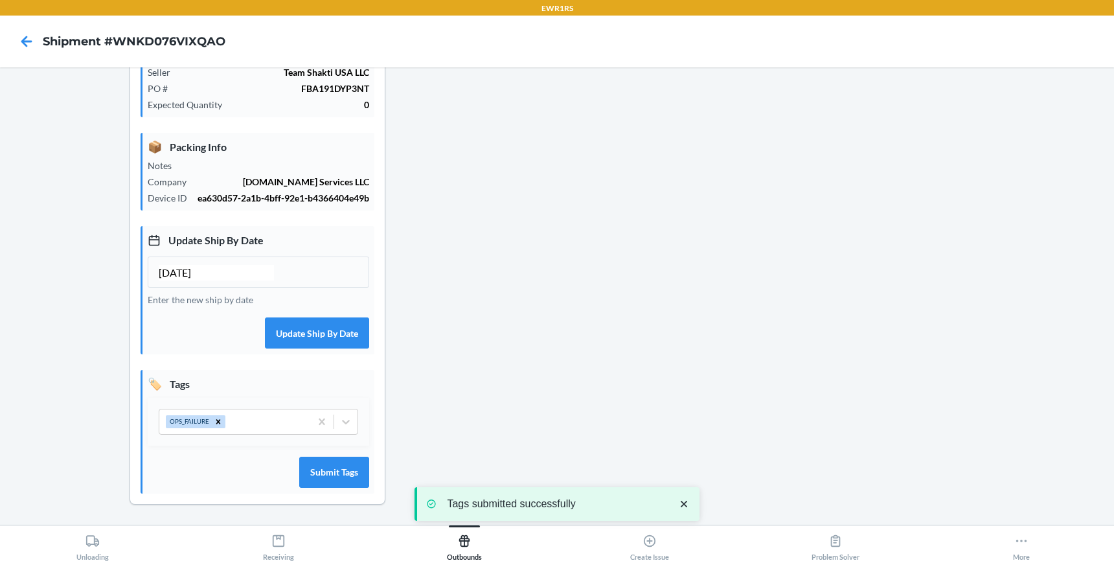
click at [654, 418] on div at bounding box center [857, 200] width 495 height 652
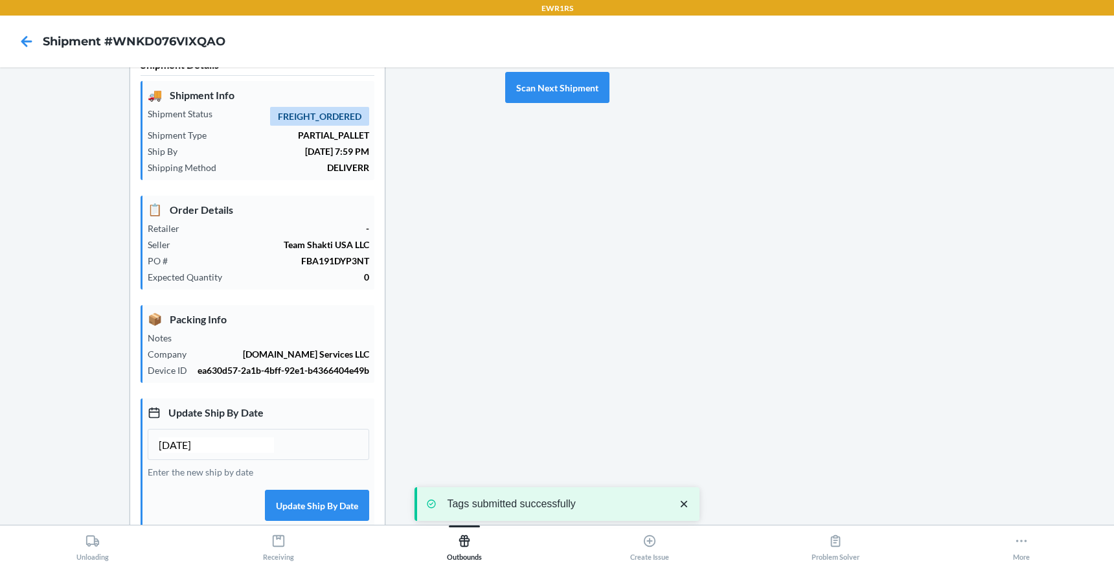
scroll to position [0, 0]
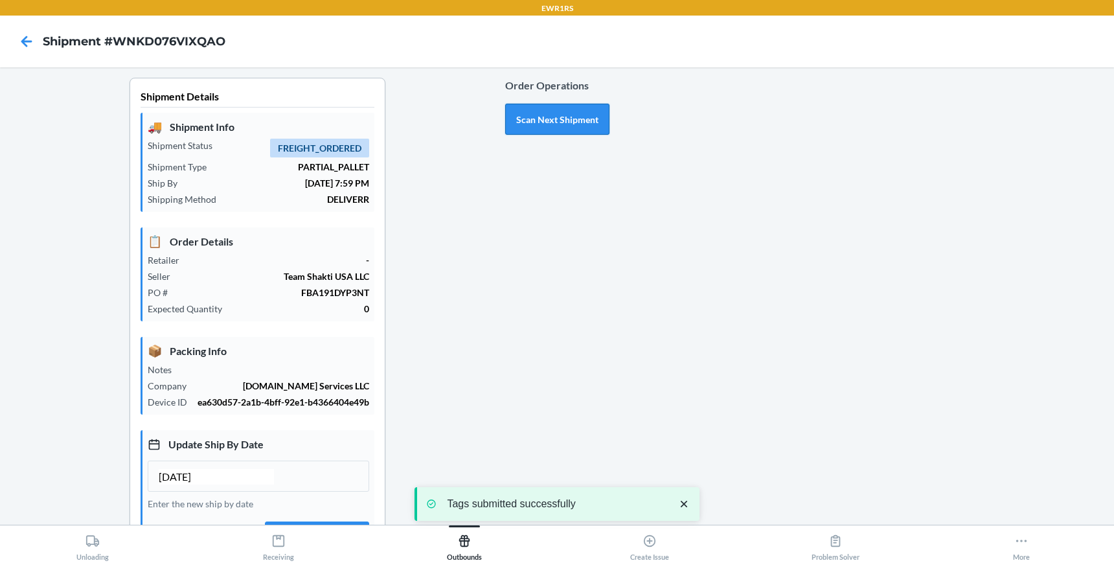
click at [558, 119] on button "Scan Next Shipment" at bounding box center [557, 119] width 104 height 31
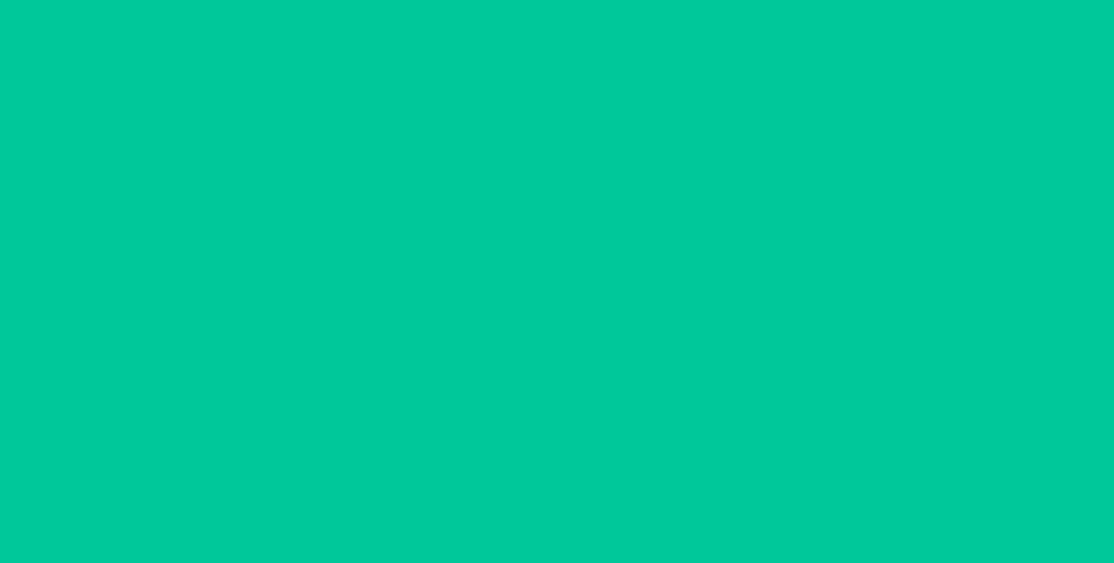
type input "[DATE]"
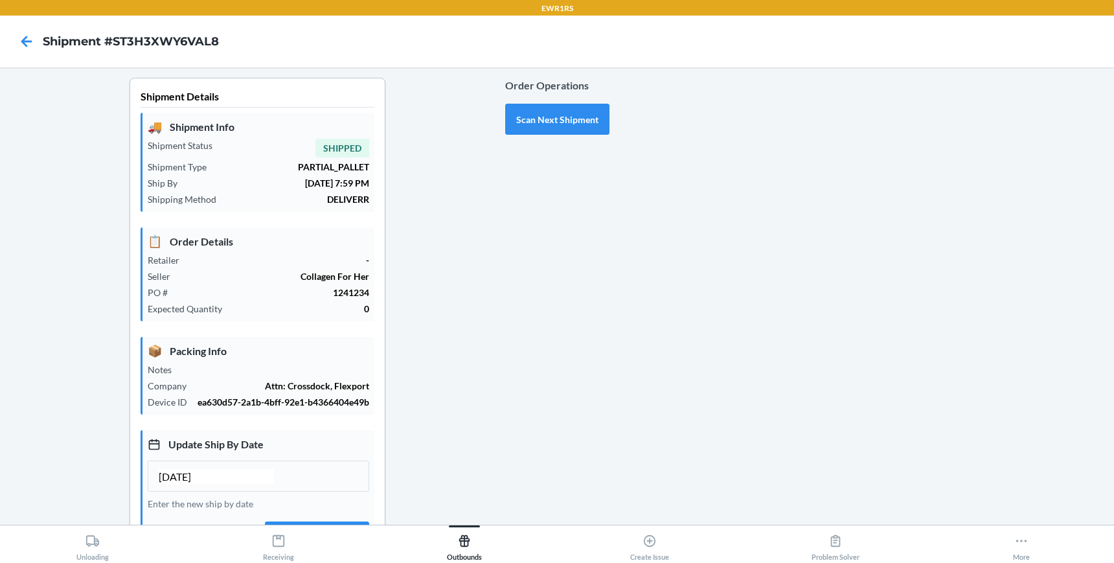
click at [505, 337] on div "Order Operations Scan Next Shipment" at bounding box center [557, 404] width 104 height 652
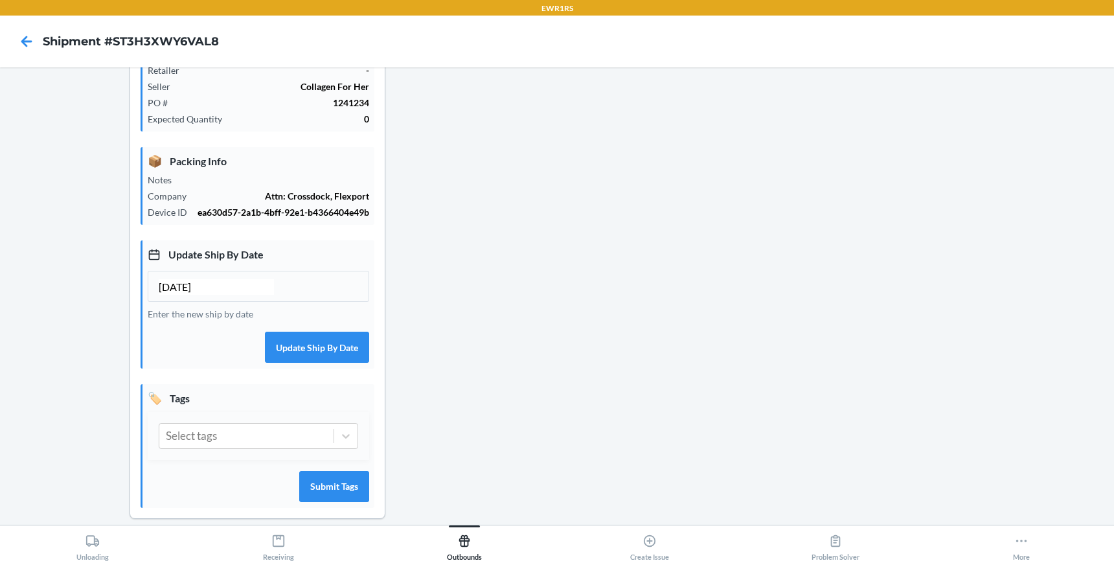
scroll to position [204, 0]
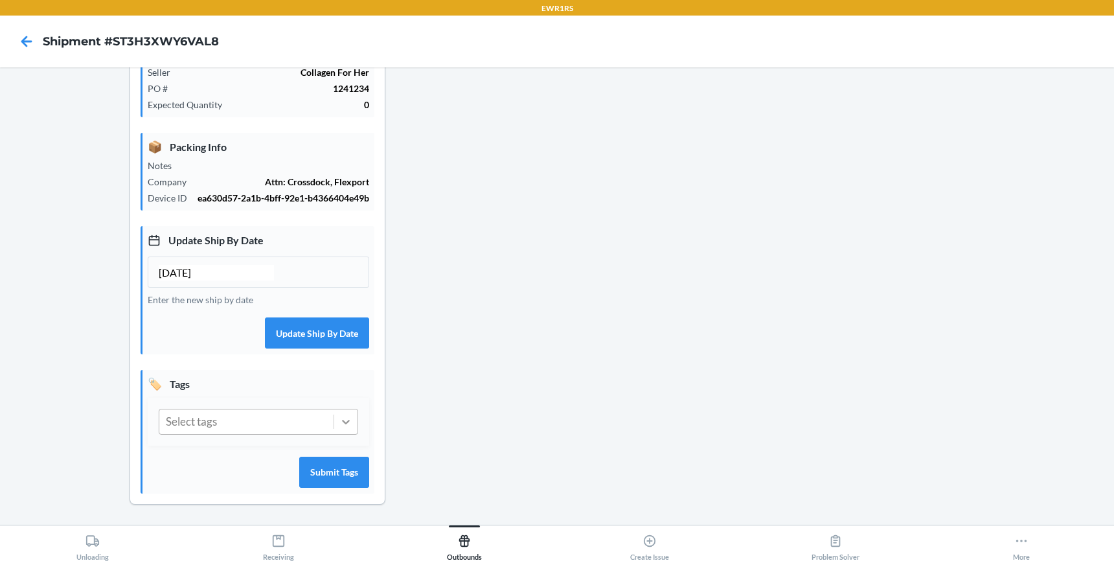
click at [338, 419] on div at bounding box center [345, 421] width 23 height 23
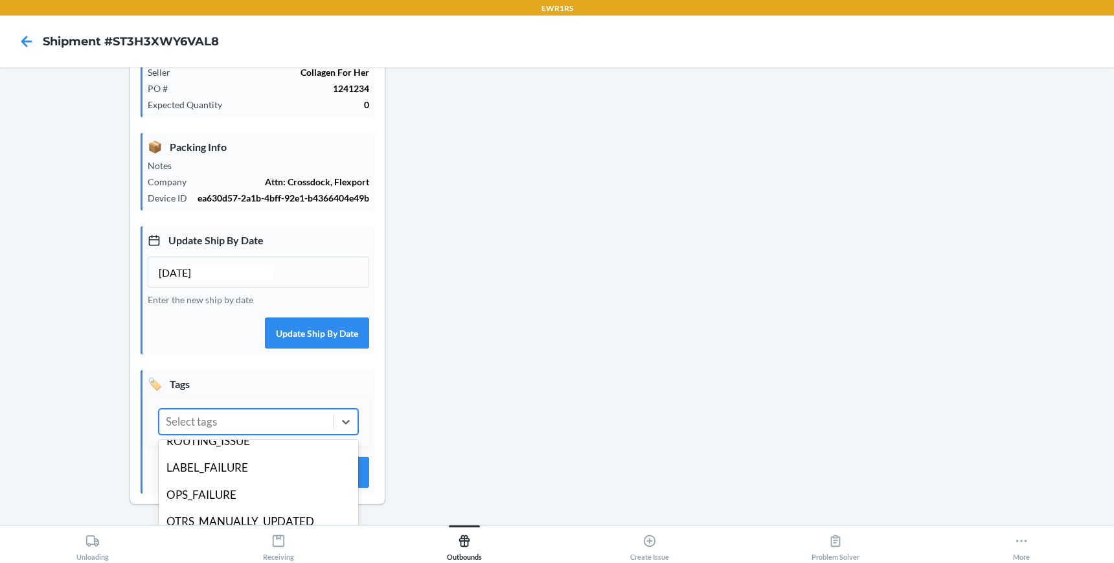
scroll to position [66, 0]
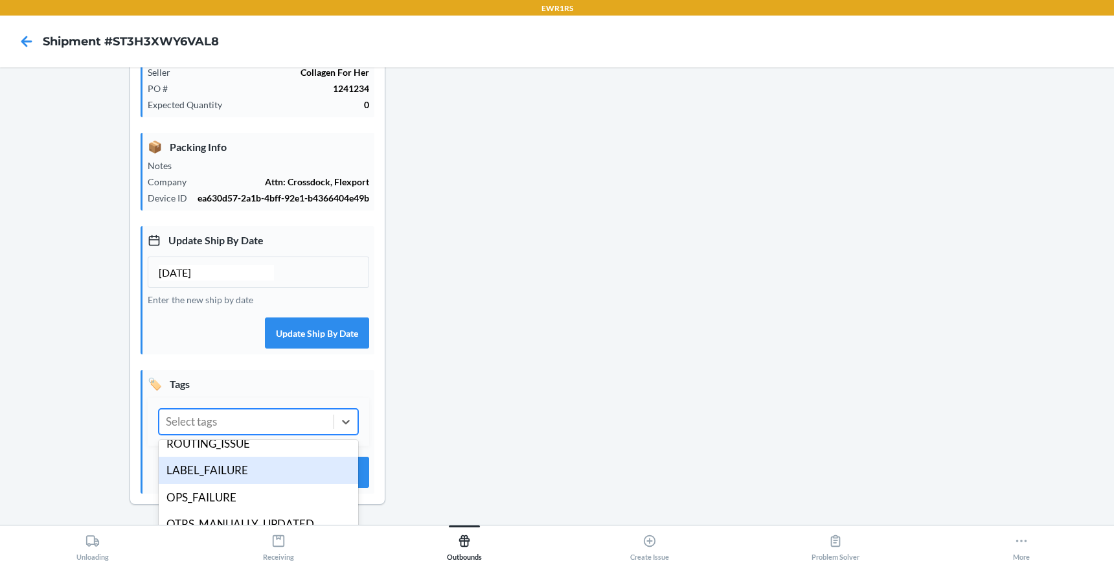
click at [250, 476] on div "LABEL_FAILURE" at bounding box center [259, 470] width 200 height 27
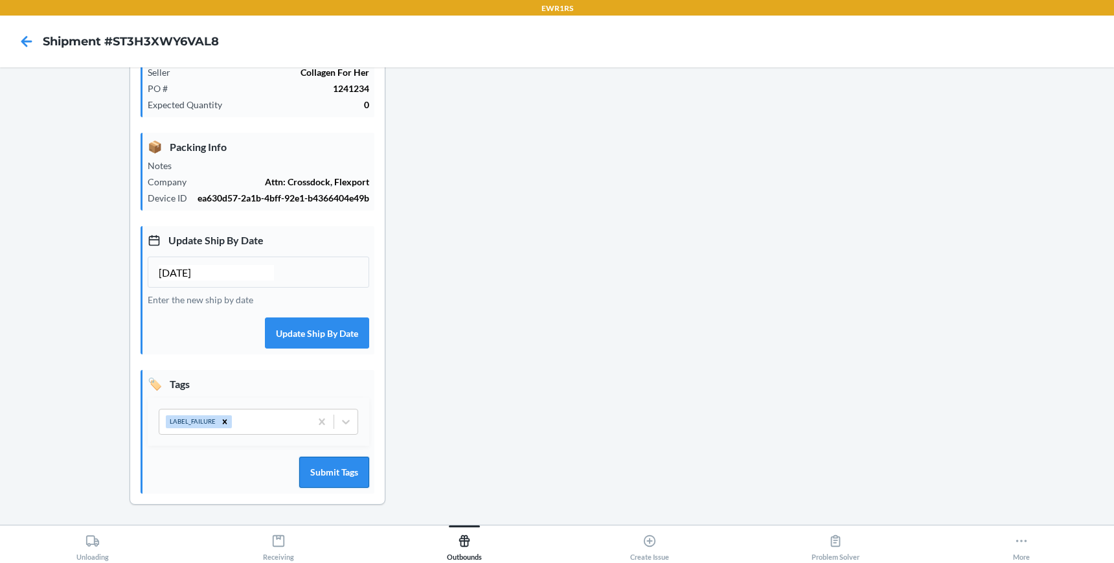
click at [334, 469] on button "Submit Tags" at bounding box center [334, 472] width 70 height 31
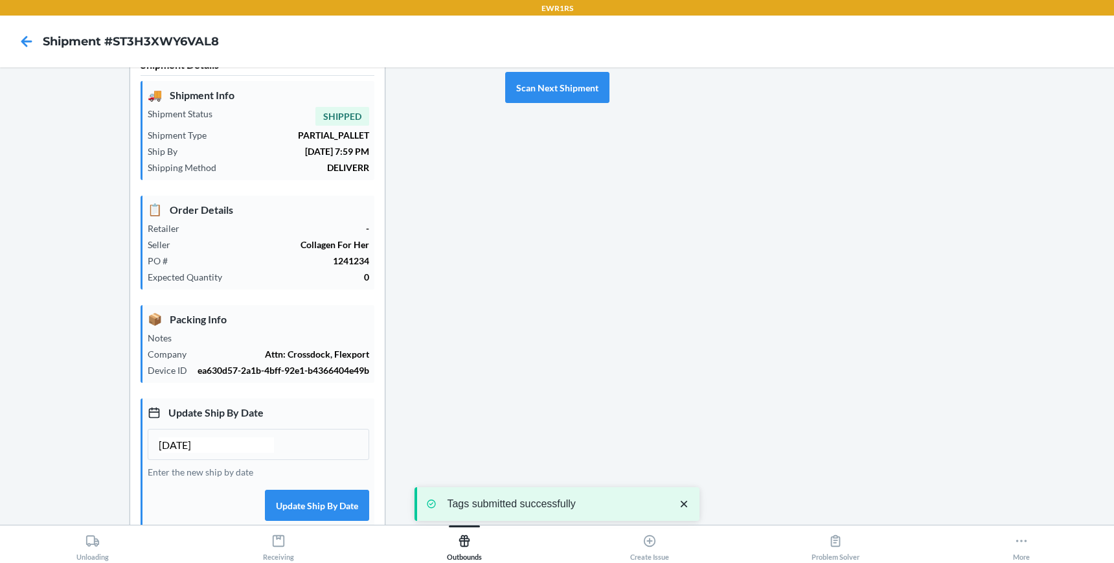
scroll to position [0, 0]
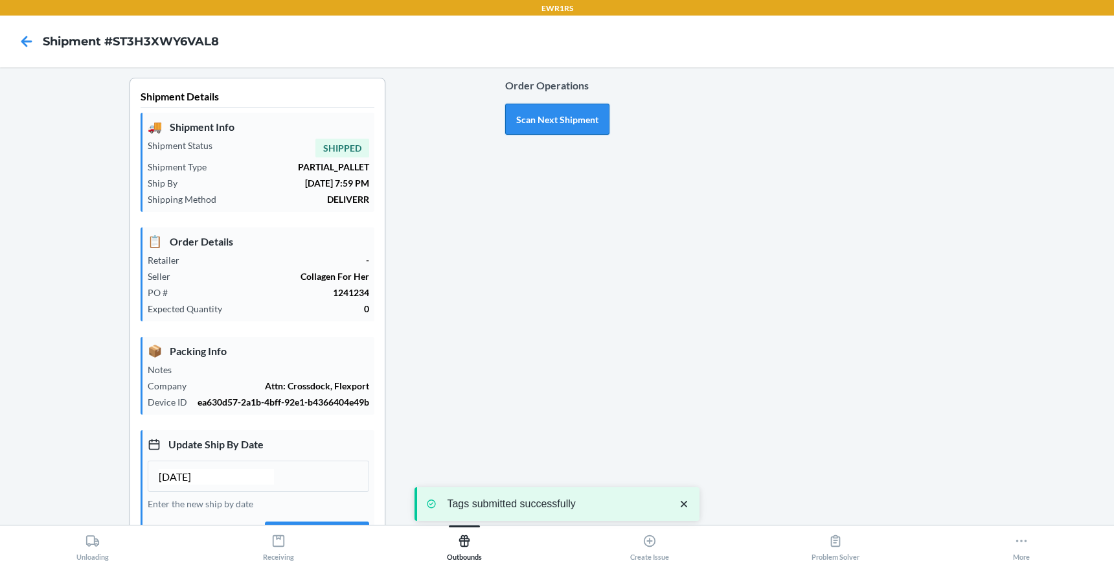
click at [571, 118] on button "Scan Next Shipment" at bounding box center [557, 119] width 104 height 31
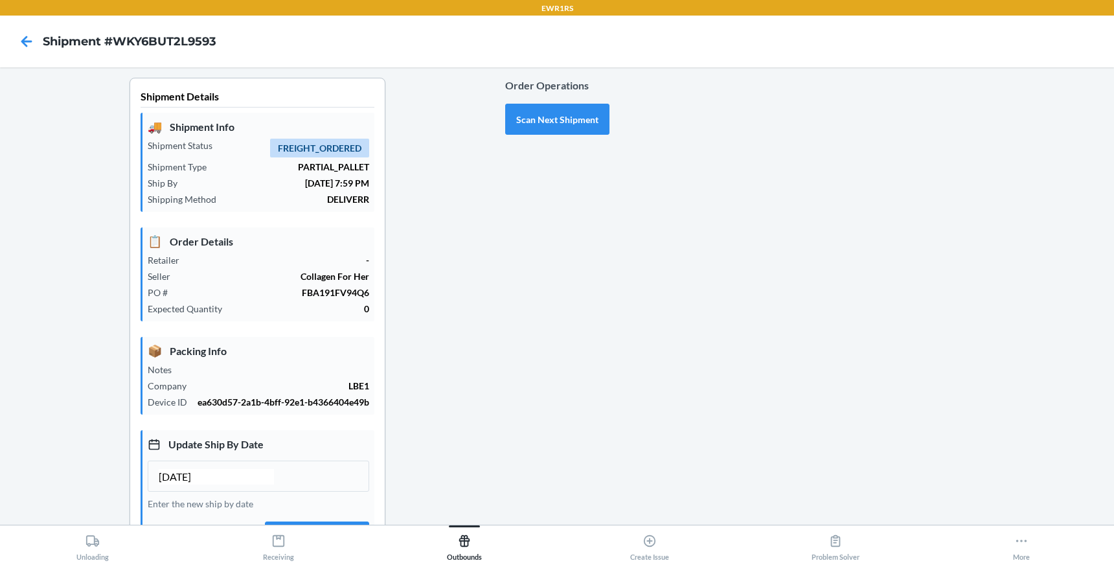
click at [433, 273] on div "Shipment Details 🚚 Shipment Info Shipment Status FREIGHT_ORDERED Shipment Type …" at bounding box center [257, 404] width 495 height 652
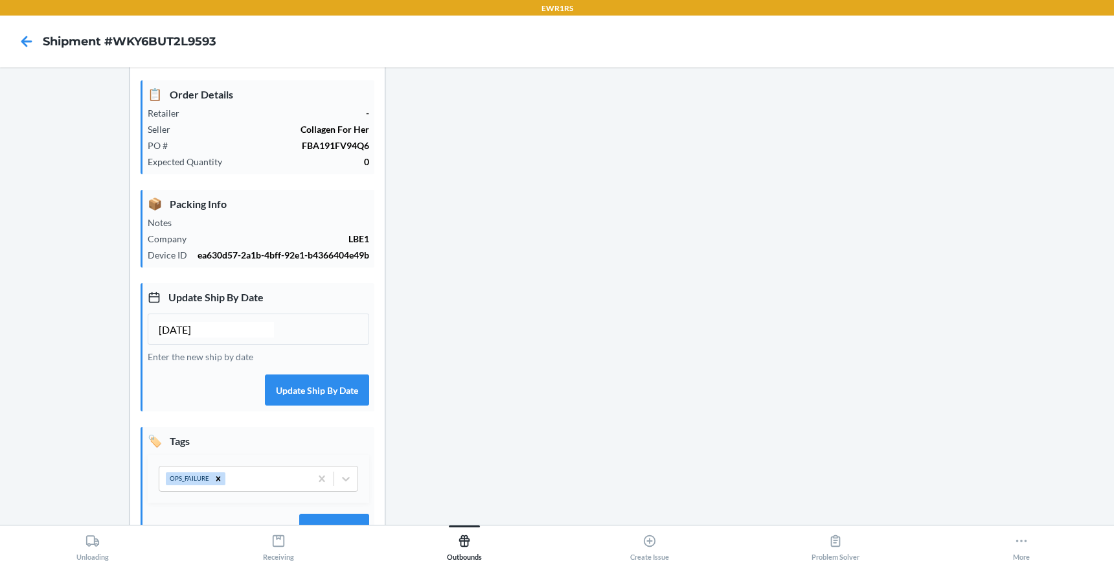
scroll to position [155, 0]
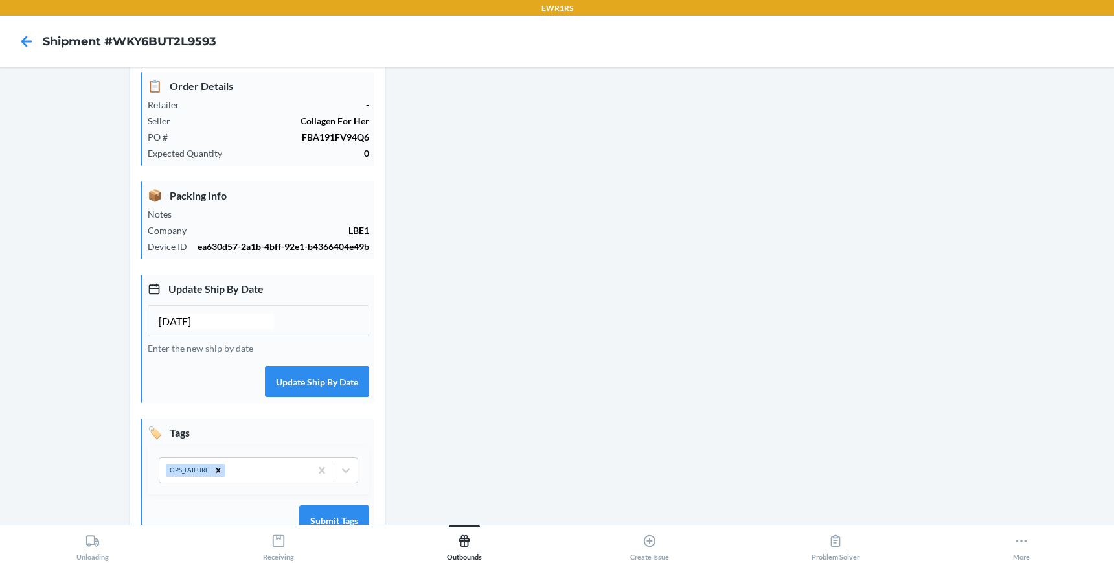
click at [183, 325] on input "[DATE]" at bounding box center [216, 322] width 115 height 16
type input "[DATE]"
click at [308, 380] on button "Update Ship By Date" at bounding box center [317, 381] width 104 height 31
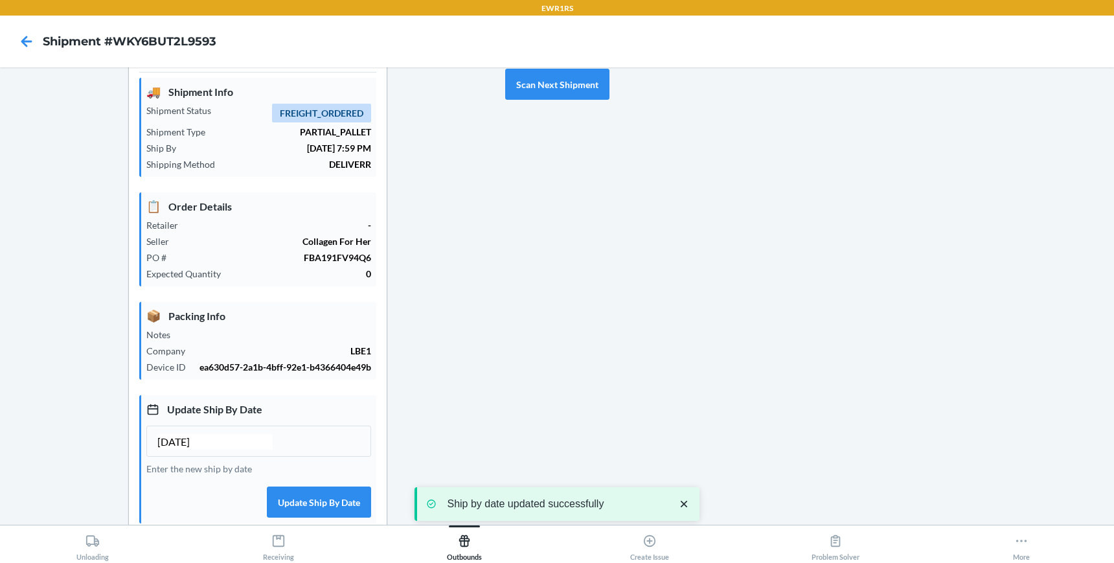
scroll to position [0, 0]
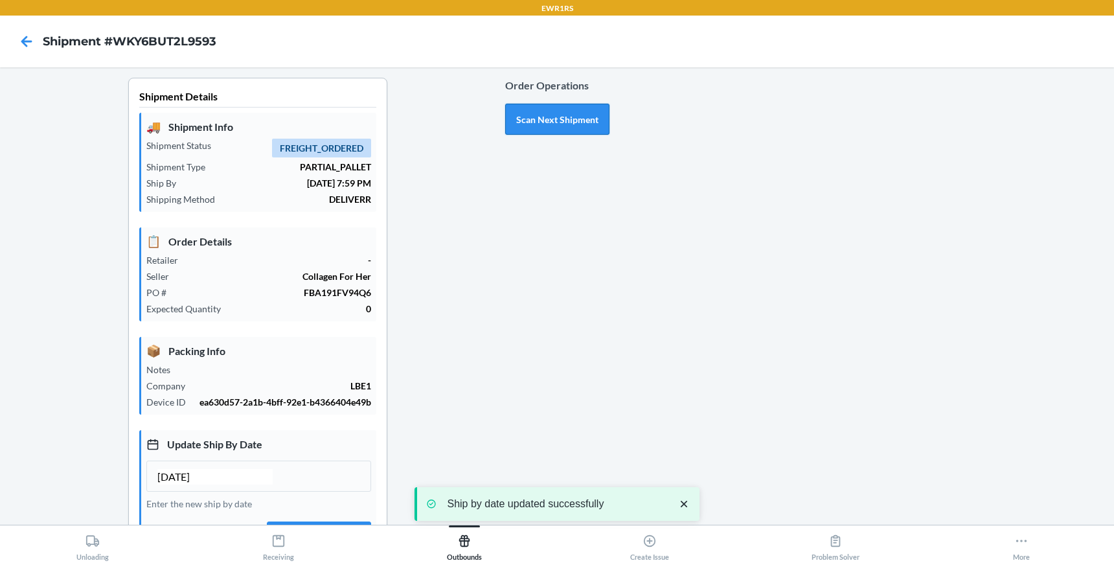
click at [540, 124] on button "Scan Next Shipment" at bounding box center [557, 119] width 104 height 31
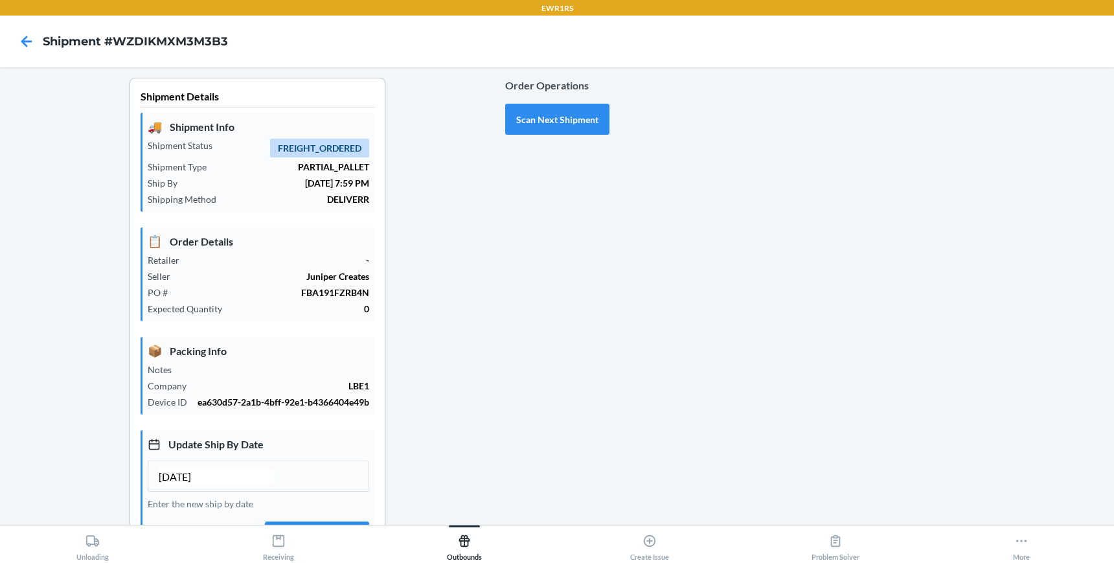
click at [512, 348] on div "Order Operations Scan Next Shipment" at bounding box center [557, 404] width 104 height 652
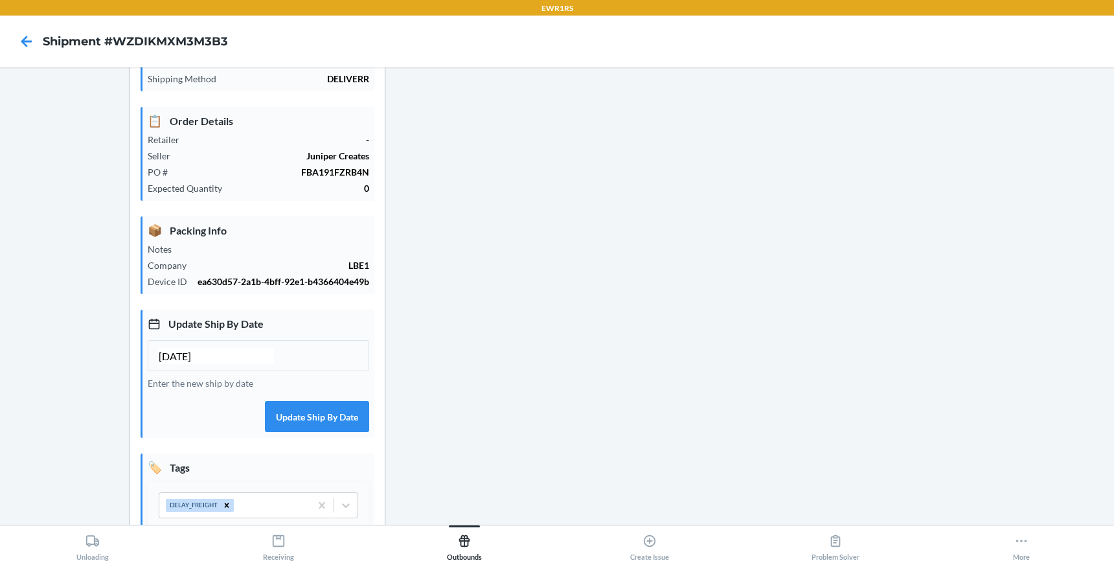
scroll to position [155, 0]
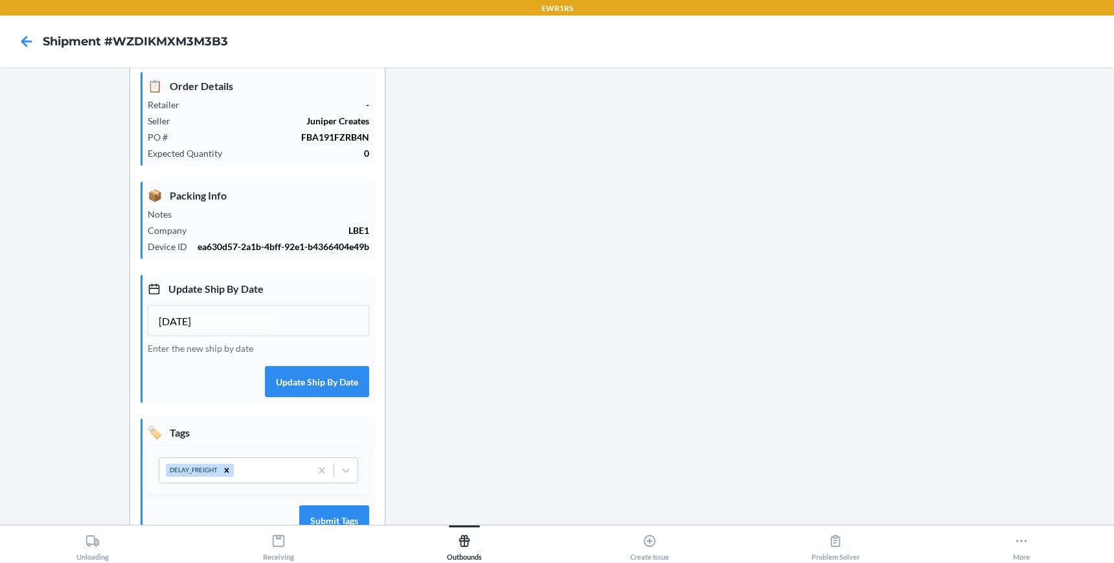
click at [242, 322] on input "[DATE]" at bounding box center [216, 322] width 115 height 16
click at [183, 322] on input "[DATE]" at bounding box center [216, 322] width 115 height 16
type input "[DATE]"
click at [312, 382] on button "Update Ship By Date" at bounding box center [317, 381] width 104 height 31
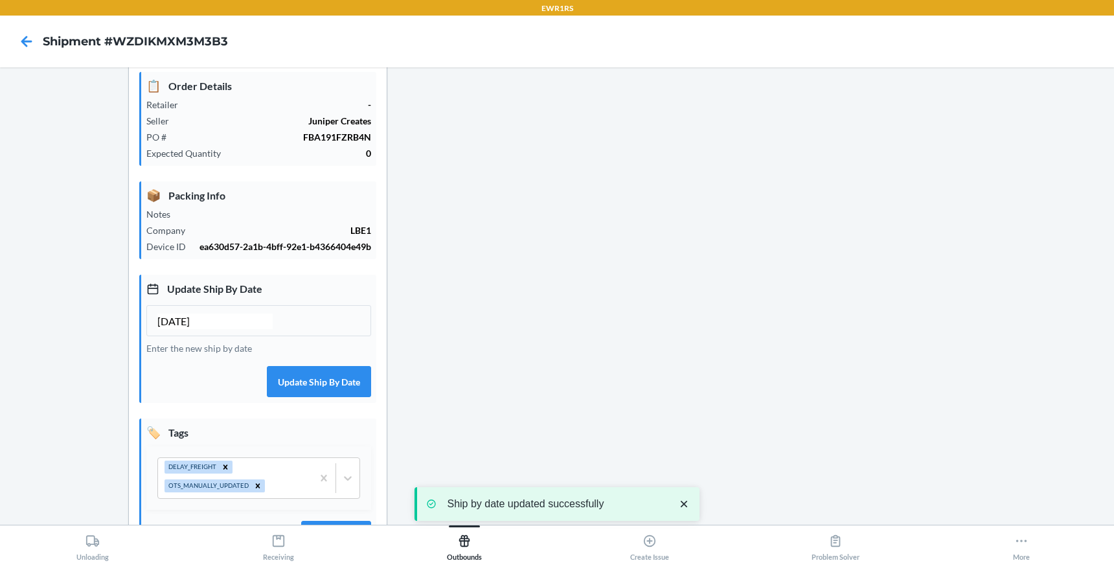
click at [595, 395] on div "Order Operations Scan Next Shipment" at bounding box center [557, 255] width 104 height 667
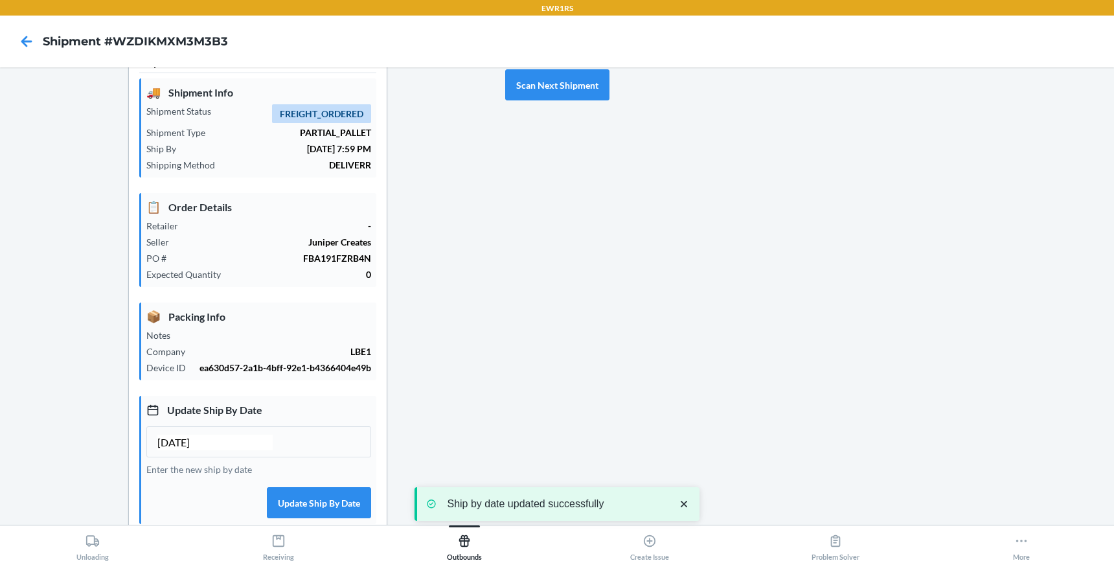
scroll to position [0, 0]
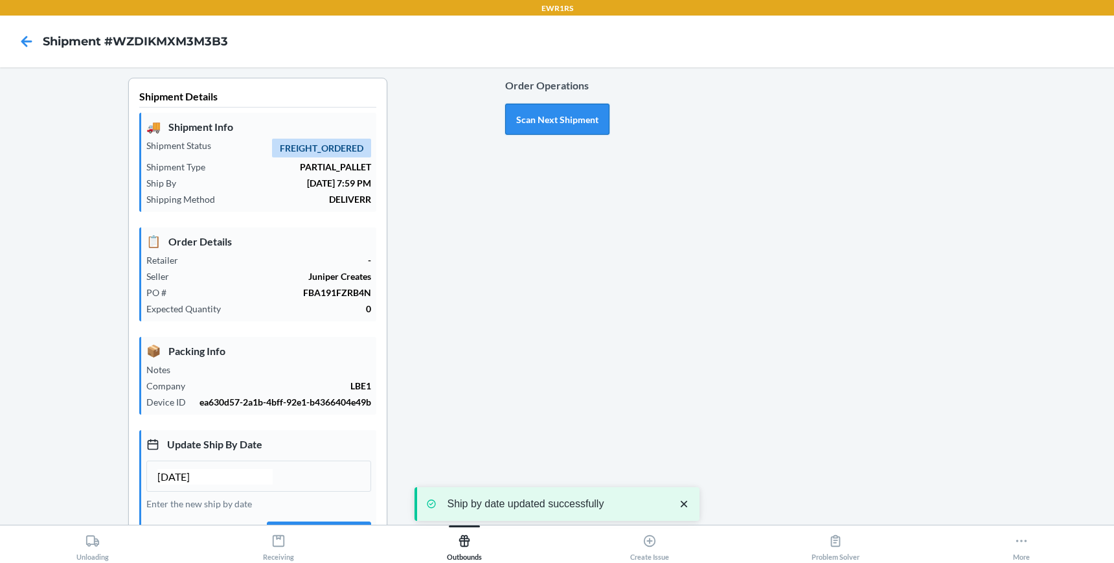
click at [547, 126] on button "Scan Next Shipment" at bounding box center [557, 119] width 104 height 31
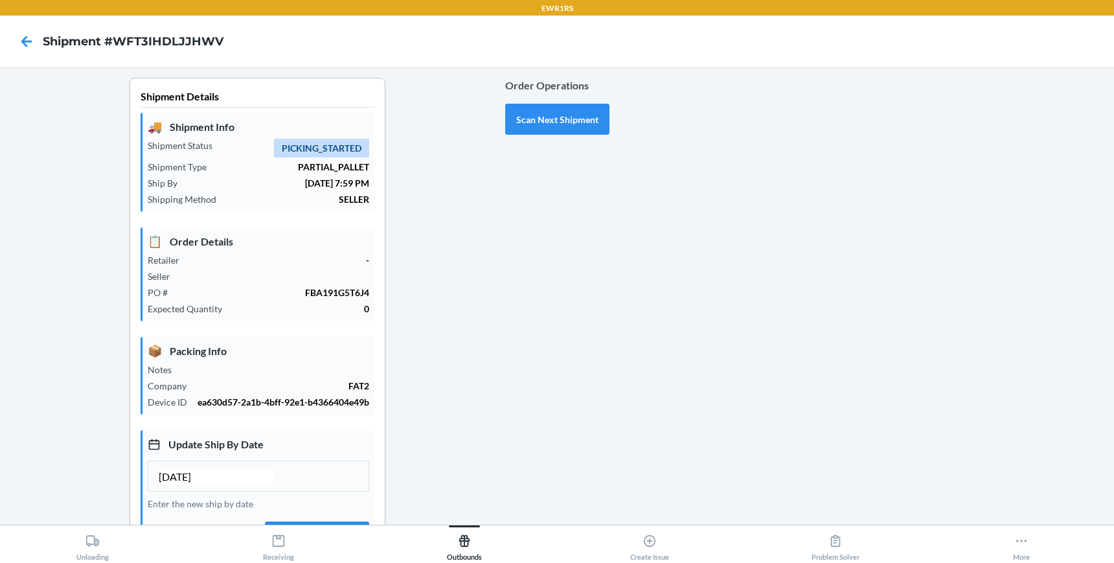
click at [533, 259] on div "Order Operations Scan Next Shipment" at bounding box center [557, 404] width 104 height 652
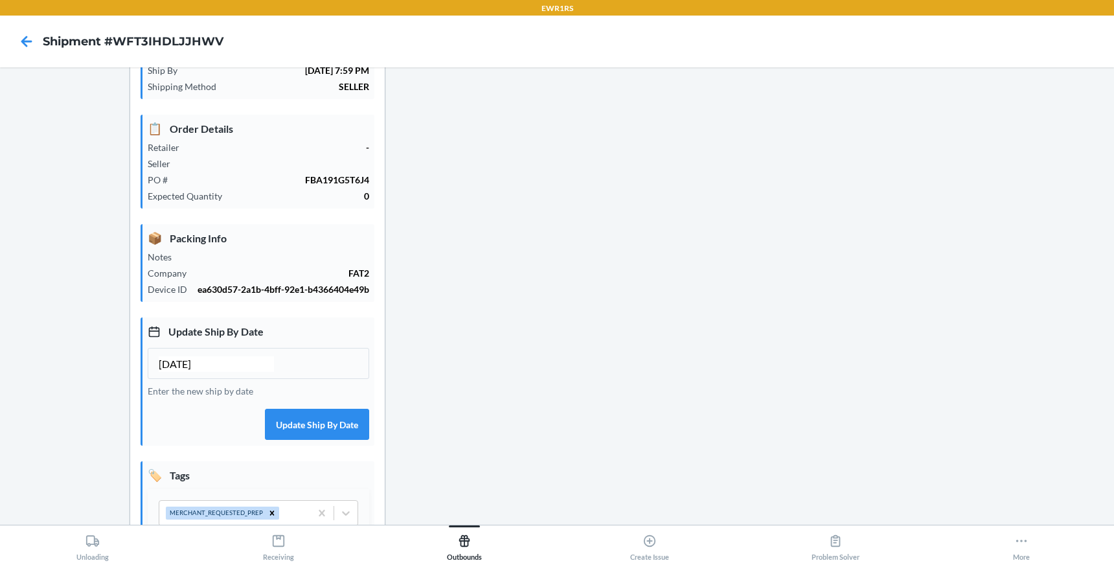
scroll to position [155, 0]
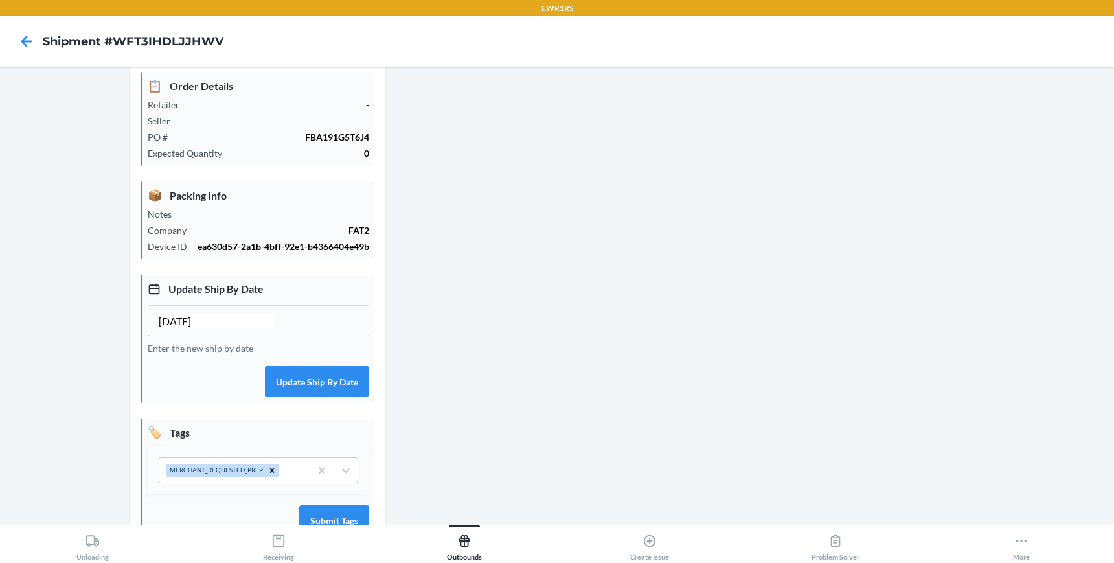
click at [224, 325] on input "[DATE]" at bounding box center [216, 322] width 115 height 16
click at [185, 317] on input "[DATE]" at bounding box center [216, 322] width 115 height 16
type input "[DATE]"
click at [343, 387] on button "Update Ship By Date" at bounding box center [317, 381] width 104 height 31
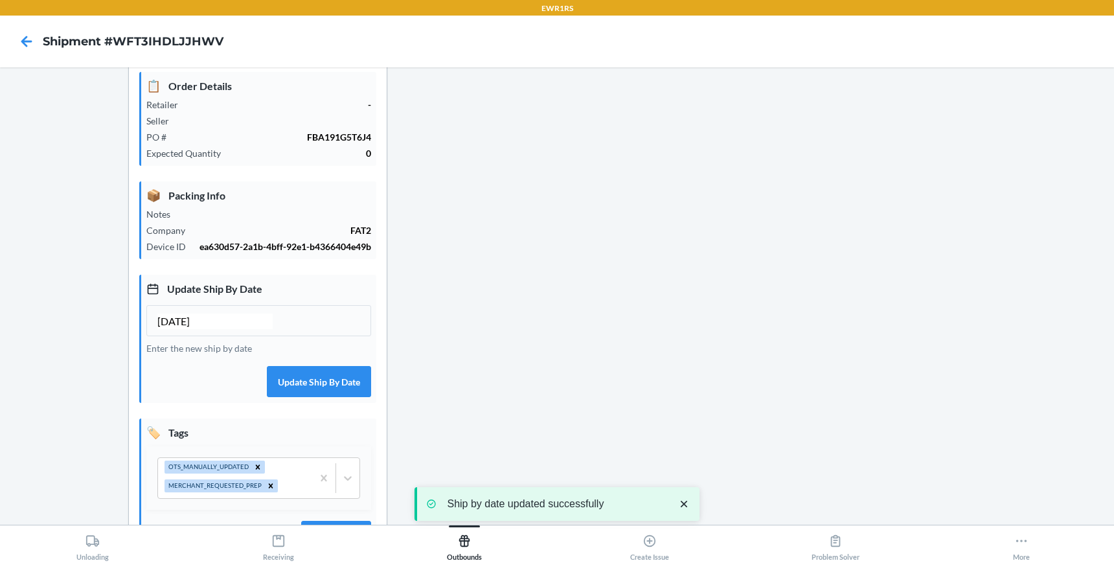
click at [669, 417] on div at bounding box center [857, 255] width 495 height 667
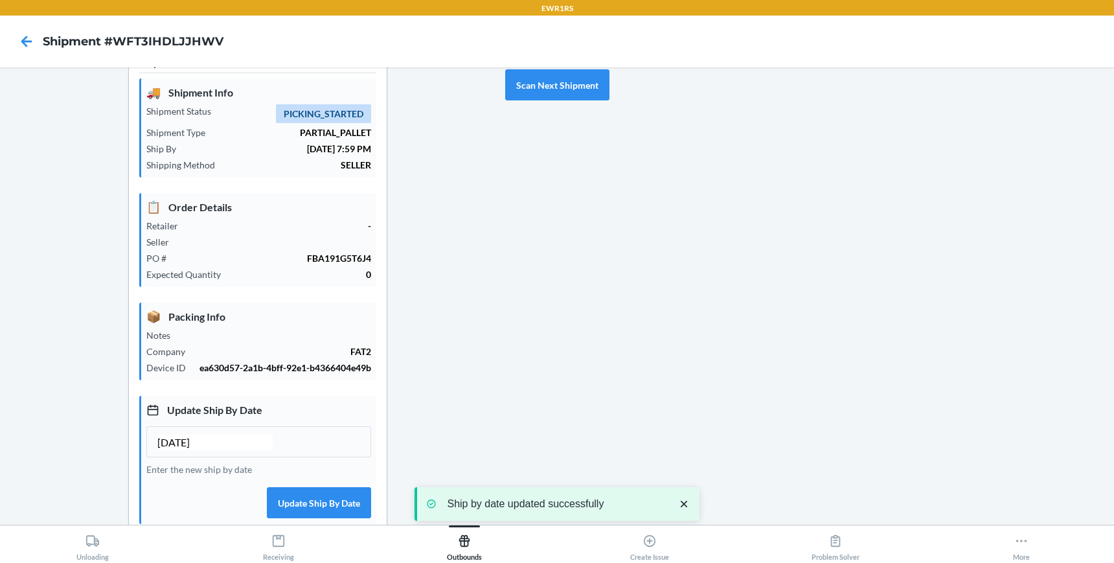
scroll to position [0, 0]
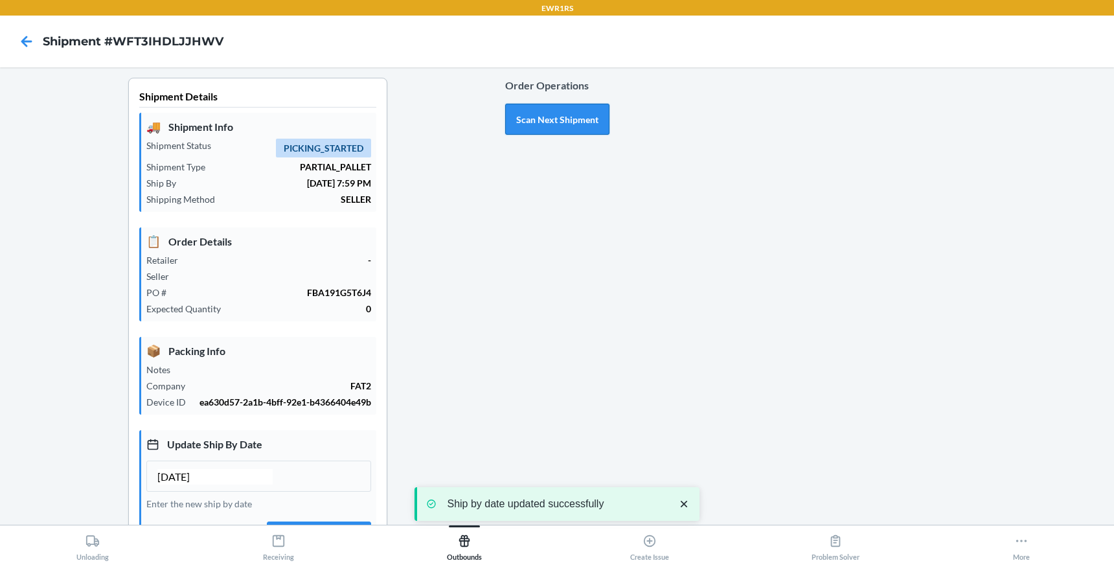
click at [547, 124] on button "Scan Next Shipment" at bounding box center [557, 119] width 104 height 31
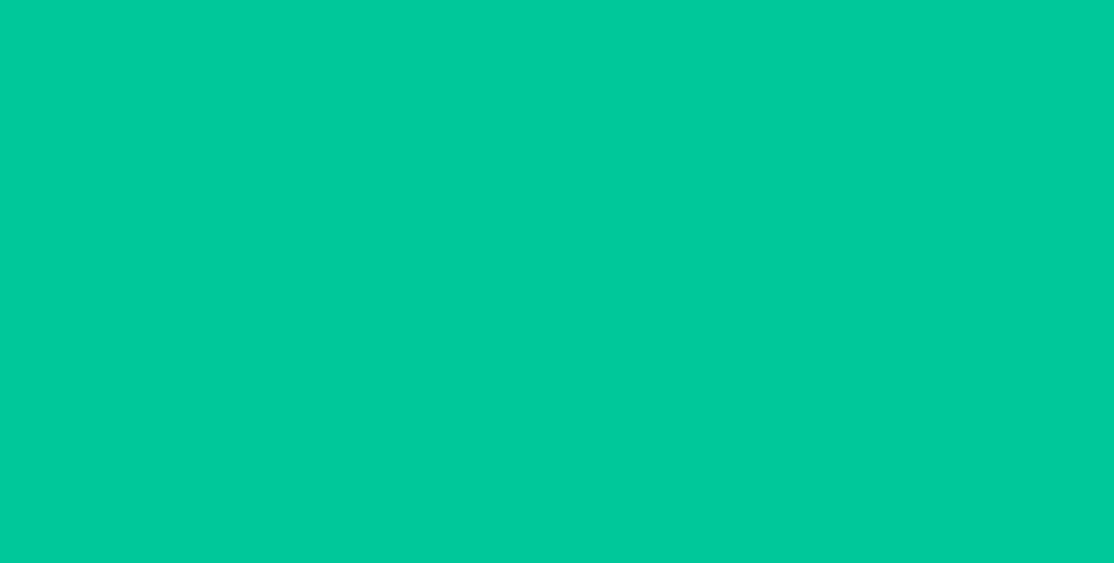
type input "[DATE]"
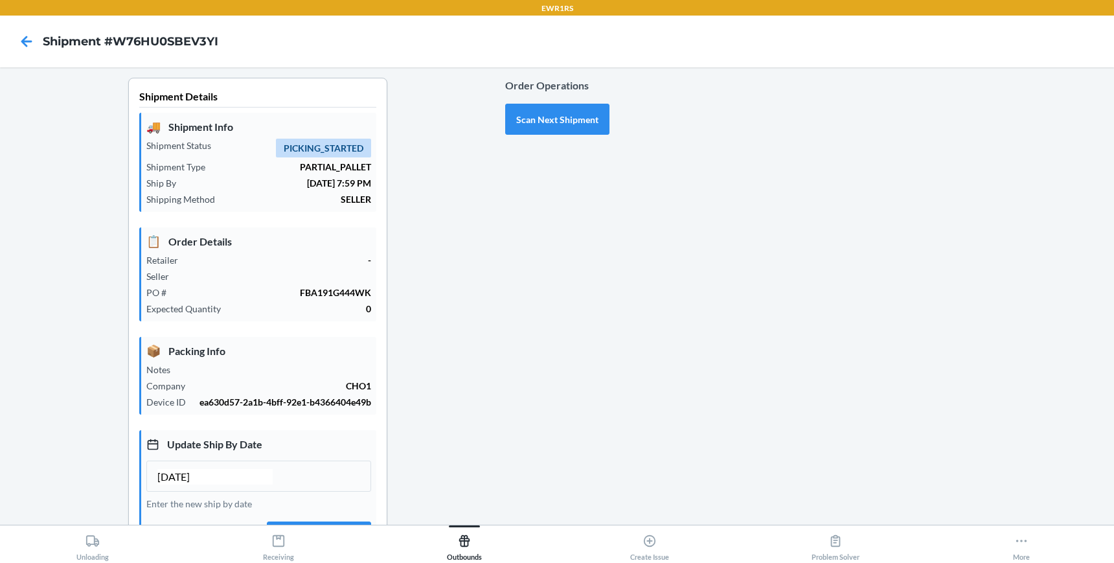
click at [408, 367] on div "Shipment Details 🚚 Shipment Info Shipment Status PICKING_STARTED Shipment Type …" at bounding box center [257, 411] width 495 height 667
click at [522, 124] on button "Scan Next Shipment" at bounding box center [557, 119] width 104 height 31
click at [418, 336] on div "Shipment Details 🚚 Shipment Info Shipment Status PICKING_STARTED Shipment Type …" at bounding box center [257, 404] width 495 height 652
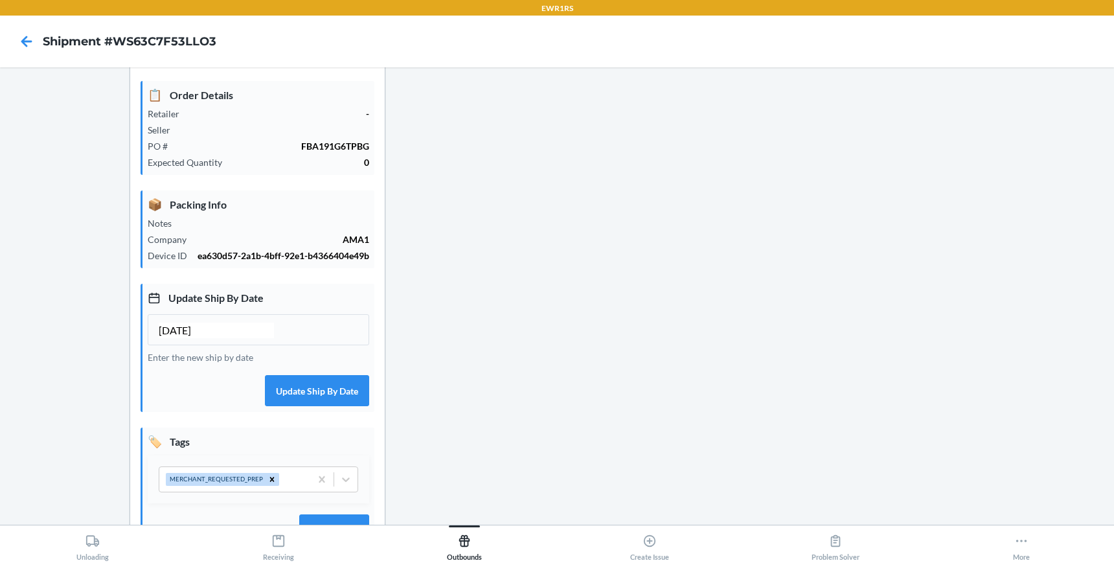
scroll to position [155, 0]
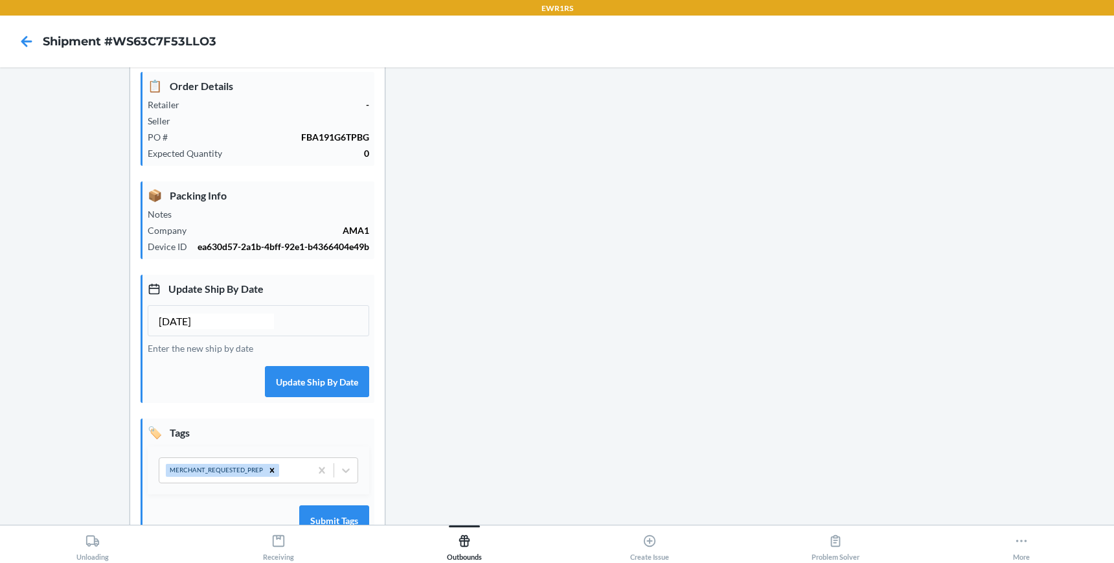
click at [255, 327] on input "[DATE]" at bounding box center [216, 322] width 115 height 16
click at [222, 320] on input "[DATE]" at bounding box center [216, 322] width 115 height 16
click at [183, 323] on input "[DATE]" at bounding box center [216, 322] width 115 height 16
type input "[DATE]"
click at [317, 391] on button "Update Ship By Date" at bounding box center [317, 381] width 104 height 31
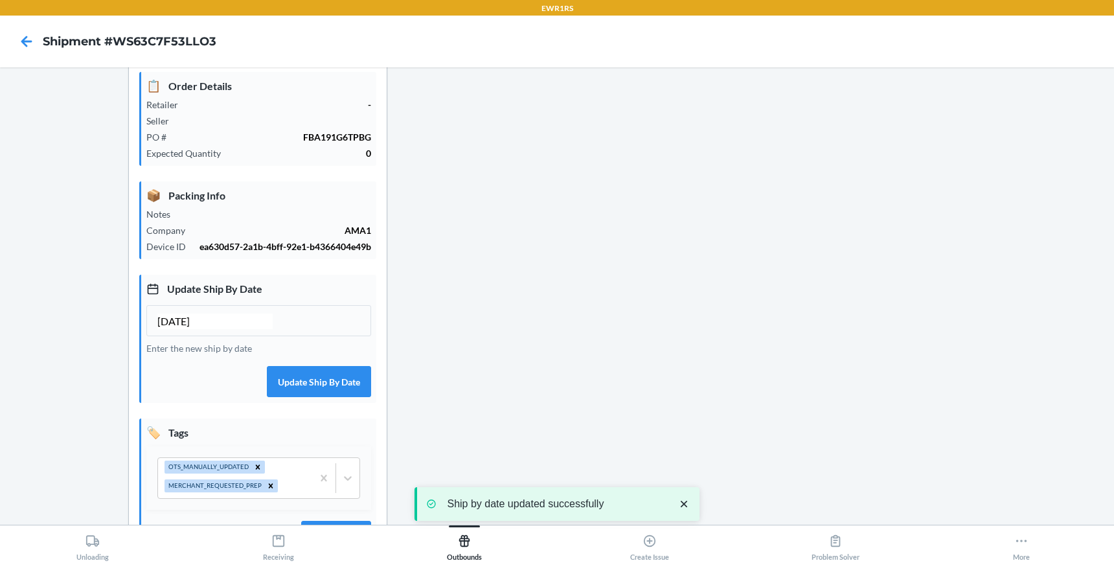
click at [663, 312] on div at bounding box center [857, 255] width 495 height 667
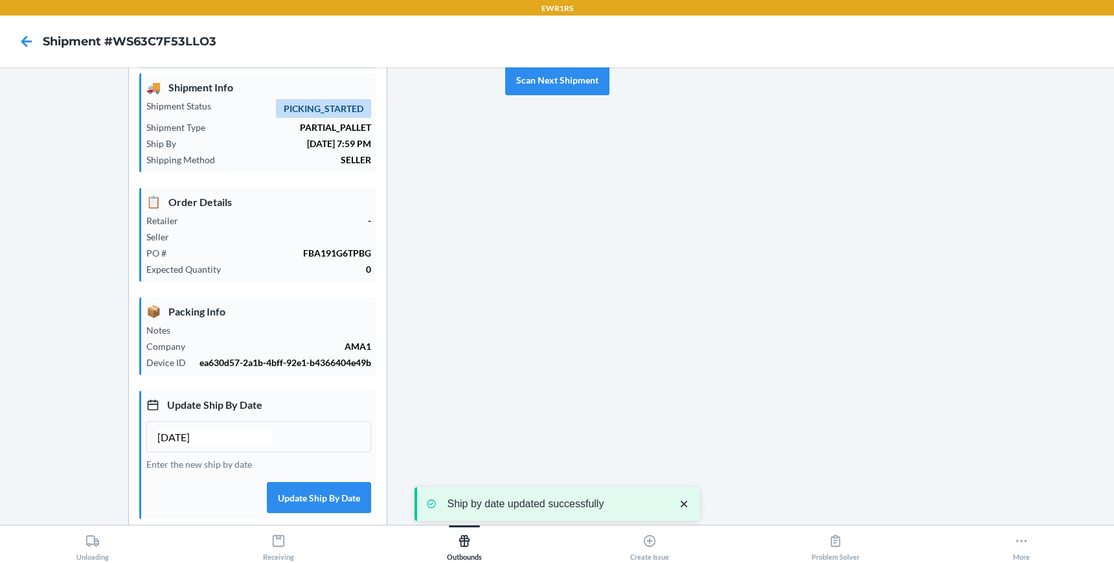
scroll to position [0, 0]
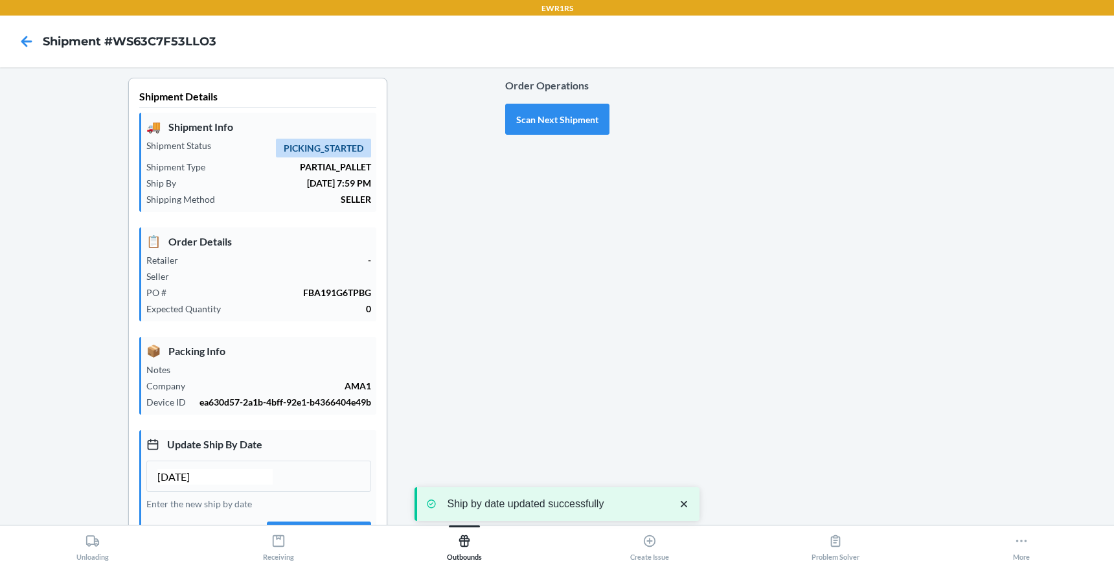
click at [551, 135] on div "Order Operations Scan Next Shipment" at bounding box center [557, 106] width 104 height 67
click at [549, 126] on button "Scan Next Shipment" at bounding box center [557, 119] width 104 height 31
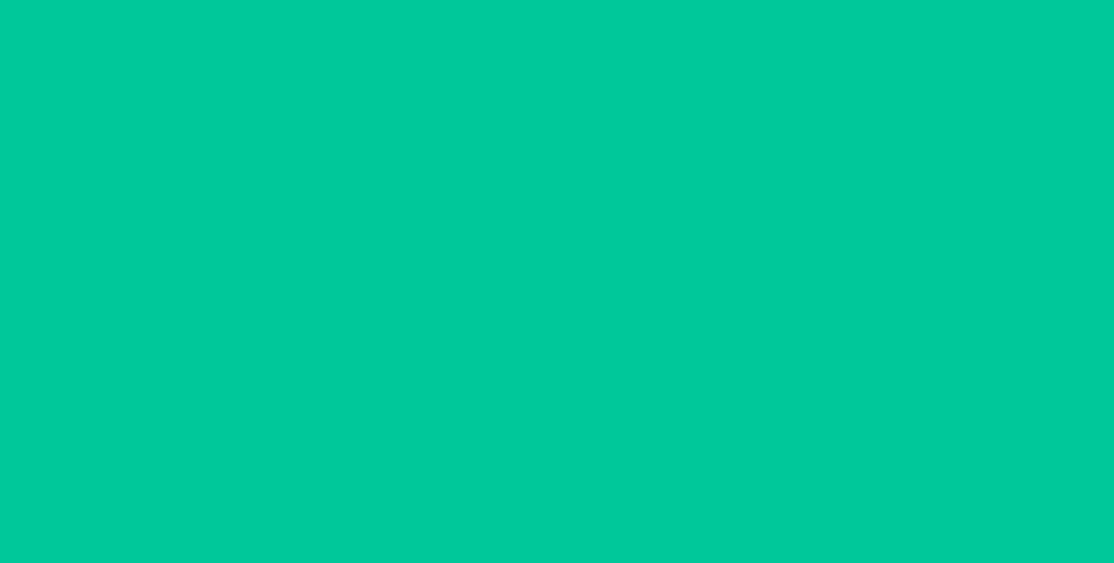
type input "[DATE]"
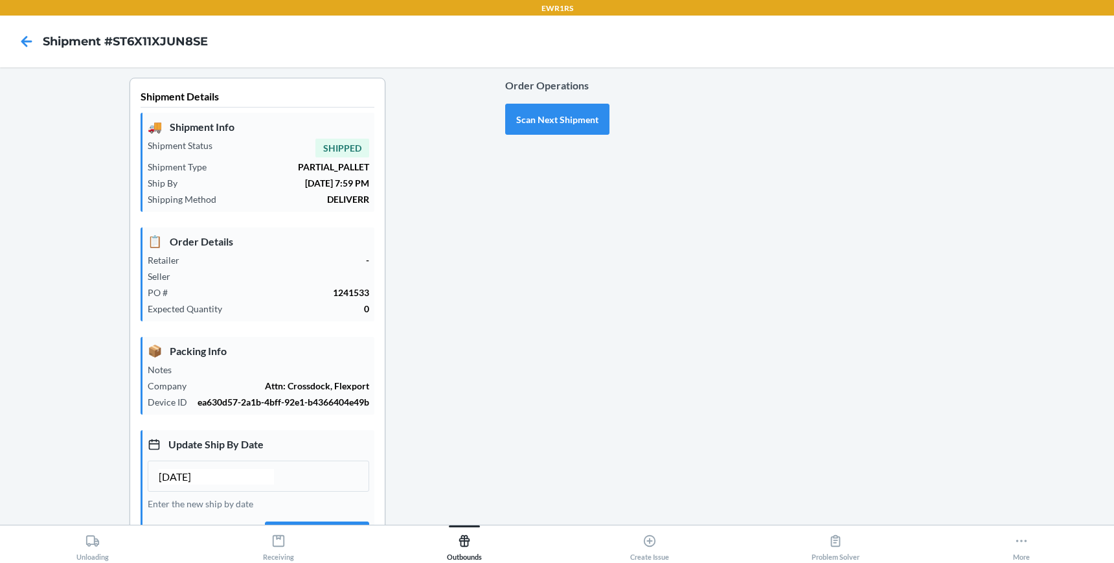
click at [512, 325] on div "Order Operations Scan Next Shipment" at bounding box center [557, 404] width 104 height 652
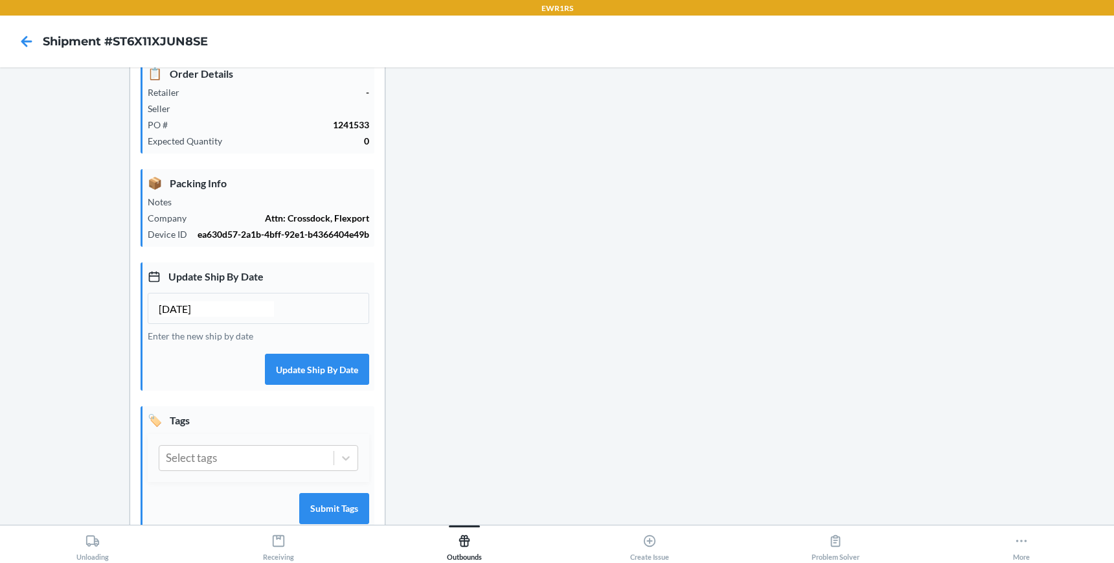
scroll to position [204, 0]
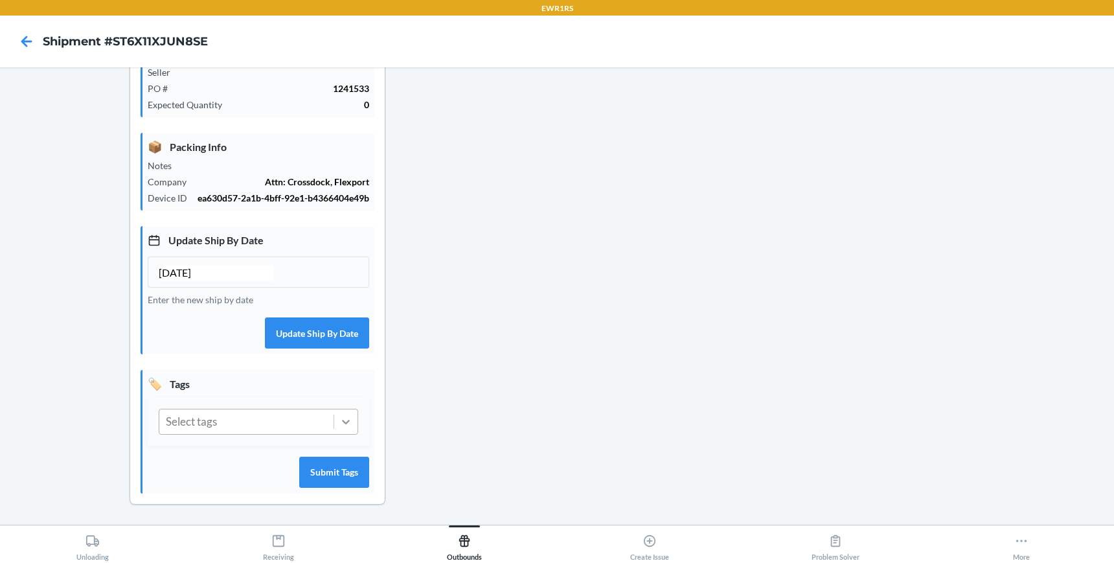
click at [334, 423] on div at bounding box center [345, 421] width 23 height 23
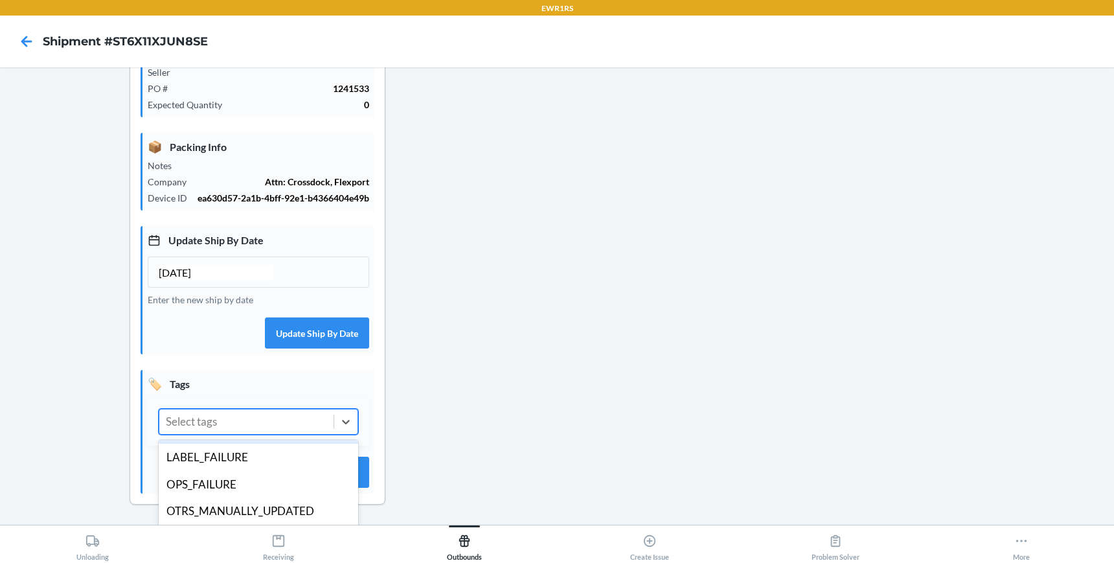
scroll to position [80, 0]
click at [239, 496] on div "OTRS_MANUALLY_UPDATED" at bounding box center [259, 509] width 200 height 27
click at [346, 422] on icon at bounding box center [346, 422] width 8 height 5
click at [237, 463] on div "OPS_FAILURE" at bounding box center [259, 460] width 200 height 27
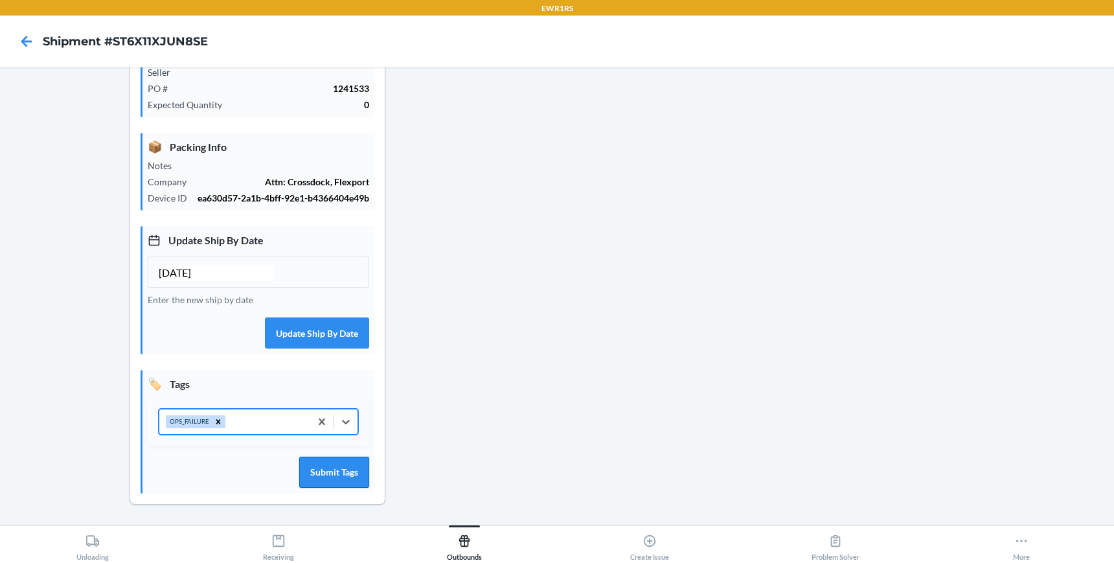
click at [349, 468] on button "Submit Tags" at bounding box center [334, 472] width 70 height 31
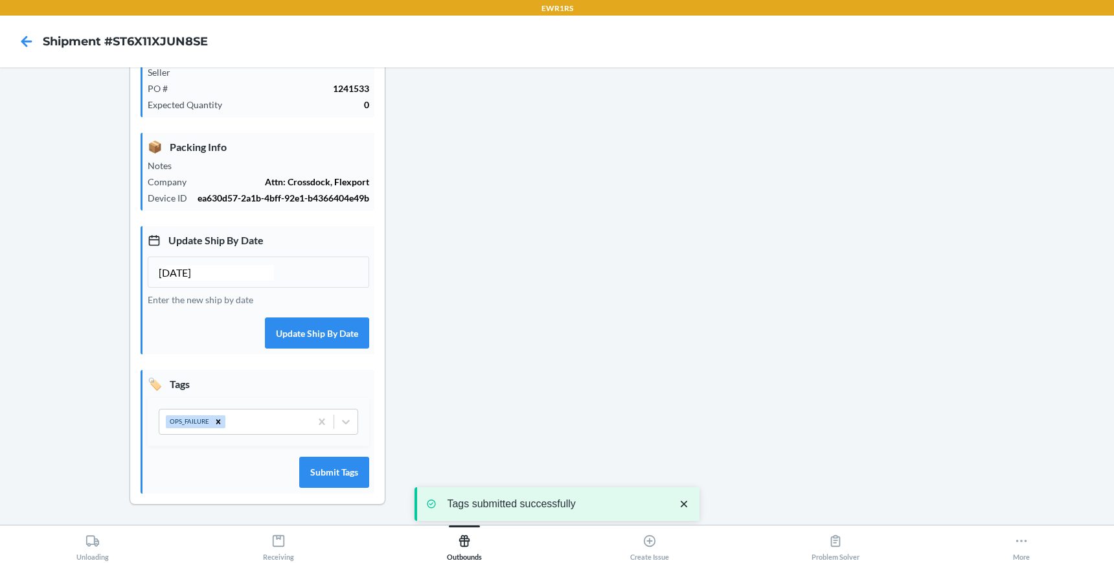
click at [665, 168] on div at bounding box center [857, 200] width 495 height 652
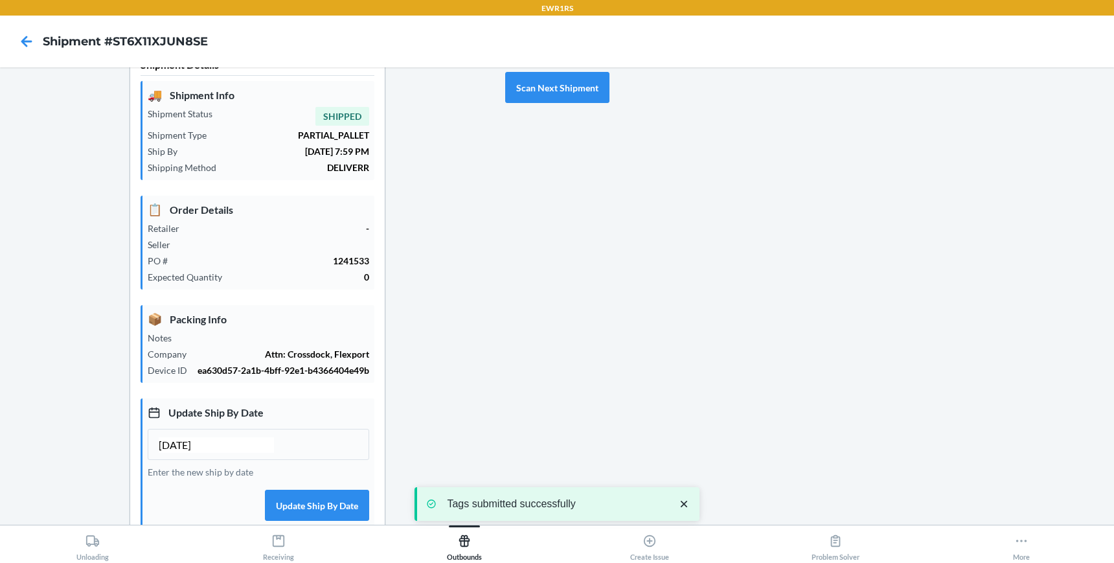
scroll to position [0, 0]
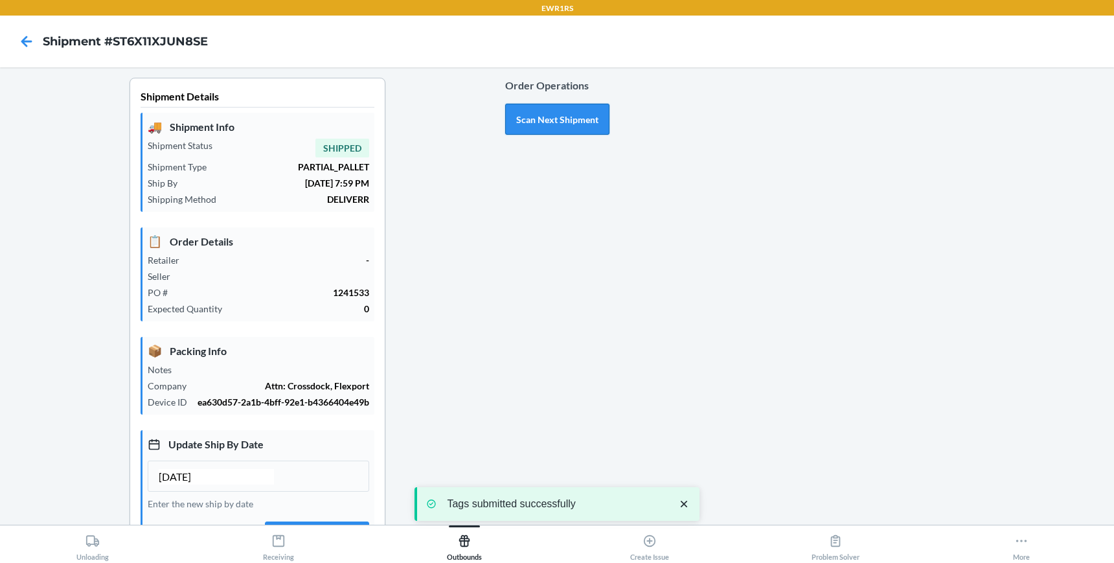
click at [582, 120] on button "Scan Next Shipment" at bounding box center [557, 119] width 104 height 31
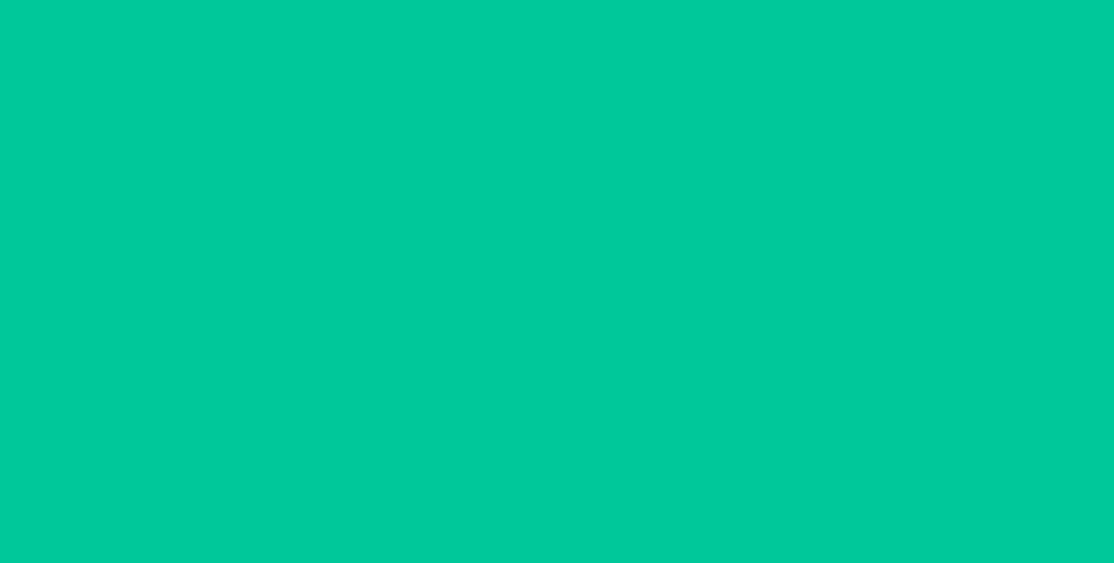
type input "[DATE]"
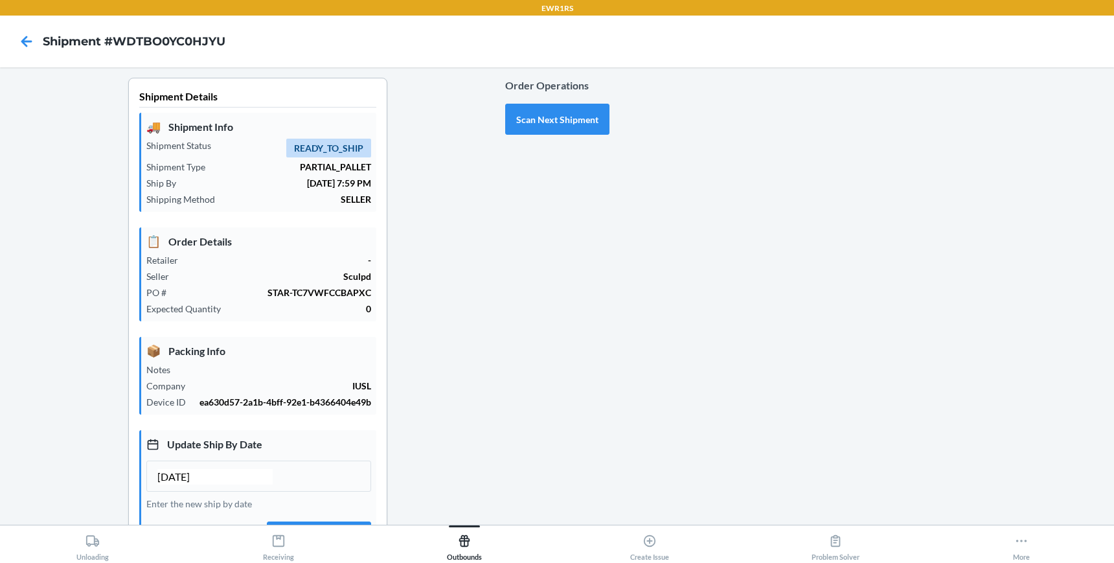
click at [442, 224] on div "Shipment Details 🚚 Shipment Info Shipment Status READY_TO_SHIP Shipment Type PA…" at bounding box center [257, 411] width 495 height 667
click at [568, 121] on button "Scan Next Shipment" at bounding box center [557, 119] width 104 height 31
type input "[DATE]"
click at [610, 332] on div at bounding box center [857, 397] width 495 height 639
